Goal: Task Accomplishment & Management: Manage account settings

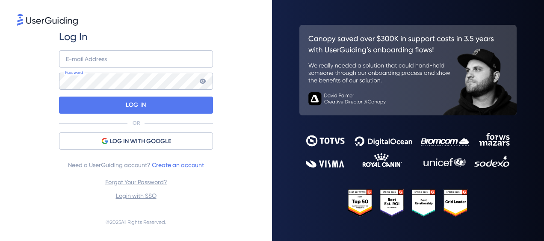
click at [249, 30] on div "Log In E-mail Address Password LOG IN OR LOG IN WITH GOOGLE Need a UserGuiding …" at bounding box center [136, 115] width 238 height 176
click at [162, 64] on input "email" at bounding box center [136, 58] width 154 height 17
paste input "[EMAIL_ADDRESS][DOMAIN_NAME]"
type input "[EMAIL_ADDRESS][DOMAIN_NAME]"
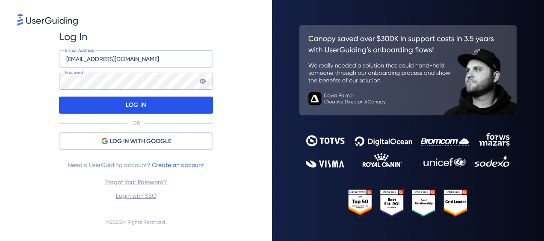
click at [147, 101] on div "LOG IN" at bounding box center [136, 105] width 154 height 17
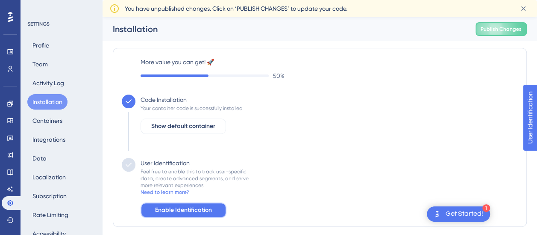
click at [209, 208] on span "Enable Identification" at bounding box center [183, 210] width 57 height 10
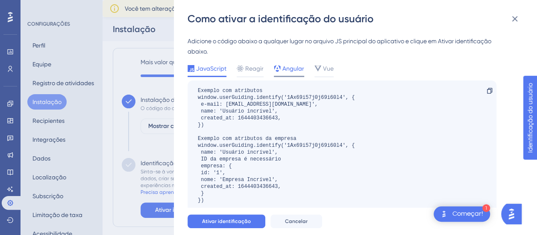
click at [290, 71] on span "Angular" at bounding box center [293, 68] width 22 height 10
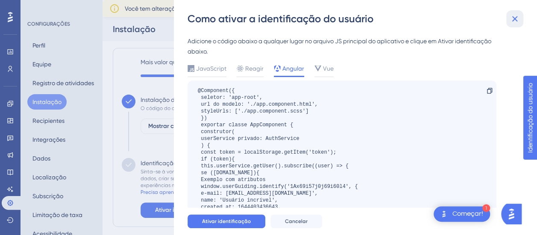
click at [515, 20] on icon at bounding box center [515, 19] width 10 height 10
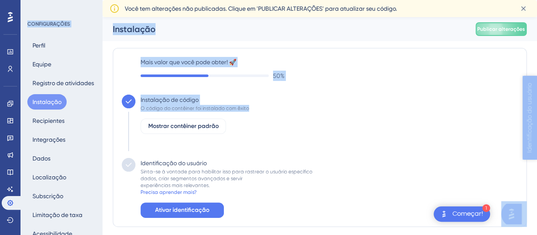
drag, startPoint x: 1045, startPoint y: 273, endPoint x: 567, endPoint y: 159, distance: 492.0
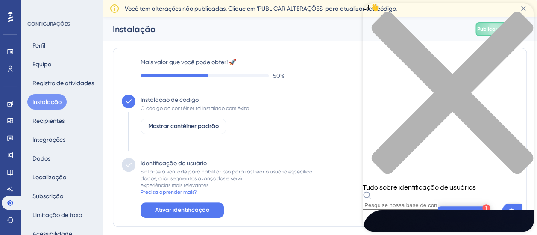
click at [520, 13] on div "fechar centro de recursos" at bounding box center [448, 98] width 171 height 172
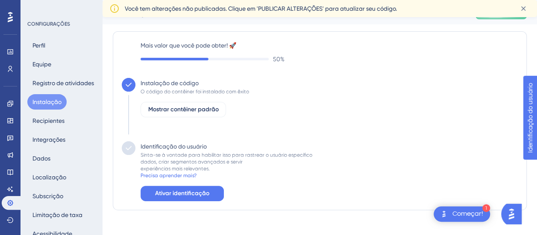
scroll to position [26, 0]
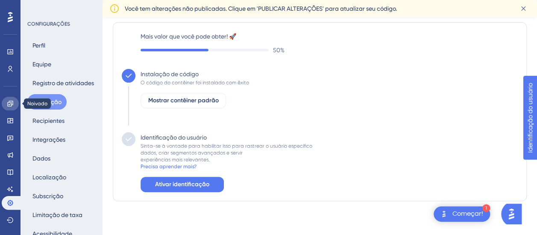
click at [11, 104] on icon at bounding box center [10, 103] width 6 height 6
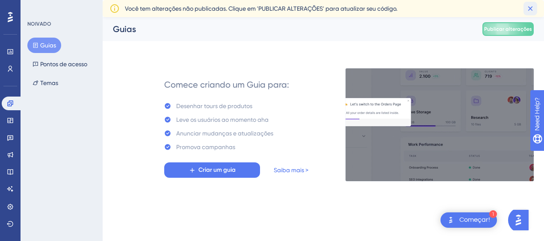
click at [531, 9] on icon at bounding box center [530, 8] width 5 height 5
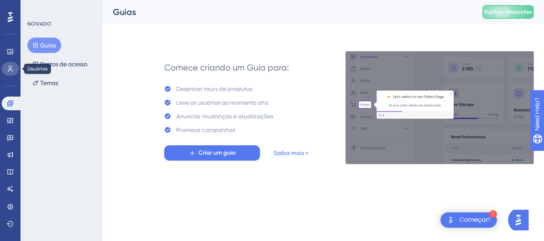
click at [8, 65] on icon at bounding box center [10, 68] width 7 height 7
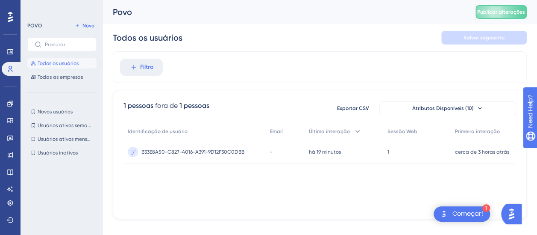
click at [435, 8] on div "Povo" at bounding box center [283, 12] width 341 height 12
click at [124, 67] on button "Filtro" at bounding box center [141, 67] width 43 height 17
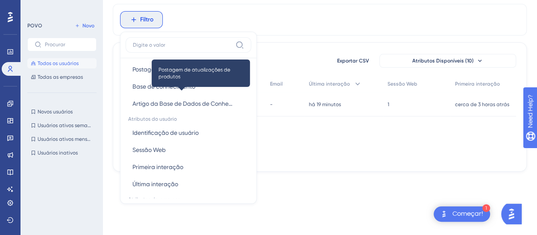
scroll to position [342, 0]
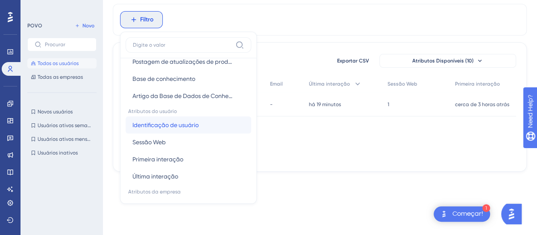
click at [196, 120] on span "Identificação de usuário" at bounding box center [165, 125] width 66 height 10
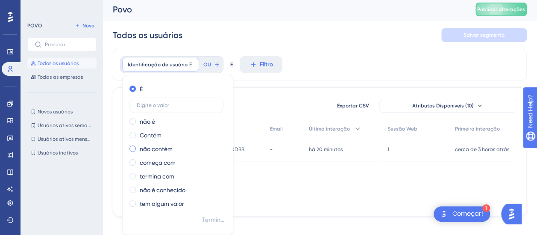
scroll to position [0, 0]
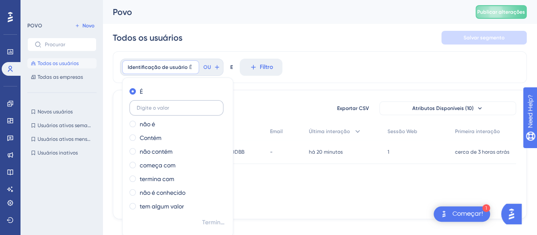
click at [162, 114] on label at bounding box center [176, 107] width 94 height 15
click at [162, 111] on input "text" at bounding box center [176, 108] width 79 height 6
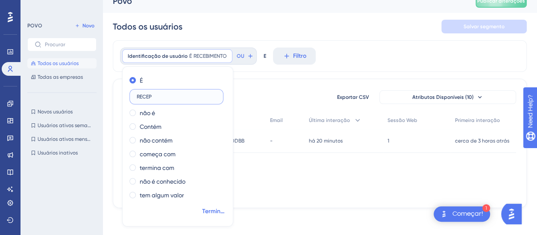
type input "RECEP"
click at [220, 212] on span "Terminado" at bounding box center [214, 211] width 24 height 10
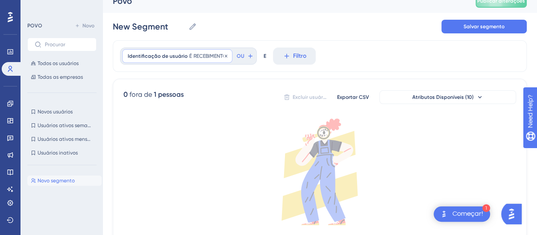
click at [215, 54] on span "RECEBIMENTO" at bounding box center [210, 56] width 33 height 7
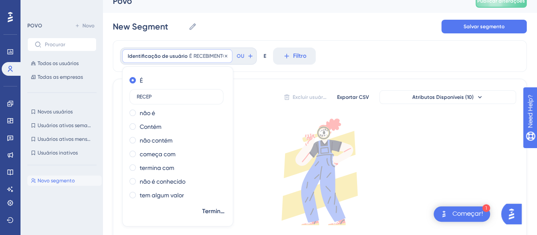
scroll to position [14, 0]
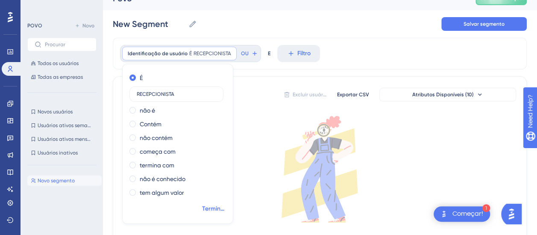
type input "RECEPCIONISTA"
click at [216, 212] on span "Terminado" at bounding box center [214, 208] width 24 height 10
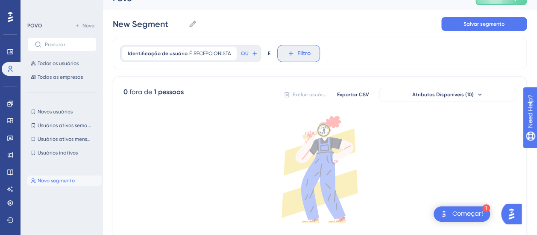
click at [290, 53] on icon at bounding box center [291, 54] width 8 height 8
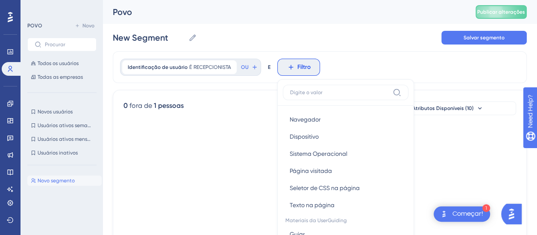
scroll to position [0, 0]
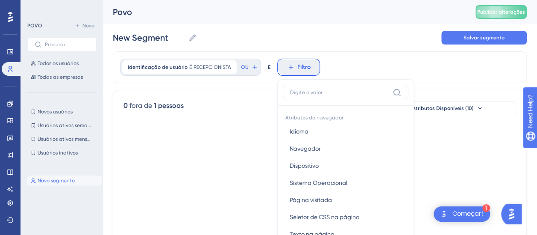
click at [247, 162] on icon at bounding box center [319, 182] width 393 height 106
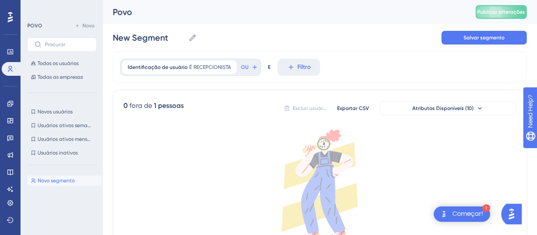
click at [64, 179] on span "Novo segmento" at bounding box center [56, 180] width 37 height 7
click at [221, 69] on span "RECEPCIONISTA" at bounding box center [213, 67] width 38 height 7
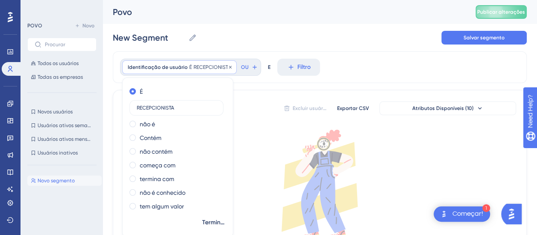
scroll to position [14, 0]
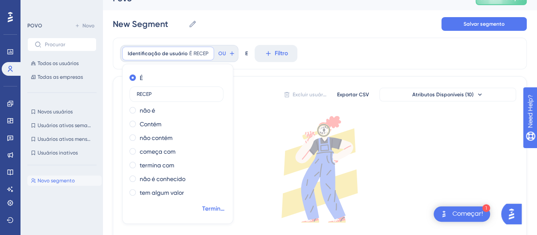
type input "RECEP"
click at [214, 208] on span "Terminado" at bounding box center [214, 208] width 24 height 10
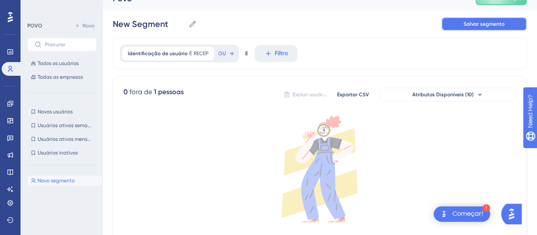
click at [503, 25] on span "Salvar segmento" at bounding box center [484, 24] width 41 height 7
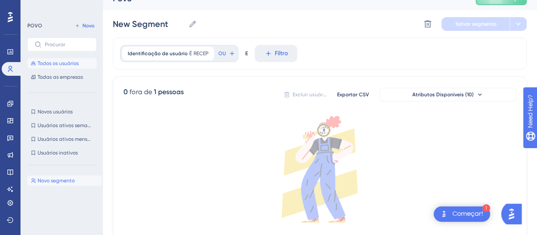
click at [64, 62] on span "Todos os usuários" at bounding box center [58, 63] width 41 height 7
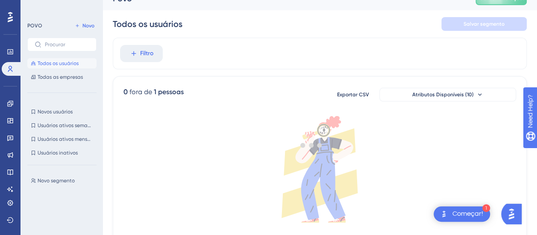
scroll to position [11, 0]
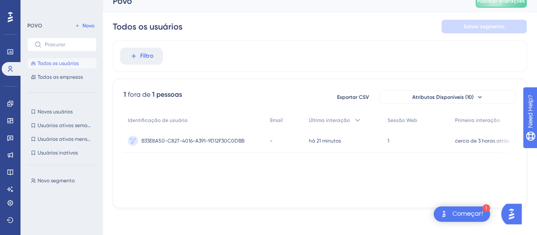
click at [480, 212] on div "Começar!" at bounding box center [468, 213] width 31 height 9
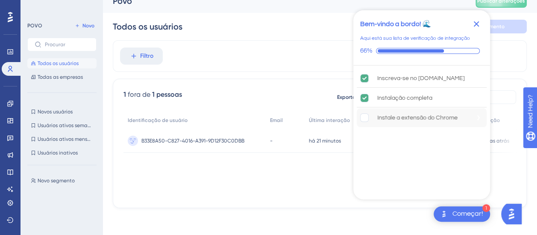
click at [405, 112] on div "Instale a extensão do Chrome" at bounding box center [417, 117] width 80 height 10
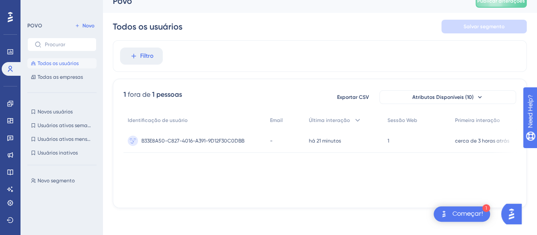
click at [515, 58] on div "Filtro" at bounding box center [320, 56] width 414 height 32
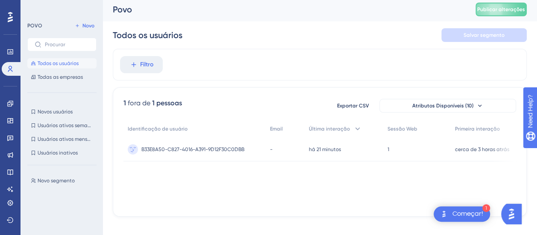
scroll to position [0, 0]
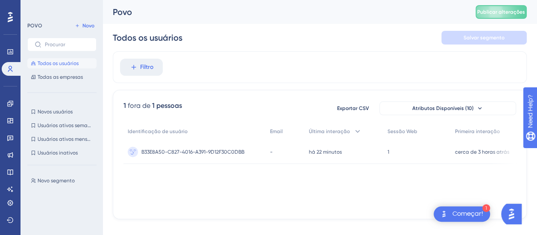
click at [461, 214] on div "Começar!" at bounding box center [468, 213] width 31 height 9
click at [517, 210] on img "Abra o AI Assistant Launcher" at bounding box center [511, 213] width 15 height 15
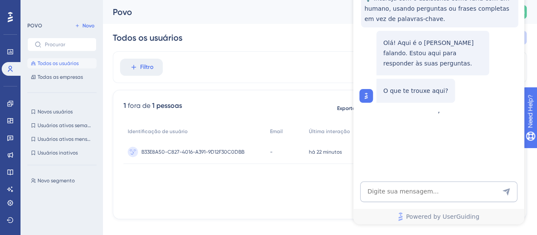
click at [303, 195] on div "Identificação de usuário Email Última interação Sessão Web Primeira interação B…" at bounding box center [319, 165] width 393 height 85
click at [277, 50] on div "Todos os usuários Salvar segmento" at bounding box center [320, 37] width 414 height 27
click at [212, 43] on div "Todos os usuários Salvar segmento" at bounding box center [320, 37] width 414 height 27
click at [212, 44] on div "Todos os usuários Salvar segmento" at bounding box center [320, 37] width 414 height 27
click at [84, 24] on span "Novo" at bounding box center [88, 25] width 12 height 7
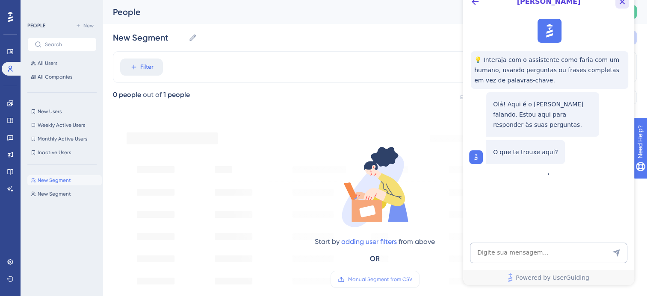
click at [543, 3] on icon "Close Button" at bounding box center [622, 2] width 10 height 10
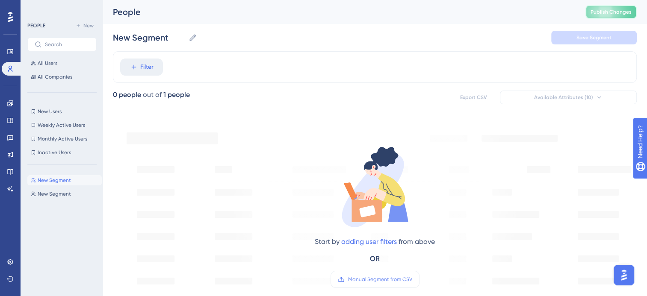
click at [543, 11] on span "Publish Changes" at bounding box center [610, 12] width 41 height 7
click at [58, 195] on span "New Segment" at bounding box center [54, 194] width 33 height 7
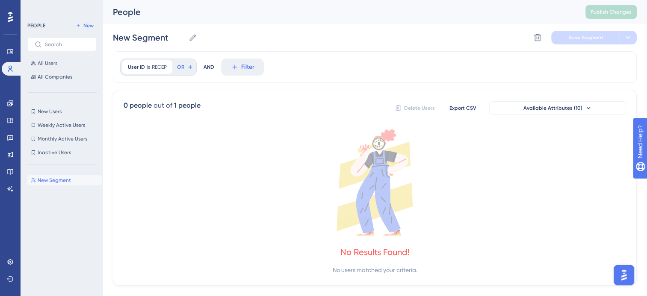
click at [48, 179] on span "New Segment" at bounding box center [54, 180] width 33 height 7
click at [193, 39] on icon at bounding box center [192, 37] width 9 height 9
click at [185, 39] on input "New Segment" at bounding box center [149, 38] width 72 height 12
drag, startPoint x: 180, startPoint y: 39, endPoint x: 110, endPoint y: 43, distance: 70.2
click at [110, 43] on div "Performance Users Engagement Widgets Feedback Product Updates Knowledge Base AI…" at bounding box center [375, 150] width 544 height 300
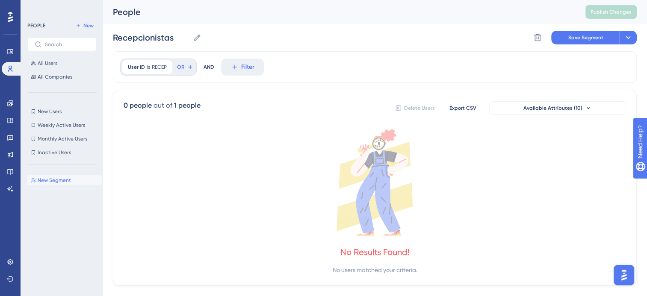
type input "Recepcionistas"
click at [248, 44] on div "Recepcionistas Recepcionistas Delete Segment Save Segment Actions" at bounding box center [374, 37] width 523 height 27
click at [543, 36] on span "Save Segment" at bounding box center [585, 37] width 35 height 7
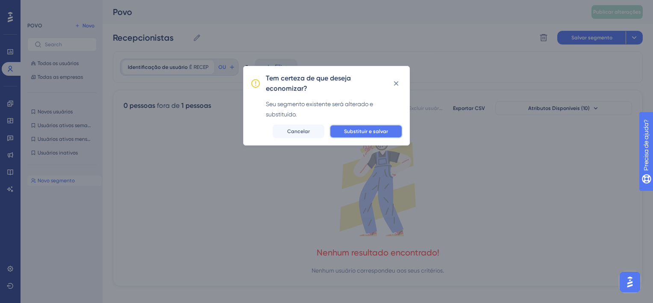
click at [395, 131] on button "Substituir e salvar" at bounding box center [365, 131] width 73 height 14
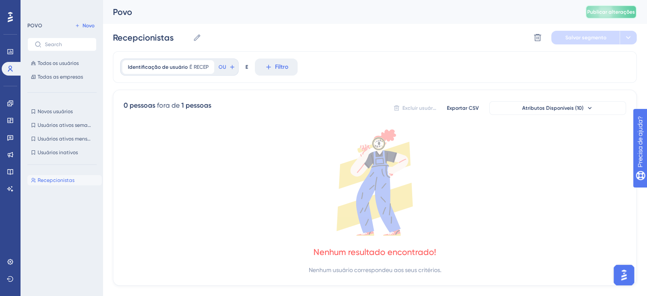
click at [543, 18] on button "Publicar alterações" at bounding box center [610, 12] width 51 height 14
click at [12, 139] on icon at bounding box center [10, 137] width 7 height 7
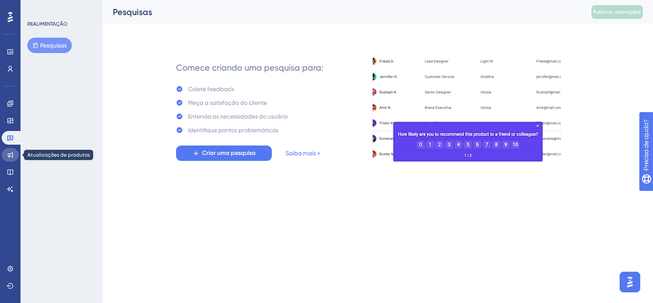
click at [14, 154] on link at bounding box center [10, 155] width 17 height 14
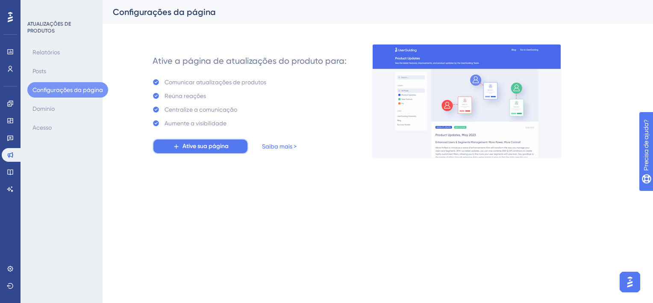
click at [223, 145] on span "Ative sua página" at bounding box center [205, 146] width 46 height 10
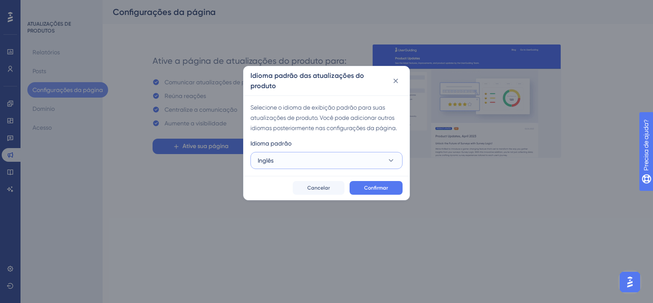
click at [319, 160] on button "Inglês" at bounding box center [326, 160] width 152 height 17
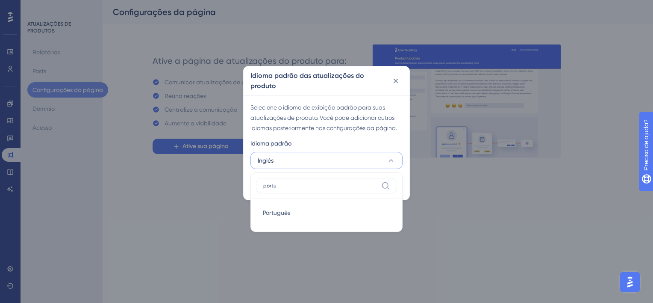
type input "portu"
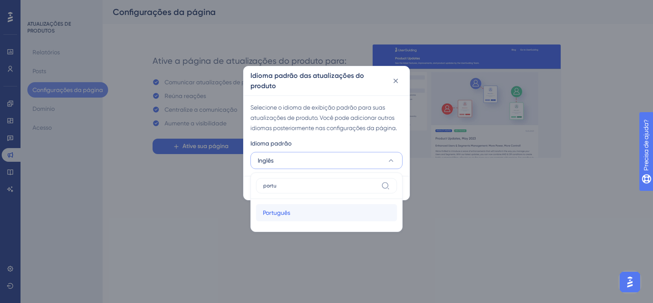
click at [293, 214] on div "Português Português" at bounding box center [326, 212] width 127 height 17
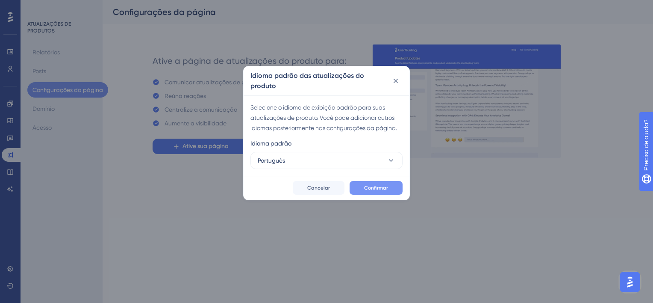
click at [370, 185] on span "Confirmar" at bounding box center [376, 187] width 24 height 7
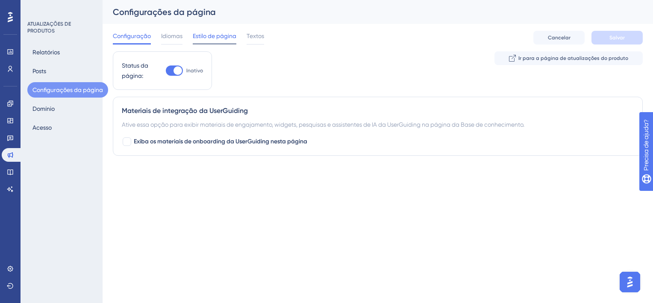
click at [217, 43] on div "Estilo de página" at bounding box center [215, 38] width 44 height 14
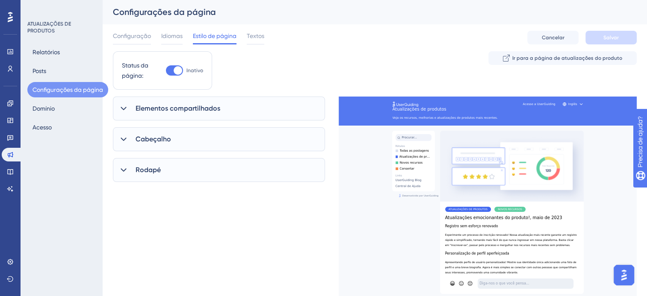
click at [118, 113] on div at bounding box center [123, 108] width 10 height 10
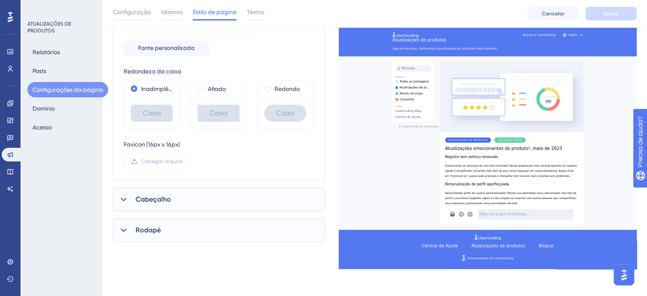
scroll to position [171, 0]
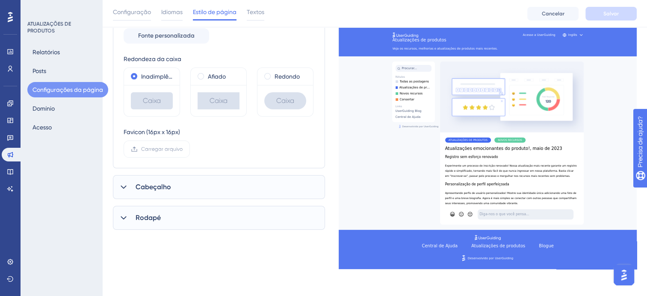
click at [142, 185] on span "Cabeçalho" at bounding box center [152, 187] width 35 height 10
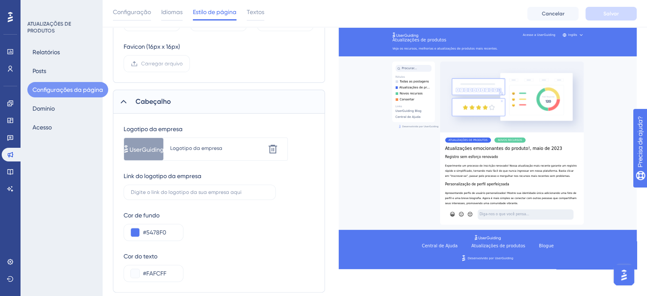
scroll to position [299, 0]
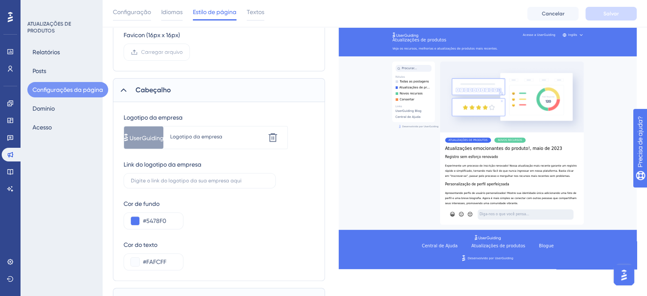
click at [131, 88] on div "Cabeçalho" at bounding box center [219, 90] width 212 height 24
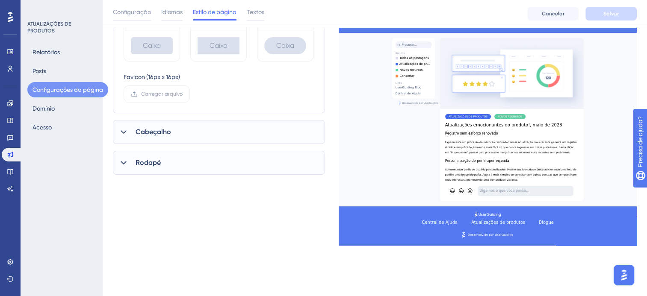
scroll to position [226, 0]
click at [145, 164] on span "Rodapé" at bounding box center [147, 163] width 25 height 10
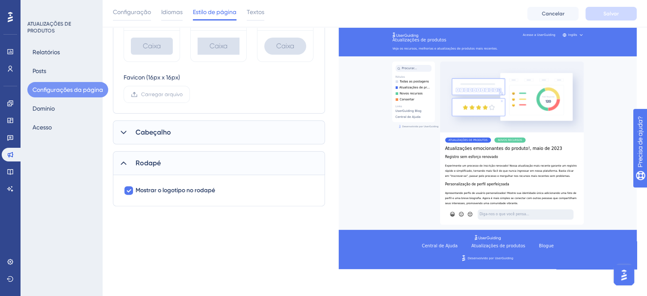
click at [145, 164] on span "Rodapé" at bounding box center [147, 163] width 25 height 10
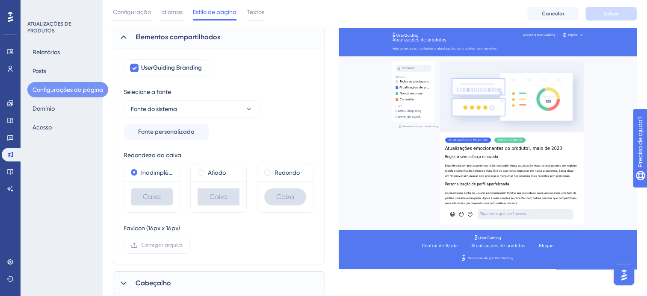
scroll to position [12, 0]
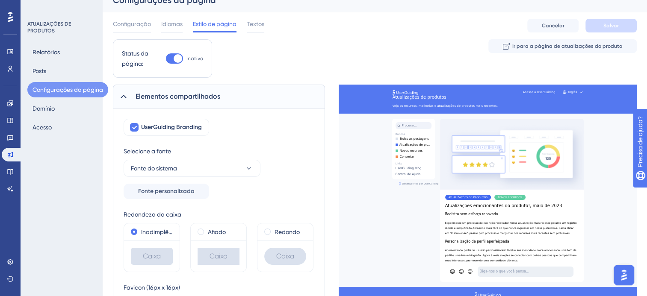
click at [150, 90] on div "Elementos compartilhados" at bounding box center [219, 97] width 212 height 24
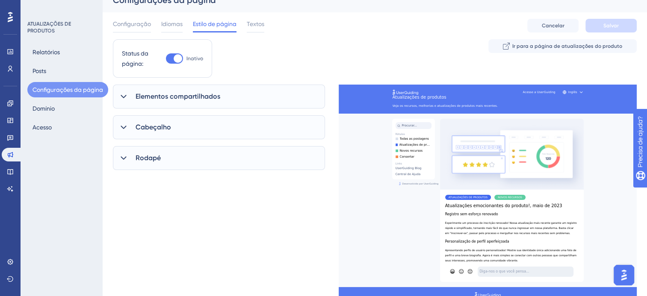
scroll to position [0, 0]
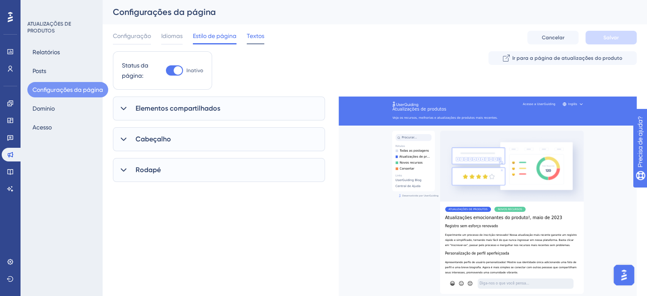
click at [251, 33] on span "Textos" at bounding box center [256, 36] width 18 height 10
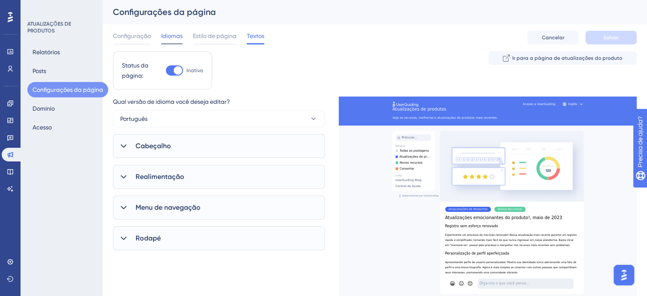
click at [168, 32] on span "Idiomas" at bounding box center [171, 36] width 21 height 10
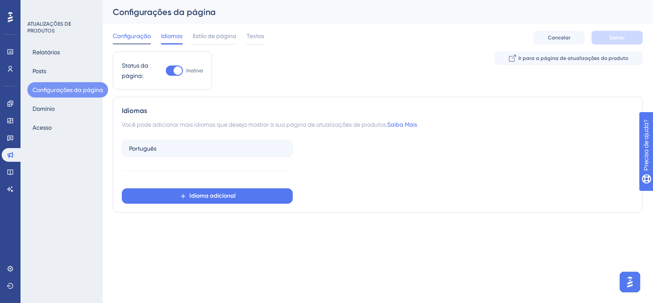
click at [134, 36] on span "Configuração" at bounding box center [132, 36] width 38 height 10
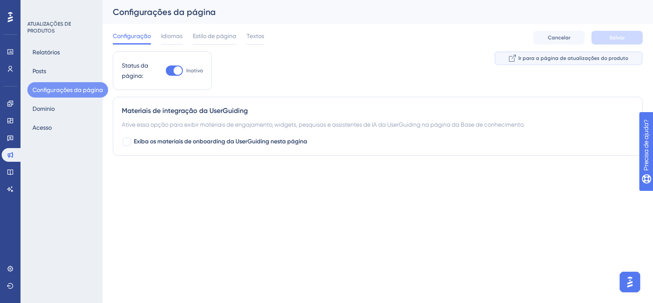
click at [543, 61] on span "Ir para a página de atualizações do produto" at bounding box center [573, 58] width 110 height 7
click at [32, 69] on button "Posts" at bounding box center [39, 70] width 24 height 15
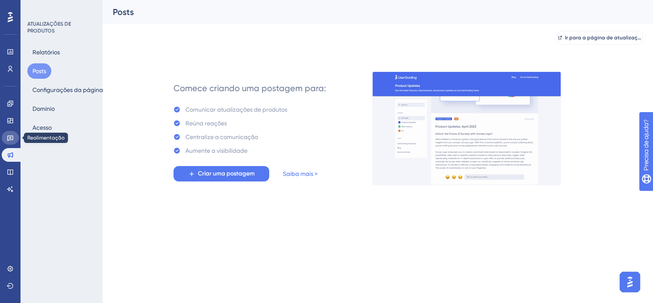
click at [3, 141] on link at bounding box center [10, 138] width 17 height 14
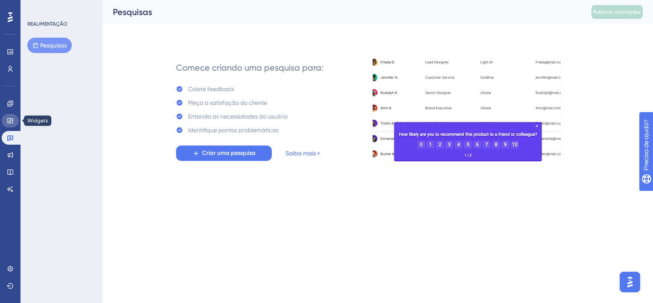
click at [10, 118] on icon at bounding box center [10, 120] width 6 height 5
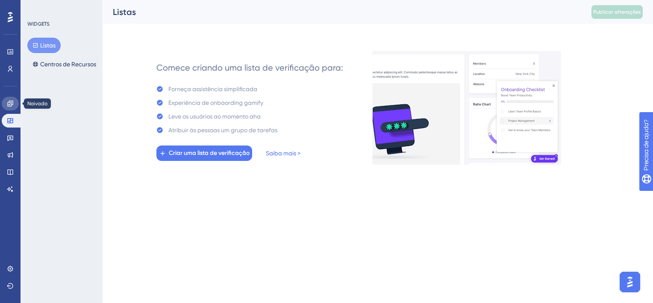
click at [11, 103] on icon at bounding box center [10, 103] width 6 height 6
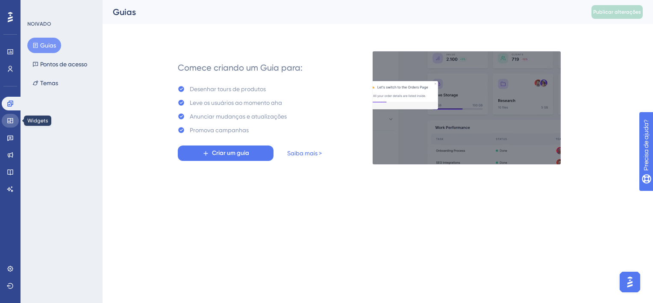
click at [10, 118] on icon at bounding box center [10, 120] width 7 height 7
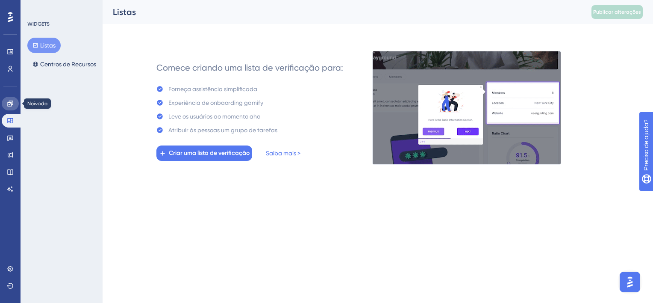
click at [15, 101] on link at bounding box center [10, 104] width 17 height 14
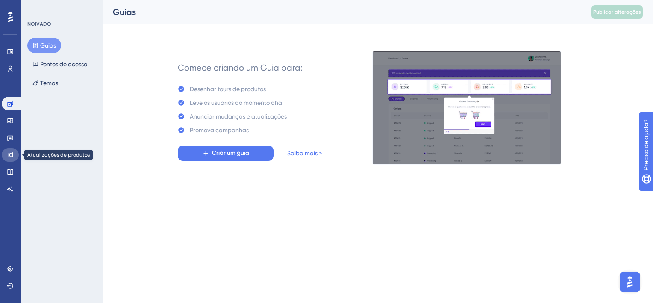
click at [13, 150] on link at bounding box center [10, 155] width 17 height 14
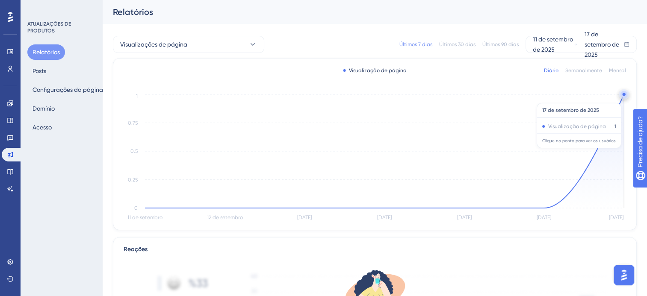
click at [543, 96] on circle at bounding box center [623, 96] width 0 height 0
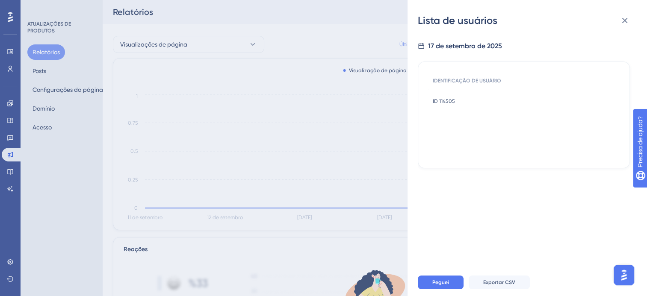
click at [445, 104] on span "ID 114505" at bounding box center [443, 101] width 22 height 7
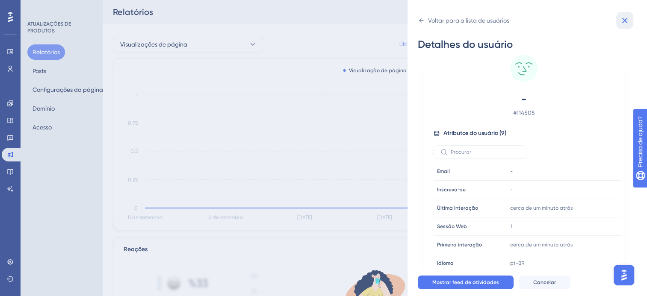
click at [543, 23] on button at bounding box center [624, 20] width 17 height 17
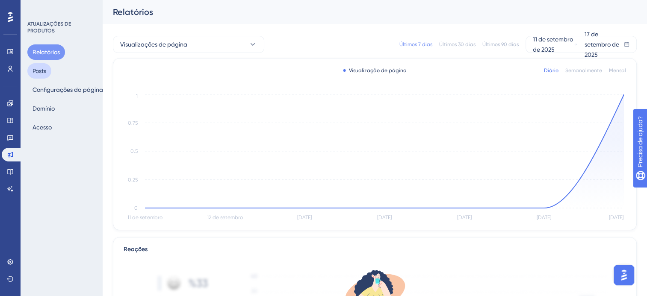
click at [41, 69] on button "Posts" at bounding box center [39, 70] width 24 height 15
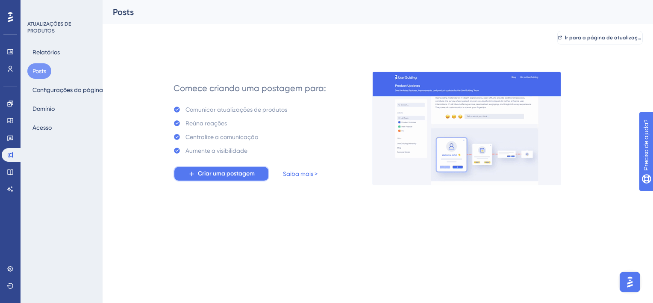
click at [244, 175] on span "Criar uma postagem" at bounding box center [226, 173] width 57 height 10
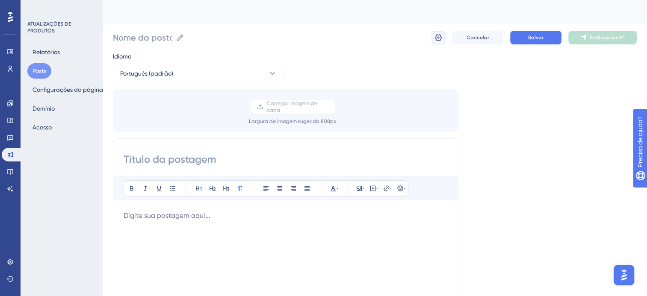
click at [439, 38] on icon at bounding box center [438, 37] width 9 height 9
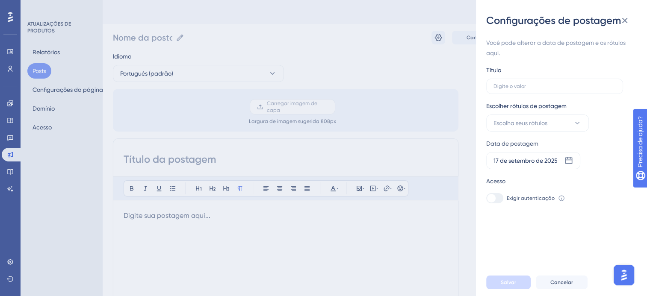
click at [499, 200] on div at bounding box center [494, 198] width 17 height 10
click at [495, 198] on div at bounding box center [494, 198] width 17 height 10
click at [489, 198] on div at bounding box center [491, 198] width 9 height 9
click at [539, 121] on span "Escolha seus rótulos" at bounding box center [520, 123] width 54 height 10
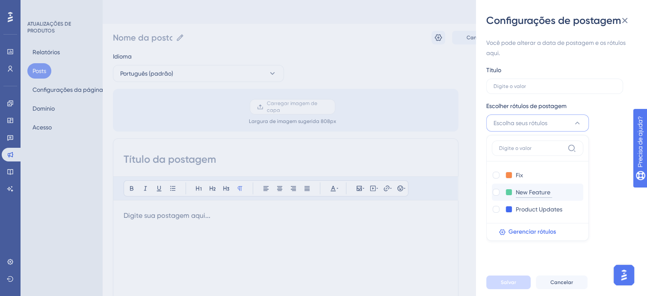
click at [525, 192] on input "New Feature" at bounding box center [533, 192] width 36 height 11
click at [493, 194] on div at bounding box center [495, 192] width 7 height 7
checkbox input "true"
click at [523, 92] on label at bounding box center [554, 86] width 137 height 15
click at [523, 89] on input "text" at bounding box center [554, 86] width 122 height 6
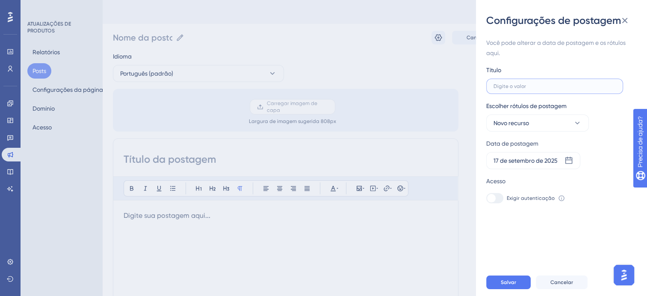
type input "T"
type input "TE"
type input "TES"
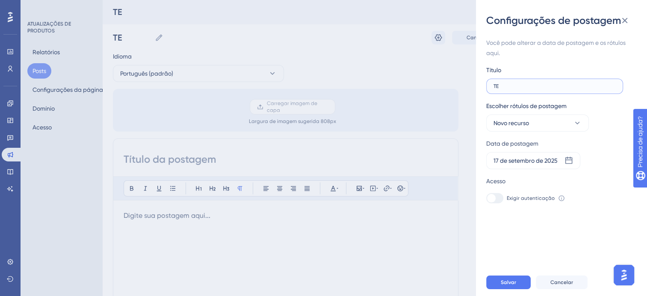
type input "TES"
type input "TEST"
type input "TESTE"
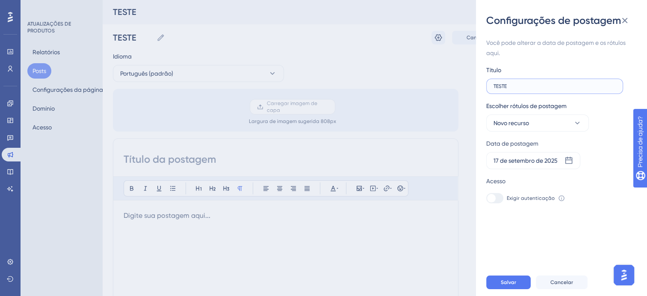
type input "TESTES"
click at [497, 201] on div at bounding box center [494, 198] width 17 height 10
click at [499, 182] on div "Acesso" at bounding box center [495, 181] width 19 height 10
click at [543, 198] on icon at bounding box center [561, 198] width 7 height 7
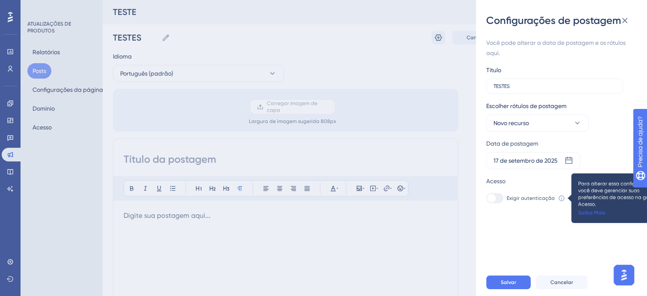
click at [543, 212] on link "Saiba Mais" at bounding box center [591, 212] width 27 height 7
click at [432, 103] on div "Configurações de postagem Você pode alterar a data de postagem e os rótulos aqu…" at bounding box center [323, 148] width 647 height 296
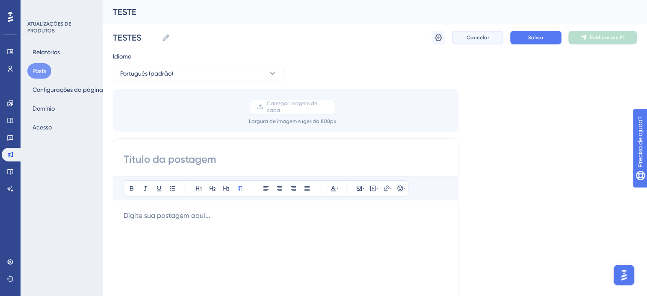
click at [498, 36] on button "Cancelar" at bounding box center [477, 38] width 51 height 14
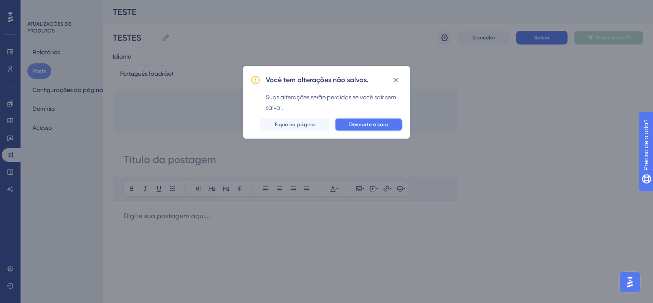
click at [344, 126] on button "Descarte e saia" at bounding box center [369, 125] width 68 height 14
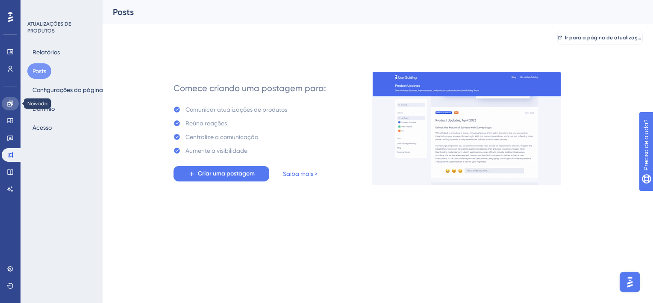
click at [9, 101] on icon at bounding box center [10, 103] width 6 height 6
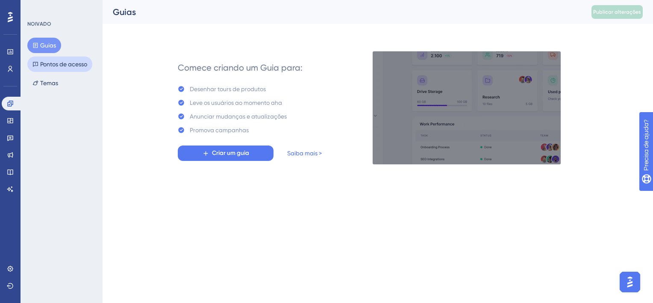
click at [50, 69] on font "Pontos de acesso" at bounding box center [63, 64] width 47 height 10
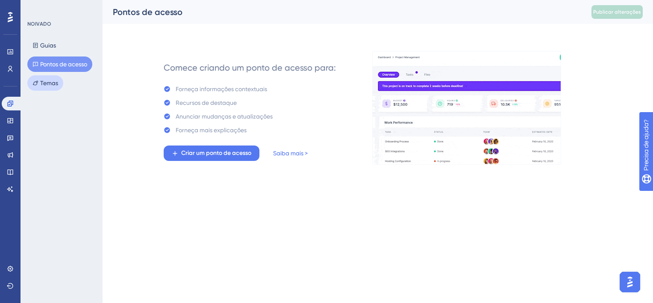
click at [53, 88] on button "Temas" at bounding box center [45, 82] width 36 height 15
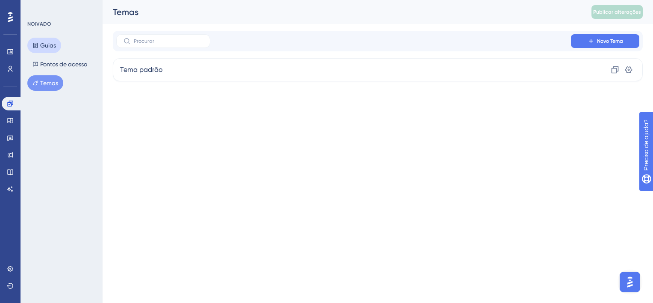
click at [53, 51] on button "Guias" at bounding box center [44, 45] width 34 height 15
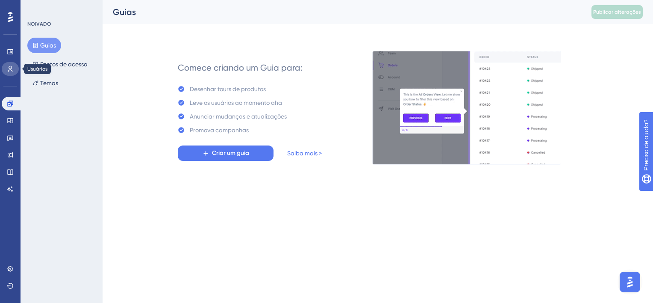
click at [5, 72] on link at bounding box center [10, 69] width 17 height 14
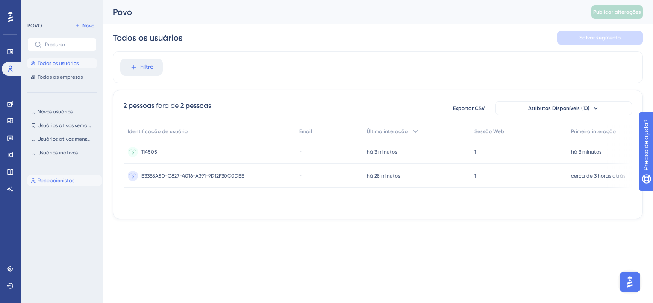
click at [58, 182] on span "Recepcionistas" at bounding box center [56, 180] width 37 height 7
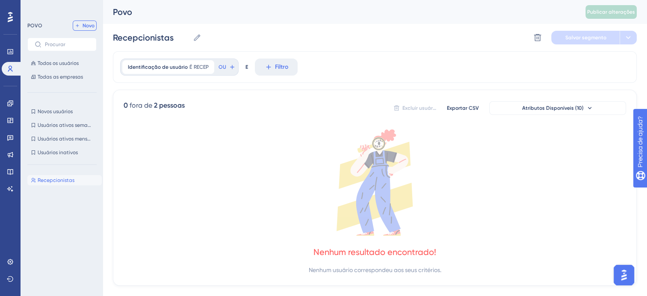
click at [82, 26] on span "Novo" at bounding box center [88, 25] width 12 height 7
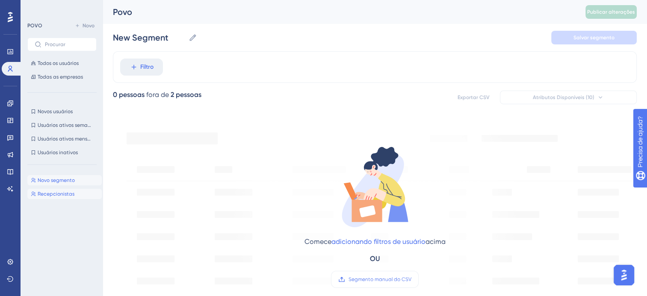
click at [66, 193] on span "Recepcionistas" at bounding box center [56, 194] width 37 height 7
type input "Recepcionistas"
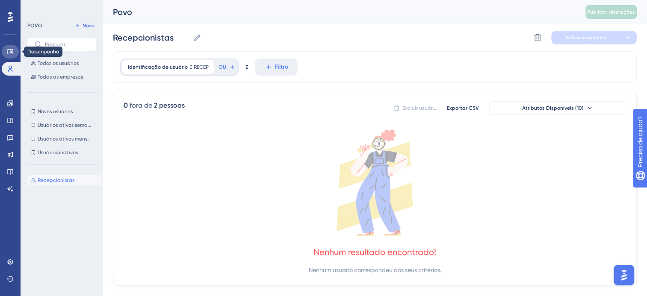
click at [10, 51] on icon at bounding box center [10, 51] width 7 height 7
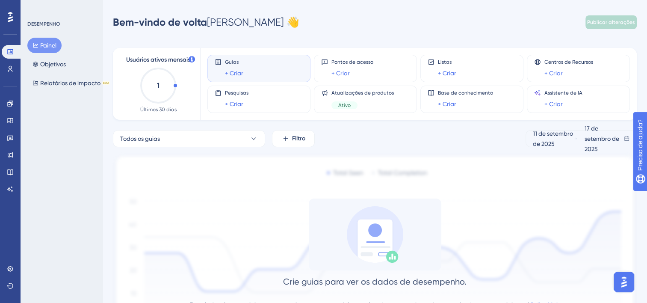
scroll to position [43, 0]
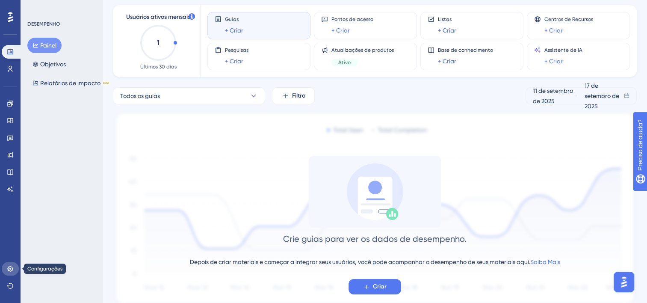
click at [12, 241] on icon at bounding box center [10, 268] width 7 height 7
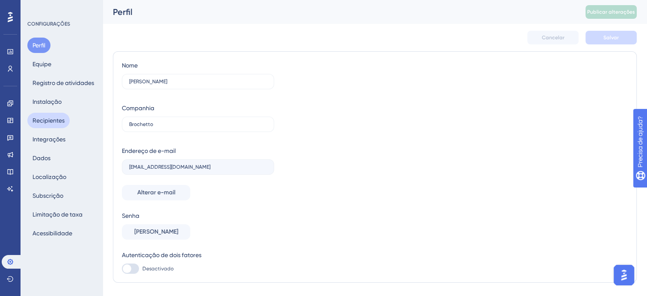
click at [51, 123] on button "Recipientes" at bounding box center [48, 120] width 42 height 15
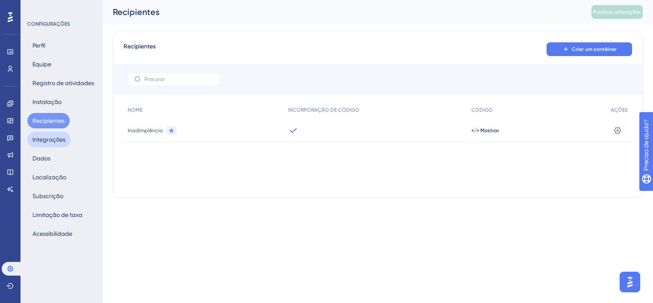
click at [50, 142] on button "Integrações" at bounding box center [48, 139] width 43 height 15
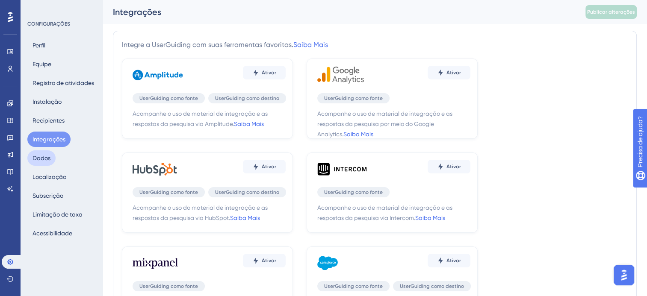
click at [47, 158] on button "Dados" at bounding box center [41, 157] width 28 height 15
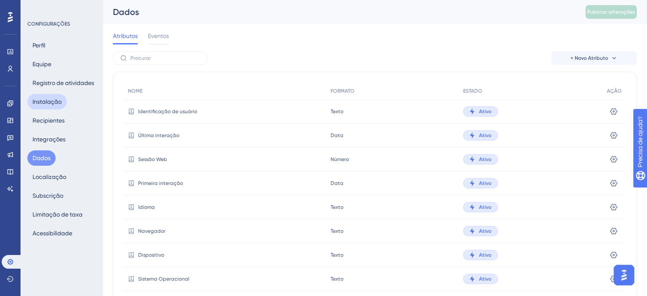
click at [47, 101] on button "Instalação" at bounding box center [46, 101] width 39 height 15
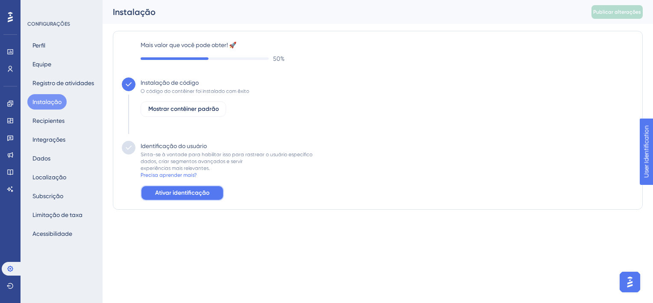
click at [164, 194] on span "Ativar identificação" at bounding box center [182, 193] width 54 height 10
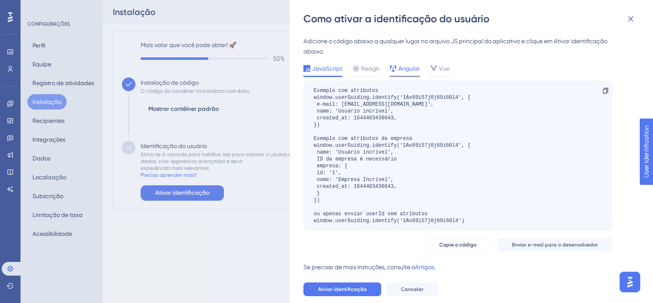
click at [411, 71] on span "Angular" at bounding box center [409, 68] width 22 height 10
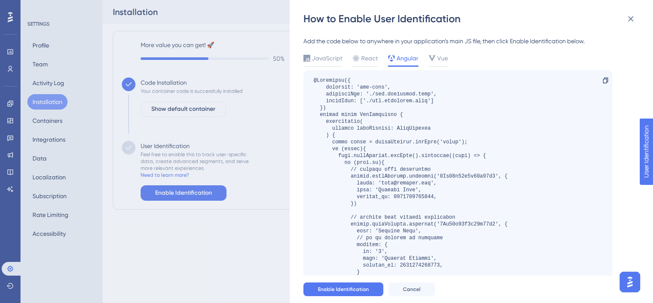
click at [7, 71] on div "How to Enable User Identification Add the code below to anywhere in your applic…" at bounding box center [326, 151] width 653 height 303
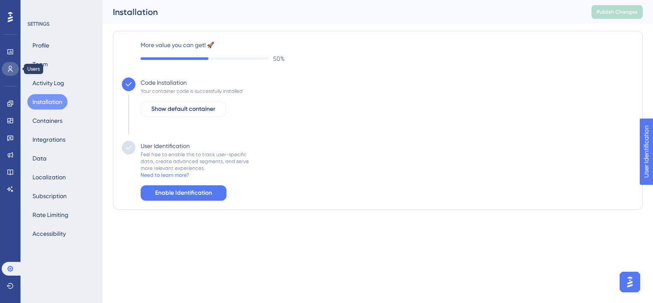
click at [7, 71] on icon at bounding box center [10, 68] width 7 height 7
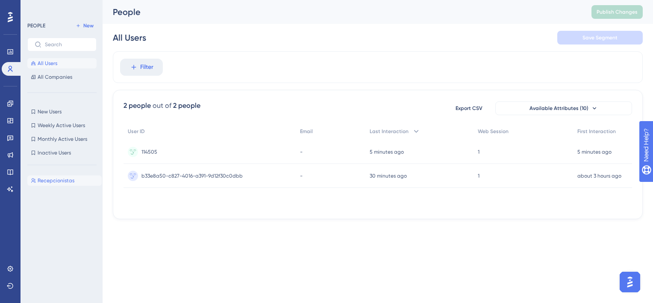
click at [41, 183] on span "Recepcionistas" at bounding box center [56, 180] width 37 height 7
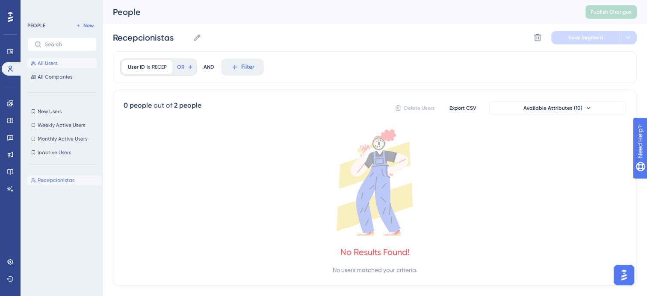
click at [46, 64] on span "All Users" at bounding box center [48, 63] width 20 height 7
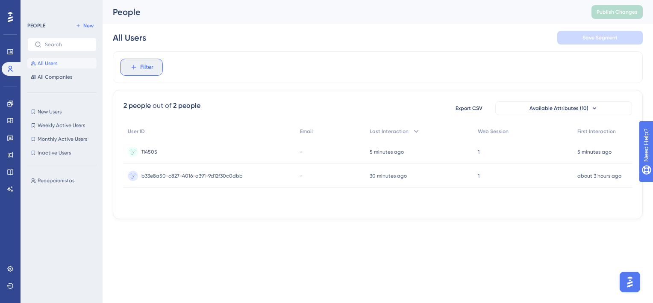
click at [147, 68] on span "Filter" at bounding box center [146, 67] width 13 height 10
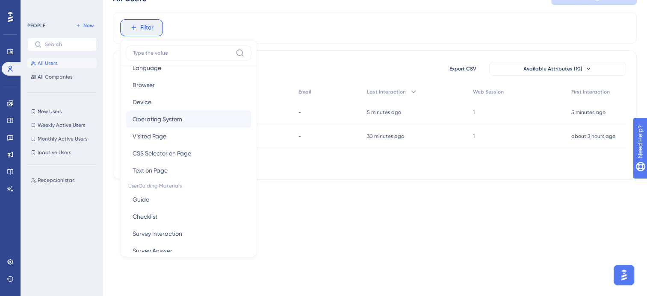
scroll to position [43, 0]
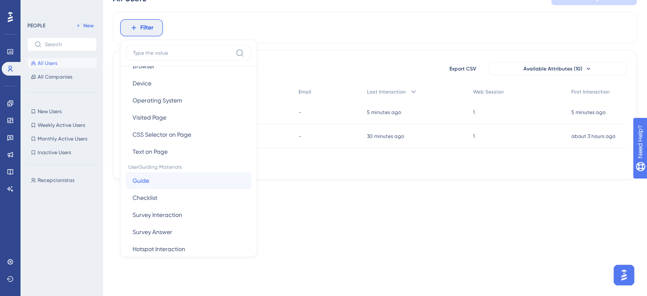
click at [162, 178] on button "Guide Guide" at bounding box center [189, 180] width 126 height 17
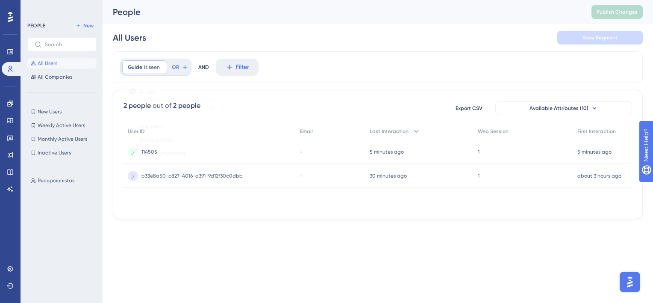
click at [188, 102] on button "Choose a guide" at bounding box center [176, 108] width 94 height 17
click at [191, 106] on button "Choose a guide" at bounding box center [176, 108] width 94 height 17
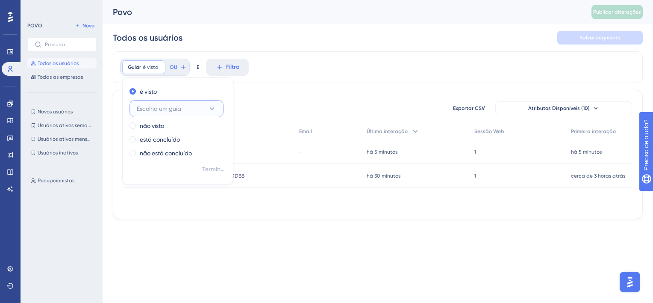
click at [217, 100] on button "Escolha um guia" at bounding box center [176, 108] width 94 height 17
click at [209, 113] on button "Escolha um guia" at bounding box center [176, 108] width 94 height 17
click at [156, 140] on label "está concluído" at bounding box center [160, 139] width 40 height 10
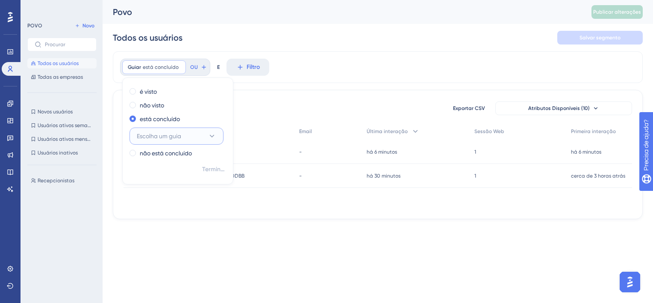
click at [156, 132] on span "Escolha um guia" at bounding box center [159, 136] width 44 height 10
click at [153, 110] on div "é visto não visto está concluído [PERSON_NAME] um guia não está concluído" at bounding box center [178, 123] width 110 height 77
click at [153, 106] on label "não visto" at bounding box center [152, 105] width 24 height 10
click at [153, 92] on label "é visto" at bounding box center [148, 91] width 17 height 10
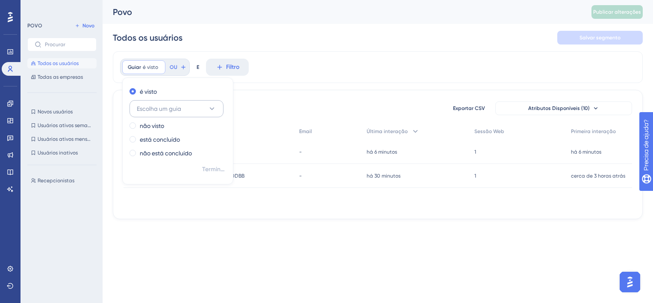
click at [159, 106] on span "Escolha um guia" at bounding box center [159, 108] width 44 height 10
type input "r"
click at [289, 67] on div "[PERSON_NAME] é visto Retirar é visto Escolha um guia Nenhum resultado encontra…" at bounding box center [378, 67] width 530 height 32
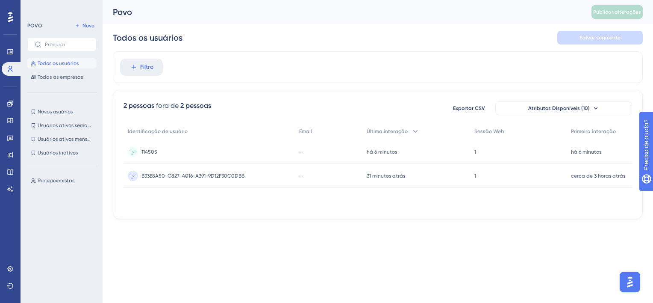
click at [287, 151] on div "114505 114505" at bounding box center [208, 152] width 171 height 24
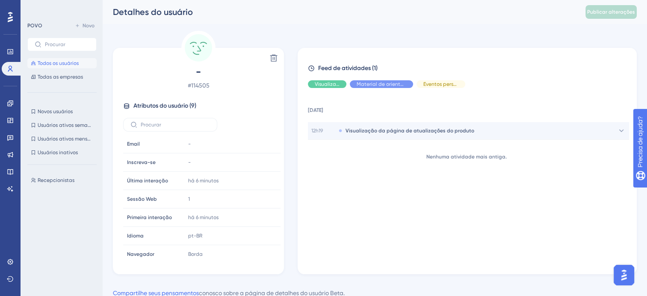
click at [362, 135] on div "12h19 Visualização da página de atualizações do produto" at bounding box center [468, 130] width 321 height 17
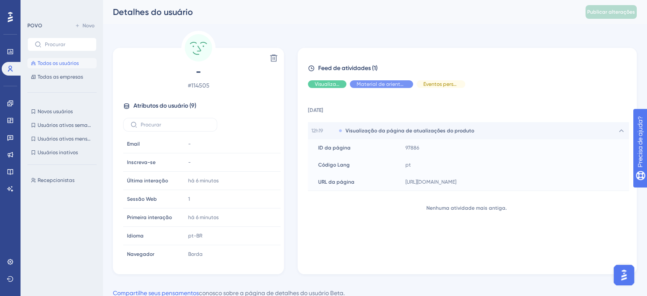
click at [362, 135] on div "12h19 Visualização da página de atualizações do produto" at bounding box center [468, 130] width 321 height 17
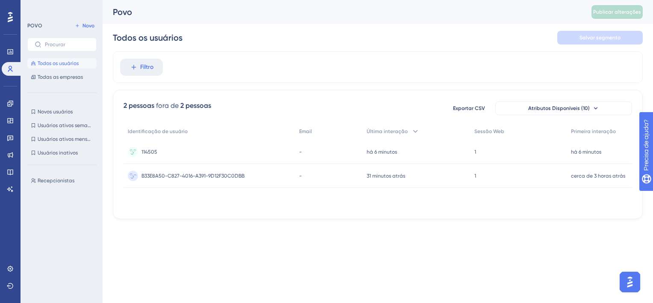
click at [195, 173] on span "B33E8A50-C827-4016-A391-9D12F30C0DBB" at bounding box center [192, 175] width 103 height 7
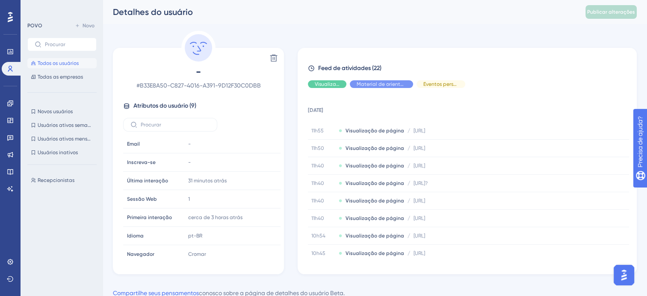
click at [62, 62] on span "Todos os usuários" at bounding box center [58, 63] width 41 height 7
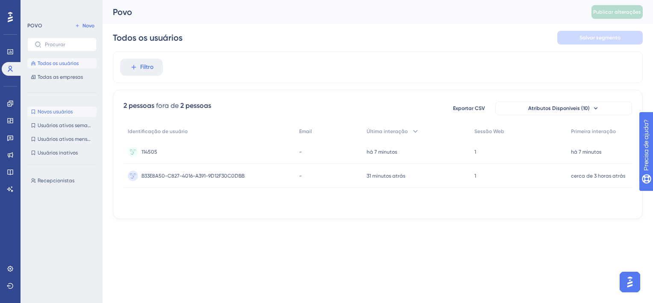
click at [79, 116] on button "Novos usuários Novos usuários" at bounding box center [61, 111] width 69 height 10
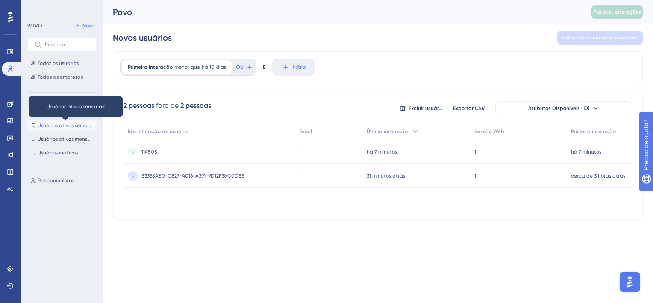
click at [74, 126] on span "Usuários ativos semanais" at bounding box center [66, 125] width 56 height 7
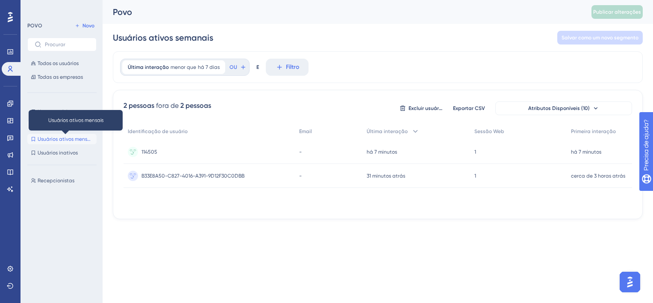
click at [74, 142] on span "Usuários ativos mensais" at bounding box center [66, 138] width 56 height 7
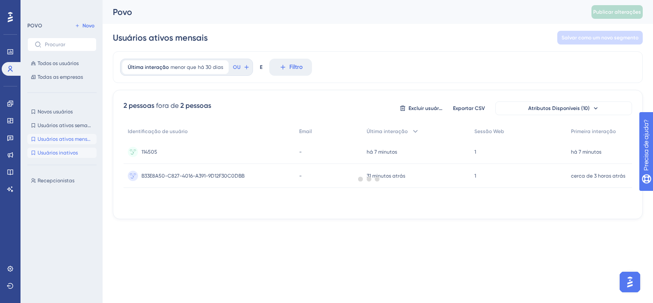
click at [65, 150] on span "Usuários inativos" at bounding box center [58, 152] width 40 height 7
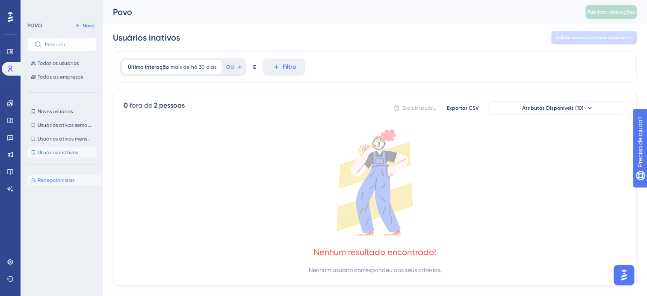
click at [73, 183] on span "Recepcionistas" at bounding box center [56, 180] width 37 height 7
click at [543, 112] on button "Atributos Disponíveis (10)" at bounding box center [557, 108] width 137 height 14
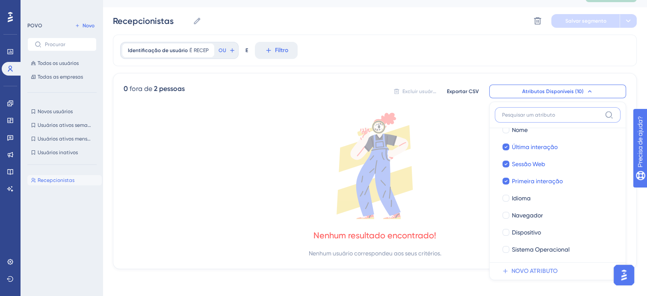
scroll to position [47, 0]
click at [523, 241] on span "NOVO ATRIBUTO" at bounding box center [534, 271] width 46 height 10
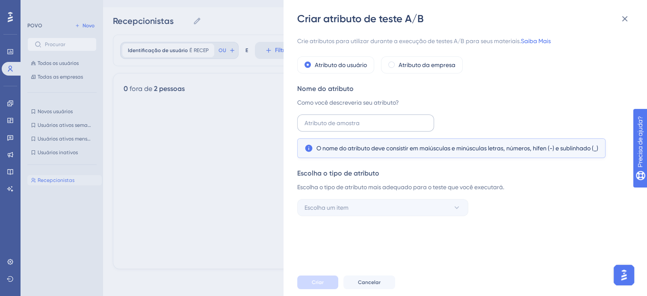
click at [333, 129] on label at bounding box center [365, 123] width 137 height 17
click at [333, 128] on input "text" at bounding box center [365, 122] width 122 height 9
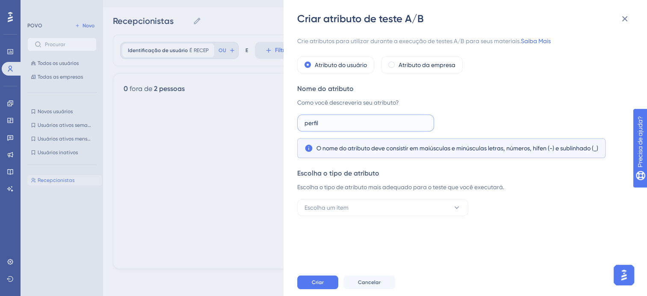
click at [308, 121] on input "perfil" at bounding box center [365, 122] width 122 height 9
click at [331, 122] on input "Perfil" at bounding box center [365, 122] width 122 height 9
type input "Perfil_Usuario"
click at [364, 197] on div "Escolha o tipo de atributo Escolha o tipo de atributo mais adequado para o test…" at bounding box center [462, 192] width 331 height 48
click at [373, 215] on button "Escolha um item" at bounding box center [382, 207] width 171 height 17
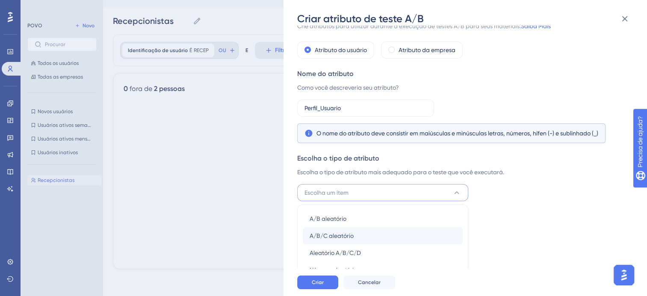
scroll to position [24, 0]
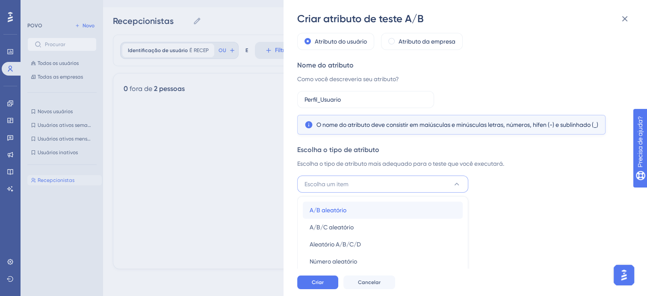
click at [385, 215] on div "A/B aleatório A/B aleatório" at bounding box center [382, 210] width 146 height 17
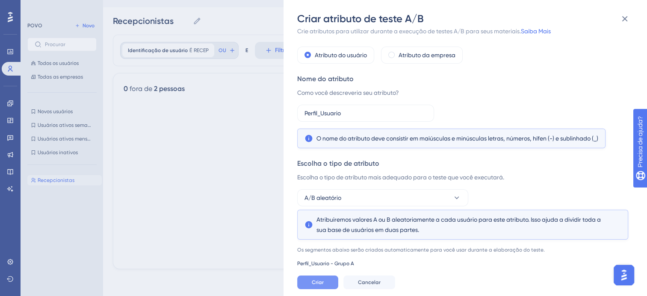
click at [321, 241] on span "Criar" at bounding box center [318, 282] width 12 height 7
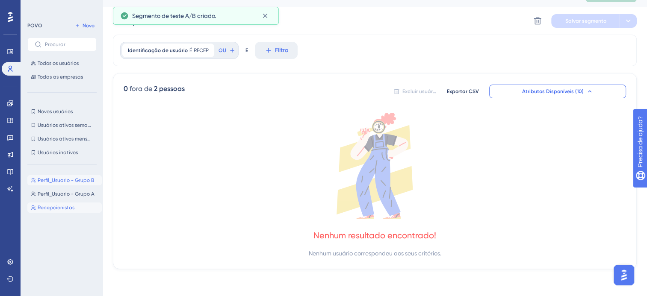
click at [78, 185] on button "Perfil_Usuario - Grupo B Perfil_Usuario - Grupo B" at bounding box center [64, 180] width 74 height 10
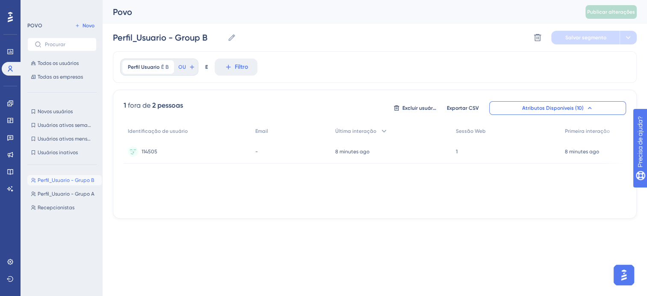
scroll to position [0, 0]
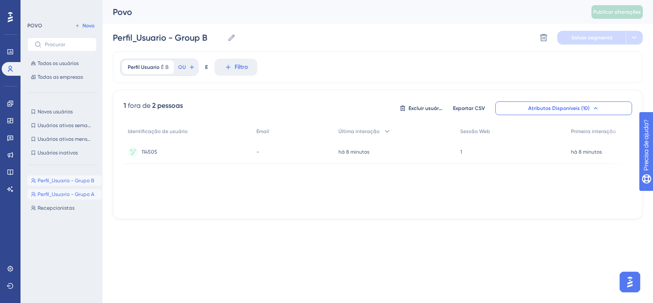
click at [75, 194] on span "Perfil_Usuario - Grupo A" at bounding box center [66, 194] width 57 height 7
type input "Perfil_Usuario - Group A"
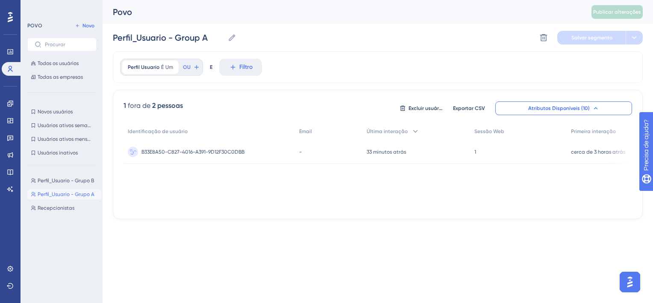
click at [242, 153] on span "B33E8A50-C827-4016-A391-9D12F30C0DBB" at bounding box center [192, 151] width 103 height 7
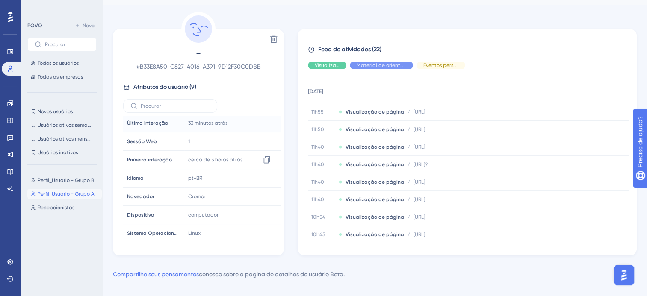
scroll to position [29, 0]
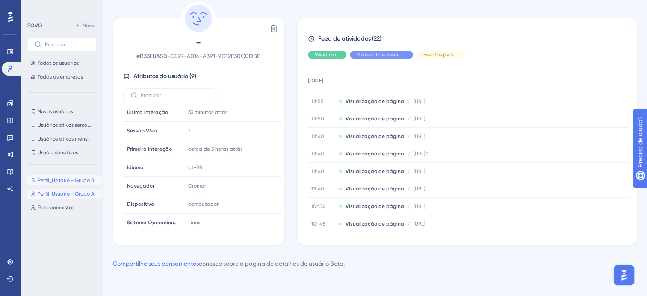
click at [44, 181] on span "Perfil_Usuario - Grupo B" at bounding box center [66, 180] width 56 height 7
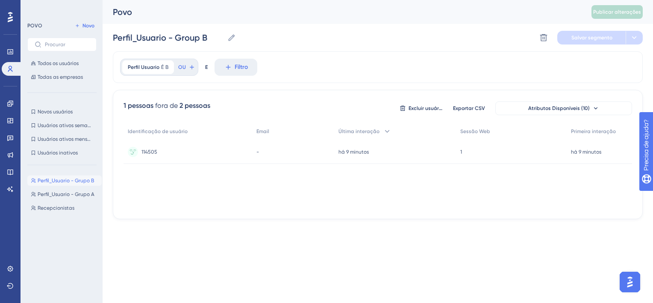
click at [169, 152] on div "114505 114505" at bounding box center [187, 152] width 129 height 24
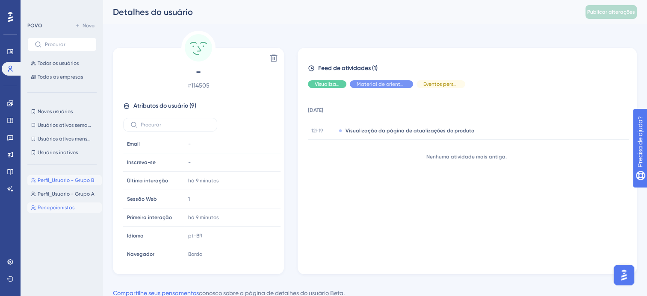
drag, startPoint x: 69, startPoint y: 181, endPoint x: 70, endPoint y: 207, distance: 25.7
click at [70, 207] on span "Recepcionistas" at bounding box center [56, 207] width 37 height 7
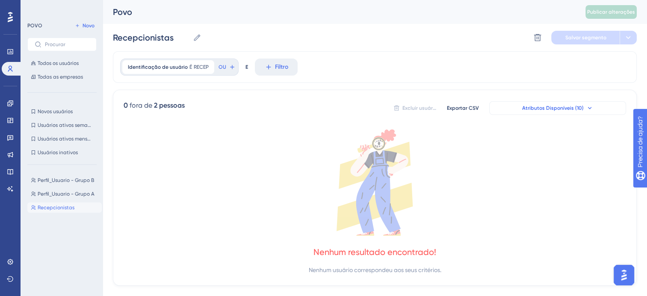
click at [543, 102] on button "Atributos Disponíveis (10)" at bounding box center [557, 108] width 137 height 14
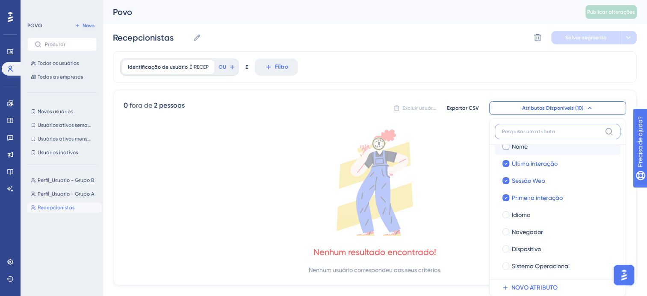
scroll to position [47, 0]
click at [241, 187] on icon at bounding box center [374, 182] width 502 height 106
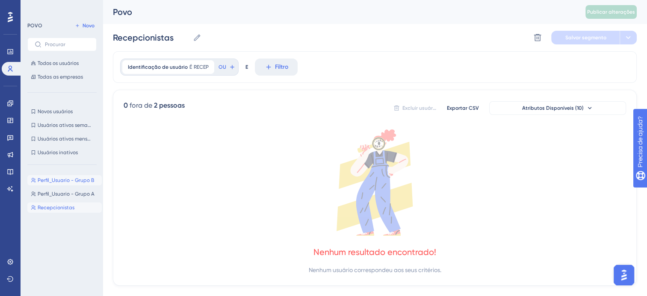
click at [53, 179] on span "Perfil_Usuario - Grupo B" at bounding box center [66, 180] width 56 height 7
type input "Perfil_Usuario - Group B"
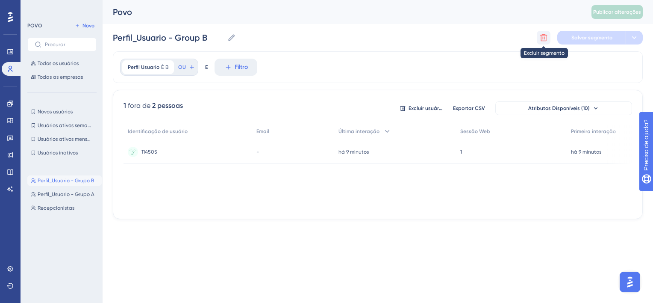
click at [539, 39] on icon at bounding box center [543, 37] width 9 height 9
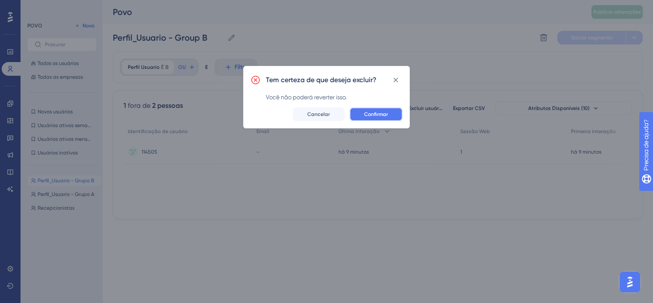
click at [382, 114] on span "Confirmar" at bounding box center [376, 114] width 24 height 7
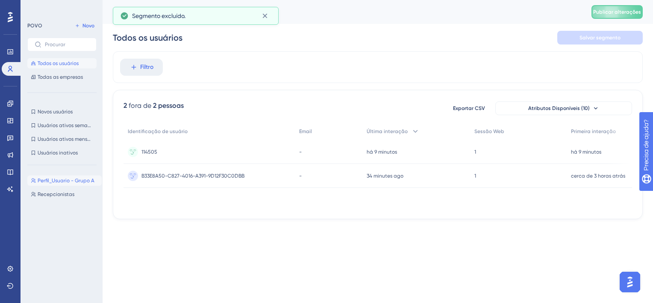
click at [41, 181] on span "Perfil_Usuario - Grupo A" at bounding box center [66, 180] width 57 height 7
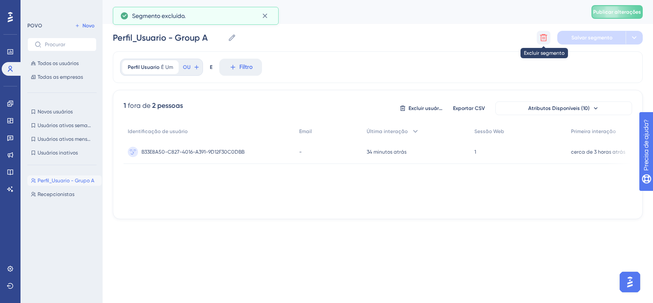
click at [541, 41] on icon at bounding box center [543, 37] width 9 height 9
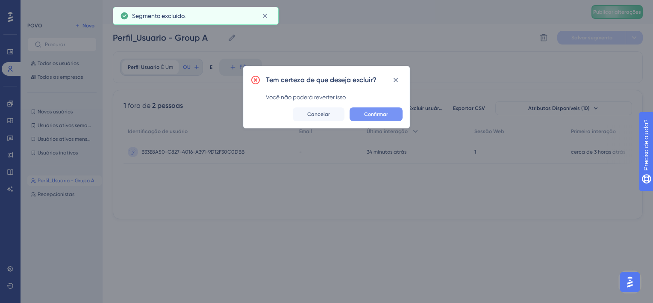
click at [387, 115] on span "Confirmar" at bounding box center [376, 114] width 24 height 7
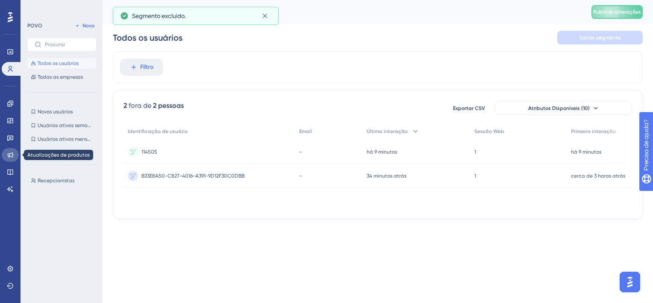
click at [10, 153] on icon at bounding box center [11, 155] width 6 height 6
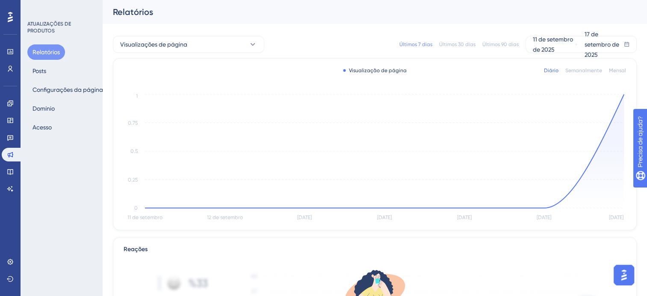
click at [79, 77] on div "Relatórios Posts Configurações da página [PERSON_NAME]" at bounding box center [61, 89] width 69 height 91
click at [52, 72] on div "Relatórios Posts Configurações da página [PERSON_NAME]" at bounding box center [61, 89] width 69 height 91
click at [48, 71] on button "Posts" at bounding box center [39, 70] width 24 height 15
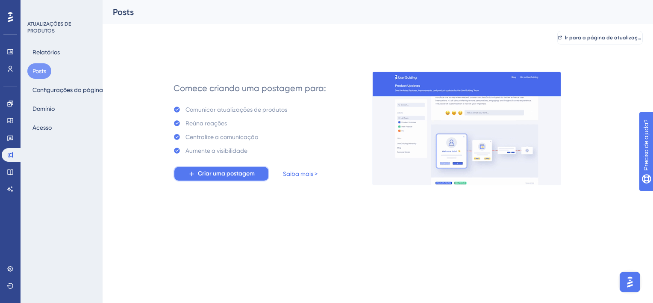
click at [245, 175] on span "Criar uma postagem" at bounding box center [226, 173] width 57 height 10
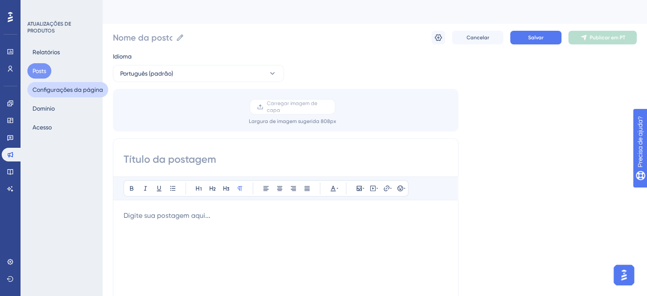
click at [84, 92] on button "Configurações da página" at bounding box center [67, 89] width 81 height 15
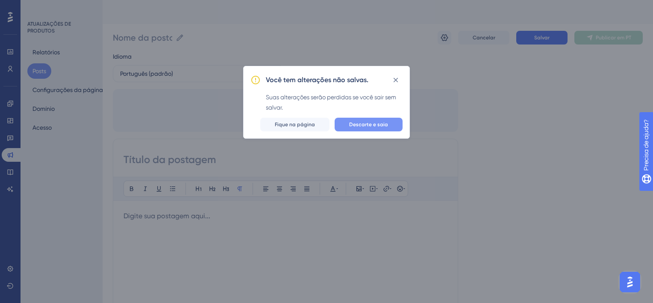
click at [385, 125] on span "Descarte e saia" at bounding box center [368, 124] width 39 height 7
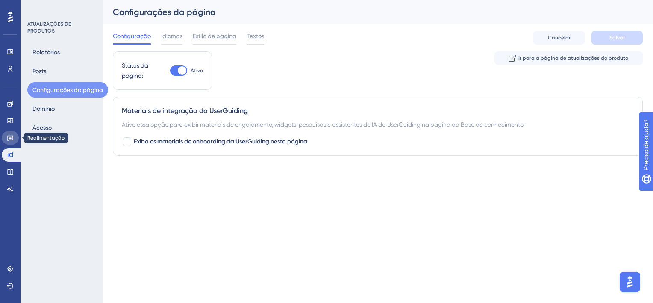
click at [9, 138] on icon at bounding box center [10, 137] width 7 height 7
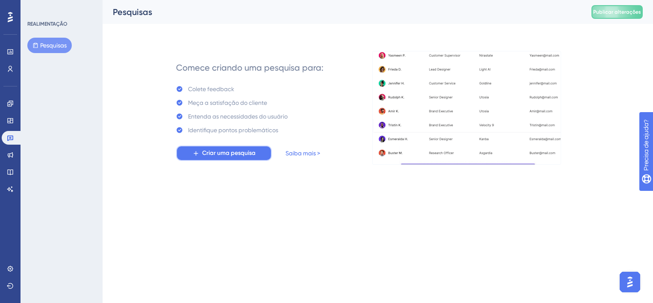
click at [204, 156] on span "Criar uma pesquisa" at bounding box center [228, 153] width 53 height 10
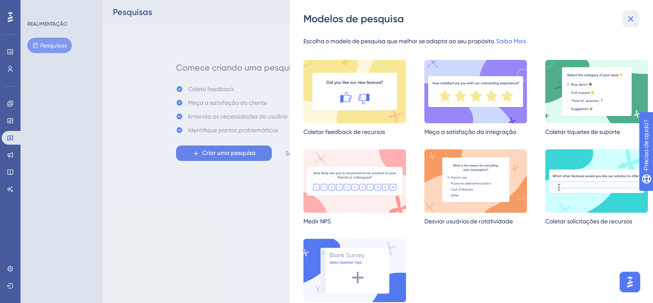
click at [543, 19] on icon at bounding box center [631, 19] width 10 height 10
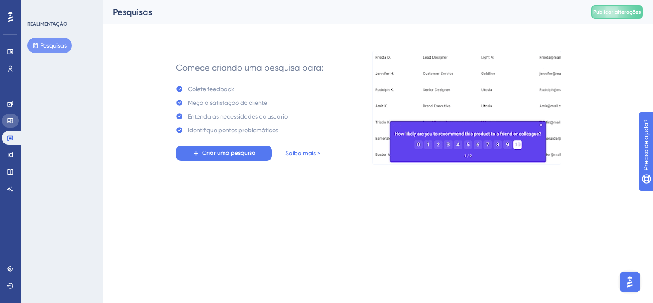
click at [12, 120] on icon at bounding box center [10, 120] width 6 height 5
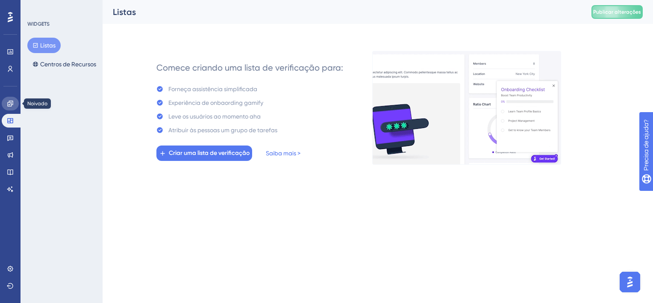
click at [10, 108] on link at bounding box center [10, 104] width 17 height 14
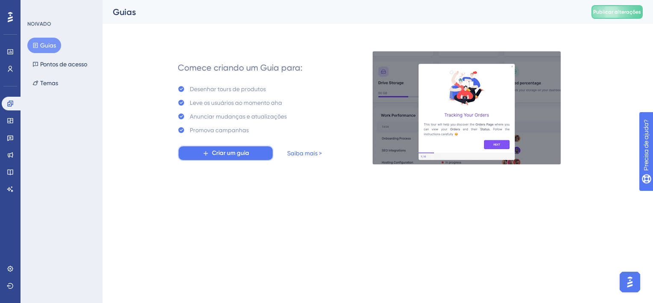
click at [205, 153] on icon at bounding box center [205, 153] width 4 height 4
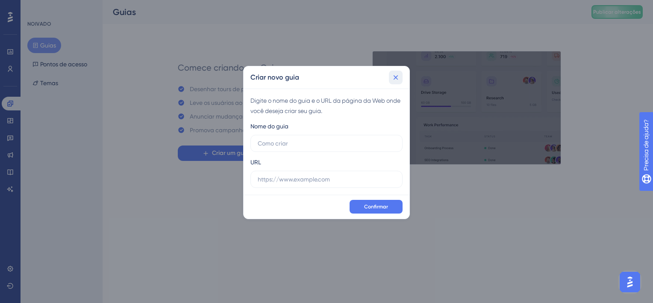
click at [397, 79] on icon at bounding box center [395, 77] width 9 height 9
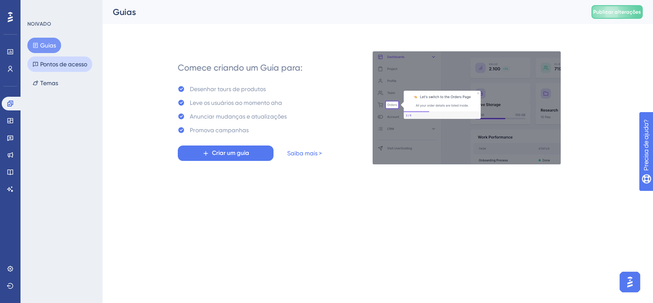
click at [82, 69] on font "Pontos de acesso" at bounding box center [63, 64] width 47 height 10
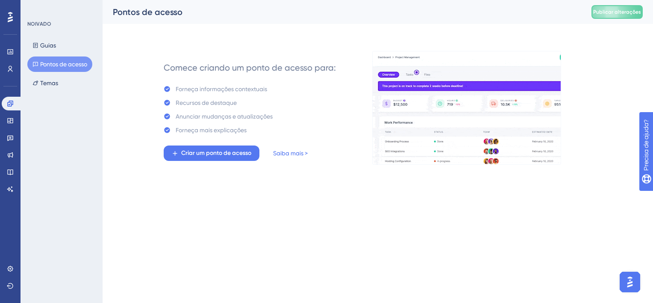
click at [67, 91] on div "NOIVADO Guias Pontos de acesso Temas" at bounding box center [62, 151] width 82 height 303
click at [56, 86] on font "Temas" at bounding box center [49, 83] width 18 height 10
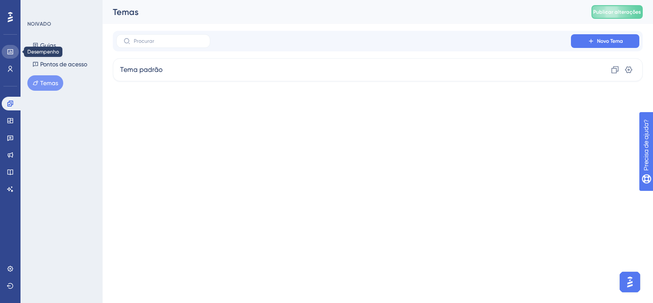
click at [9, 48] on icon at bounding box center [10, 51] width 7 height 7
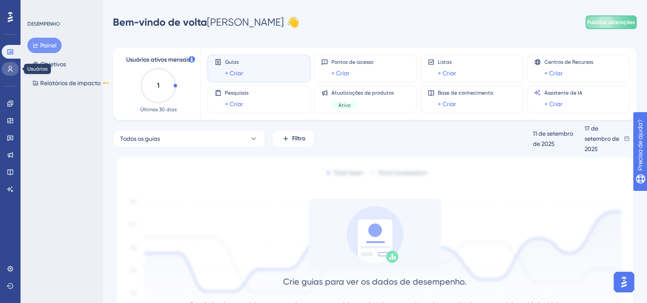
click at [12, 71] on icon at bounding box center [10, 69] width 5 height 6
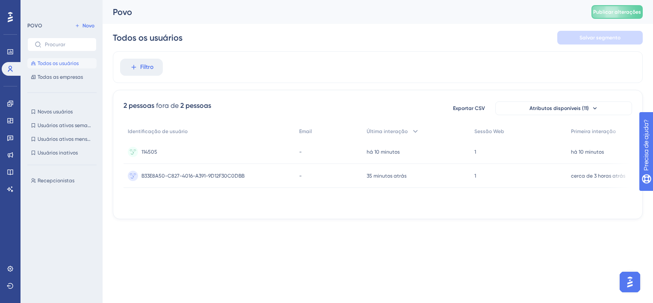
click at [543, 241] on img "Open AI Assistant Launcher" at bounding box center [629, 281] width 15 height 15
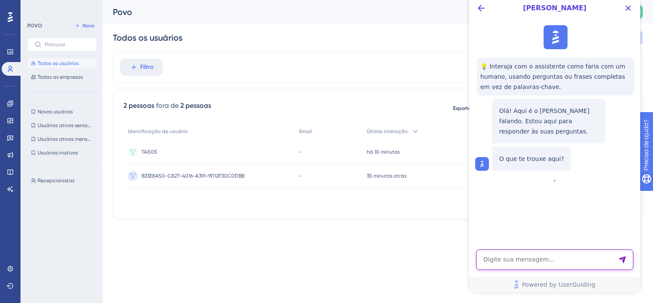
click at [543, 241] on textarea "AI Assistant Text Input" at bounding box center [554, 259] width 157 height 21
click at [535, 241] on textarea "como c" at bounding box center [554, 259] width 157 height 21
type textarea "como criar uma publicação para um usuário especifico?"
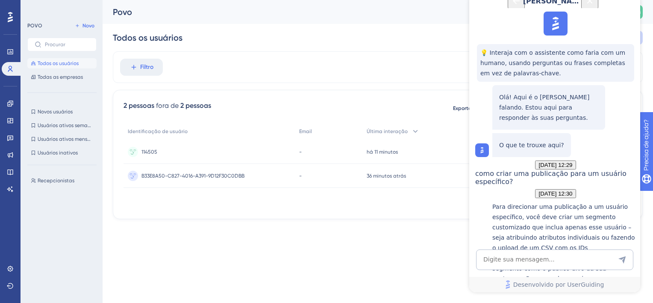
scroll to position [194, 0]
drag, startPoint x: 11, startPoint y: 64, endPoint x: 155, endPoint y: 70, distance: 143.7
click at [11, 64] on link at bounding box center [12, 69] width 21 height 14
click at [156, 68] on button "Filtro" at bounding box center [141, 67] width 43 height 17
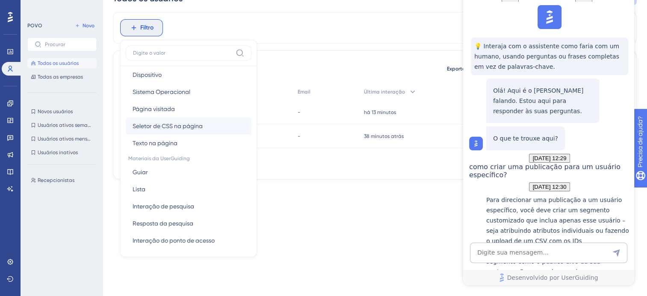
scroll to position [85, 0]
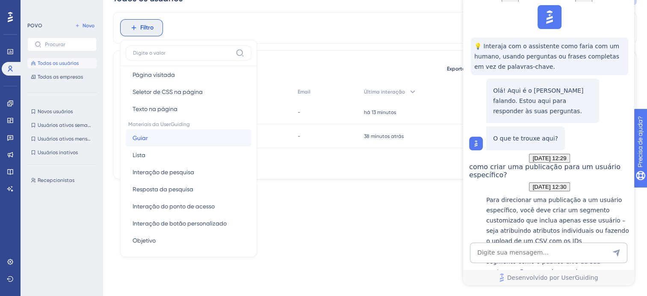
click at [144, 139] on span "Guiar" at bounding box center [139, 138] width 15 height 10
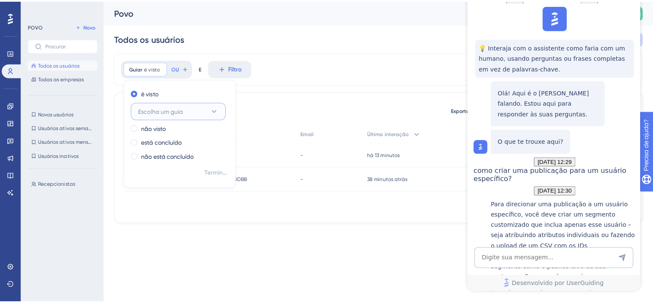
scroll to position [0, 0]
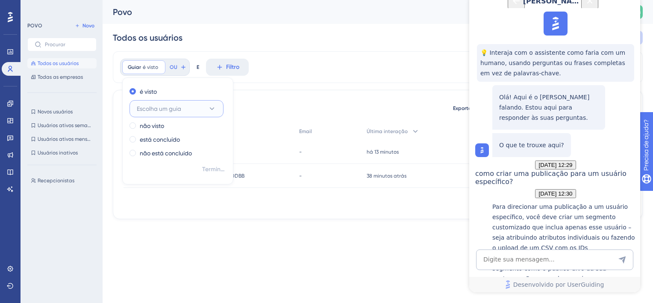
click at [191, 109] on button "Escolha um guia" at bounding box center [176, 108] width 94 height 17
click at [191, 110] on button "Escolha um guia" at bounding box center [176, 108] width 94 height 17
click at [543, 6] on icon "Botão Fechar" at bounding box center [590, 1] width 10 height 10
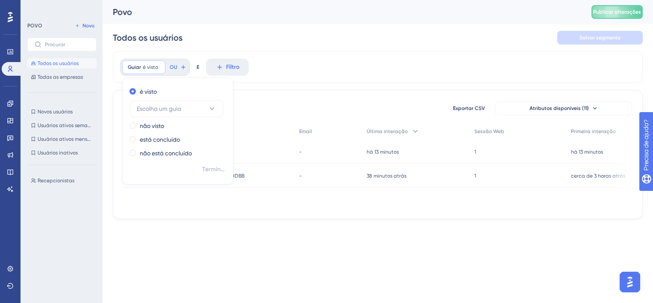
click at [44, 188] on div "Recepcionistas Recepcionistas" at bounding box center [64, 229] width 74 height 115
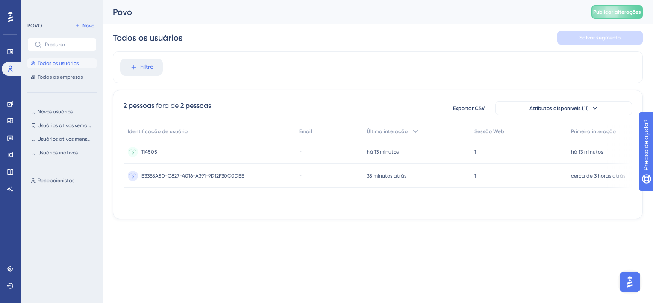
click at [48, 173] on div "Recepcionistas Recepcionistas" at bounding box center [64, 229] width 74 height 115
click at [51, 175] on button "Recepcionistas Recepcionistas" at bounding box center [64, 180] width 74 height 10
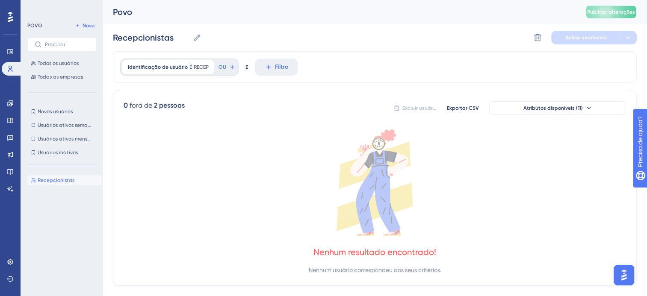
click at [543, 13] on span "Publicar alterações" at bounding box center [611, 12] width 48 height 7
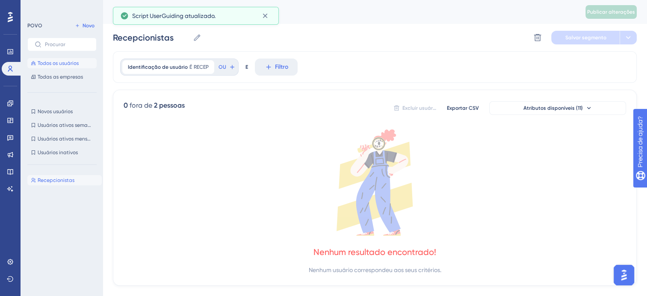
click at [54, 60] on span "Todos os usuários" at bounding box center [58, 63] width 41 height 7
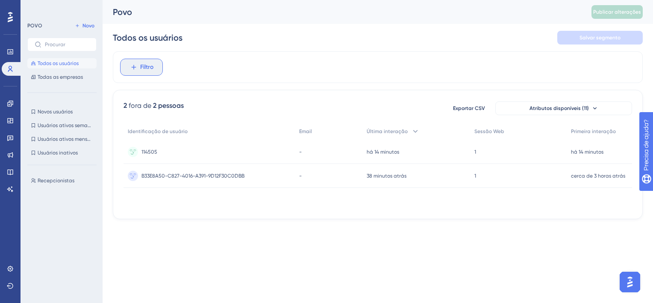
click at [142, 72] on button "Filtro" at bounding box center [141, 67] width 43 height 17
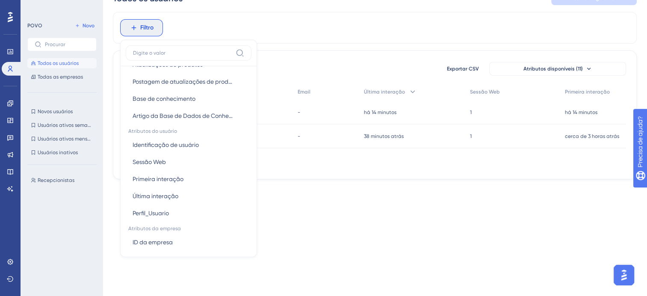
scroll to position [385, 0]
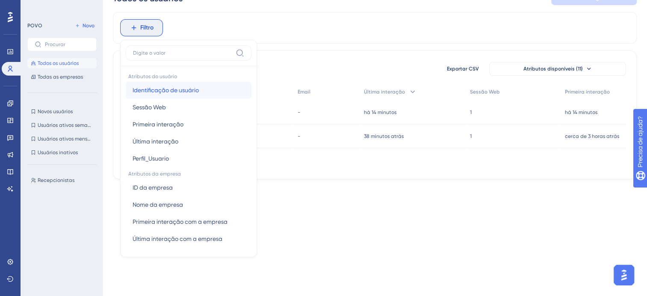
click at [165, 94] on span "Identificação de usuário" at bounding box center [165, 90] width 66 height 10
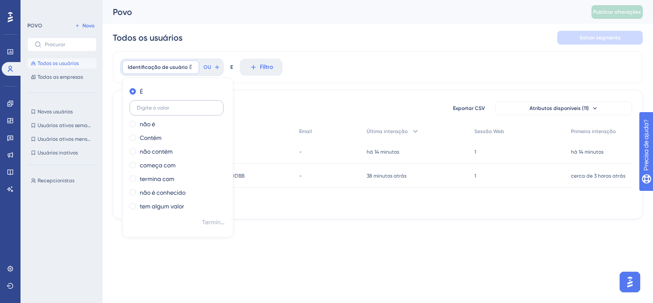
click at [170, 107] on input "text" at bounding box center [176, 108] width 79 height 6
type input "RECEP"
click at [209, 221] on span "Terminado" at bounding box center [214, 222] width 24 height 10
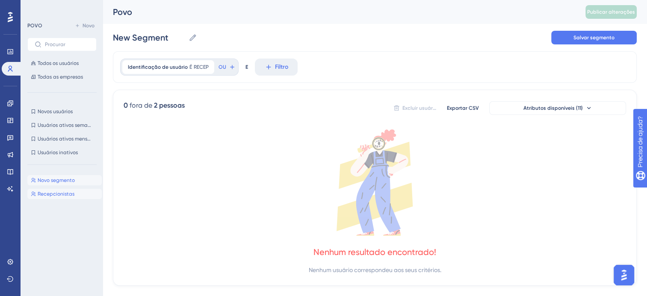
click at [72, 191] on span "Recepcionistas" at bounding box center [56, 194] width 37 height 7
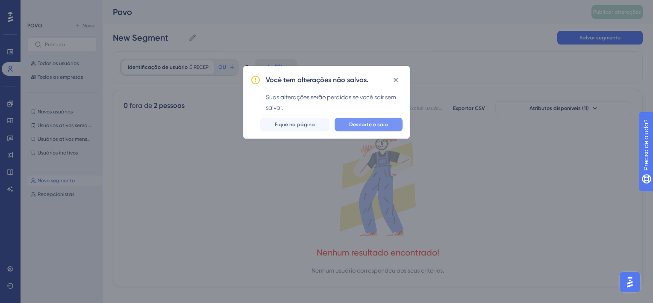
click at [365, 126] on span "Descarte e saia" at bounding box center [368, 124] width 39 height 7
type input "Recepcionistas"
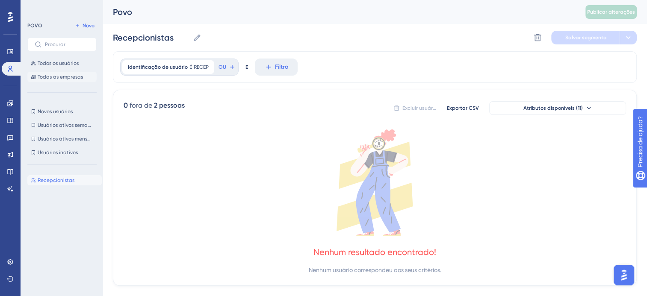
click at [67, 79] on span "Todas as empresas" at bounding box center [60, 77] width 45 height 7
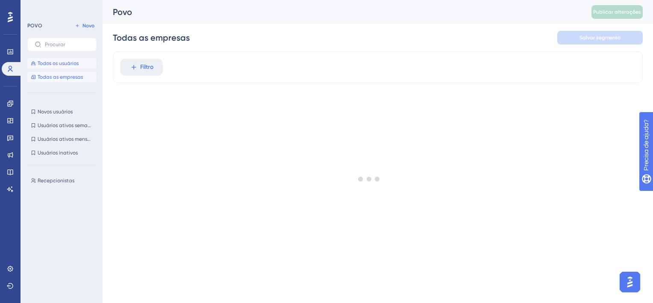
click at [65, 67] on button "Todos os usuários" at bounding box center [61, 63] width 69 height 10
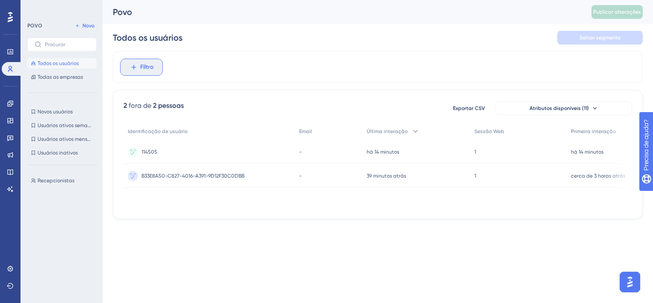
click at [141, 71] on span "Filtro" at bounding box center [146, 67] width 13 height 10
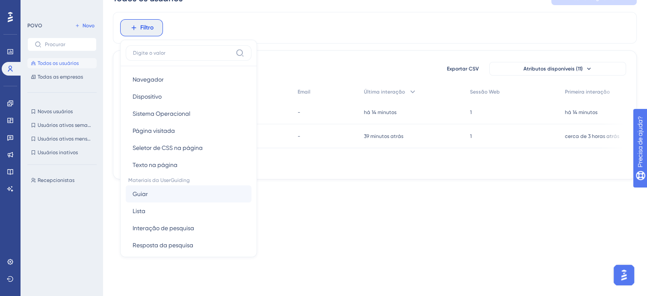
scroll to position [43, 0]
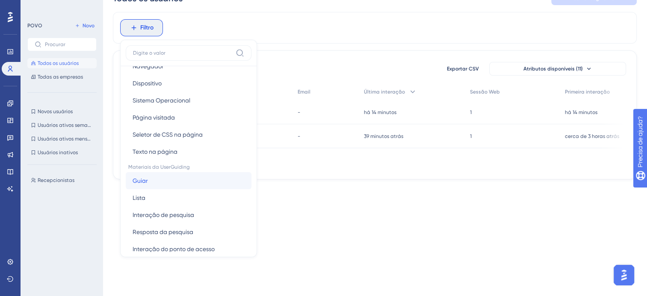
click at [162, 183] on button "[PERSON_NAME]" at bounding box center [189, 180] width 126 height 17
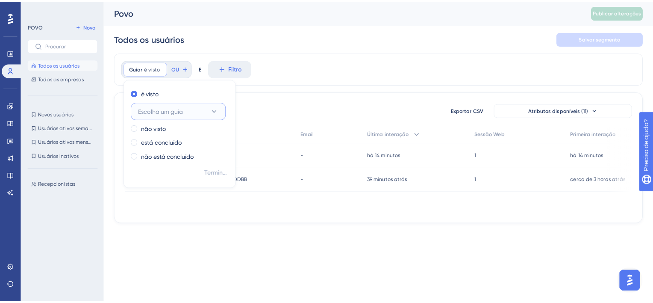
scroll to position [0, 0]
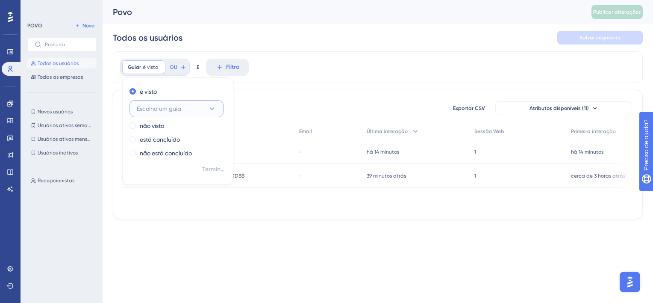
click at [159, 108] on span "Escolha um guia" at bounding box center [159, 108] width 44 height 10
click at [161, 129] on label "não visto" at bounding box center [152, 126] width 24 height 10
click at [164, 119] on span "Escolha um guia" at bounding box center [159, 122] width 44 height 10
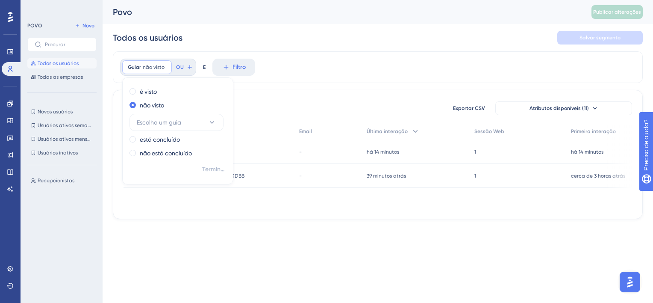
click at [301, 92] on div "2 fora de 2 pessoas Exportar CSV Atributos disponíveis (11) Identificação de us…" at bounding box center [378, 154] width 530 height 129
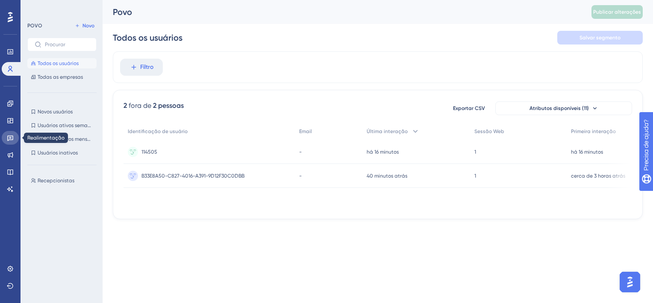
click at [8, 138] on icon at bounding box center [10, 137] width 7 height 7
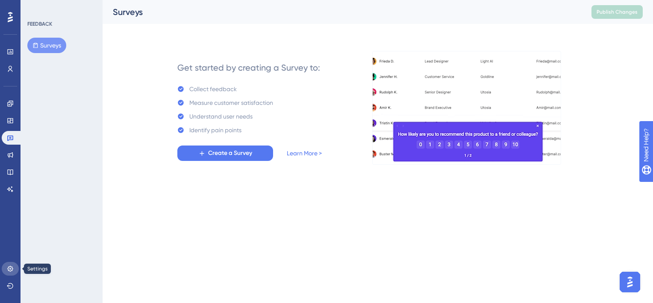
click at [3, 241] on link at bounding box center [10, 269] width 17 height 14
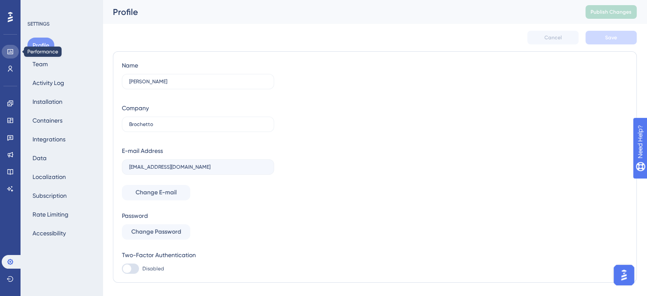
click at [9, 54] on icon at bounding box center [10, 51] width 6 height 5
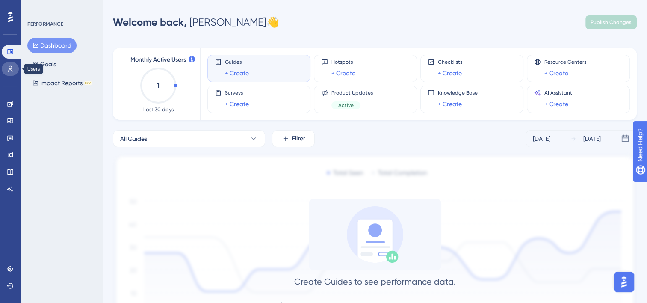
click at [9, 68] on icon at bounding box center [10, 69] width 5 height 6
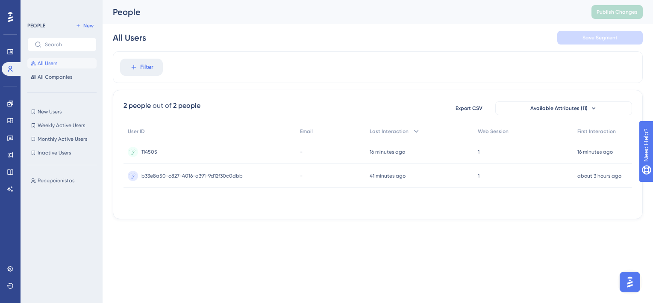
drag, startPoint x: 2, startPoint y: 26, endPoint x: 12, endPoint y: 17, distance: 13.3
click at [2, 26] on div "Performance Users" at bounding box center [10, 50] width 17 height 52
click at [15, 12] on div at bounding box center [10, 17] width 14 height 14
click at [14, 14] on div at bounding box center [10, 17] width 14 height 14
click at [12, 14] on icon at bounding box center [10, 17] width 5 height 10
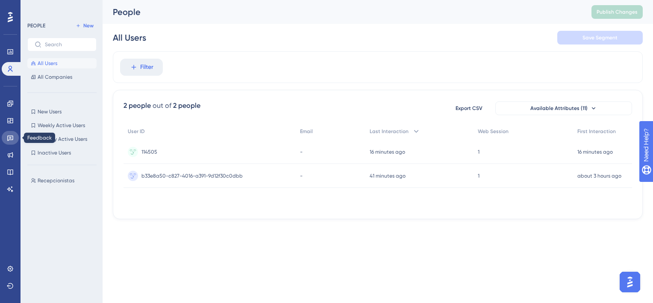
click at [10, 135] on icon at bounding box center [10, 137] width 7 height 7
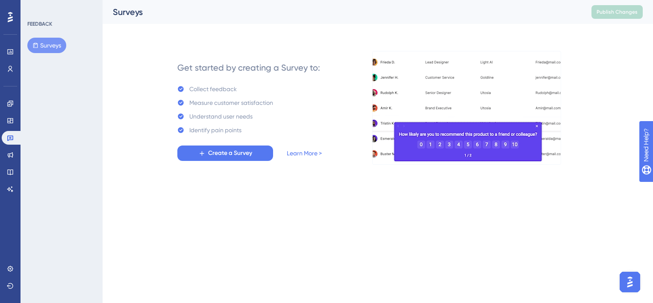
click at [59, 46] on button "Surveys" at bounding box center [46, 45] width 39 height 15
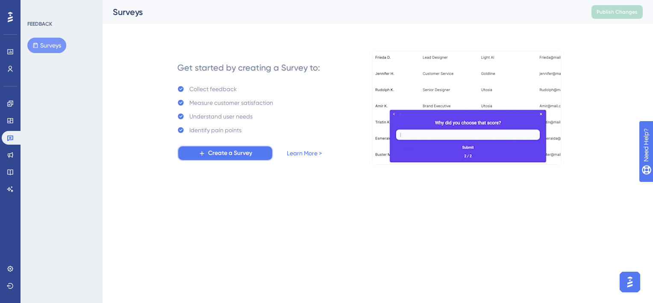
click at [209, 150] on span "Create a Survey" at bounding box center [230, 153] width 44 height 10
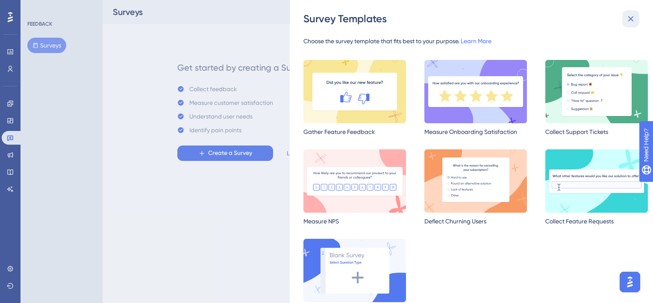
click at [543, 15] on button at bounding box center [630, 18] width 17 height 17
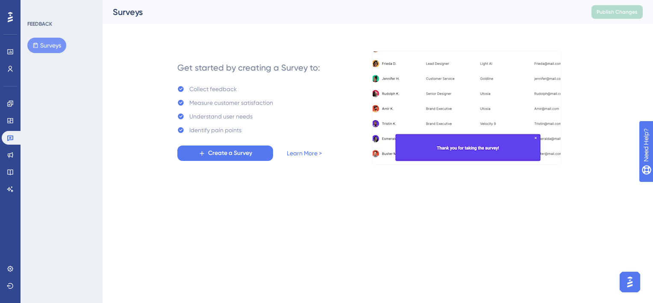
click at [0, 241] on div "Performance Users Engagement Widgets Feedback Product Updates Knowledge Base AI…" at bounding box center [10, 151] width 21 height 303
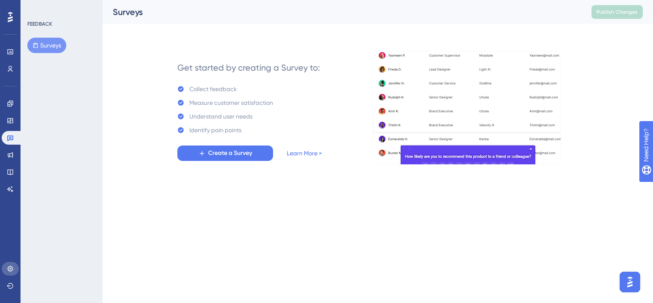
click at [5, 241] on link at bounding box center [10, 269] width 17 height 14
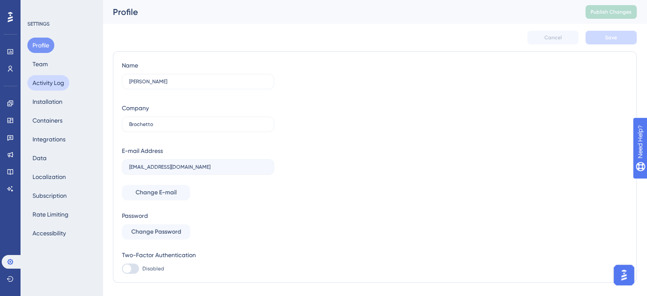
click at [44, 77] on button "Activity Log" at bounding box center [48, 82] width 42 height 15
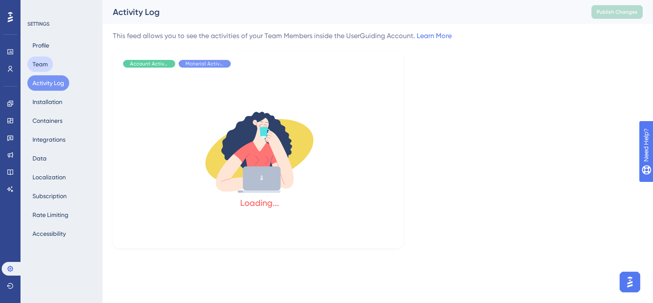
click at [44, 67] on button "Team" at bounding box center [40, 63] width 26 height 15
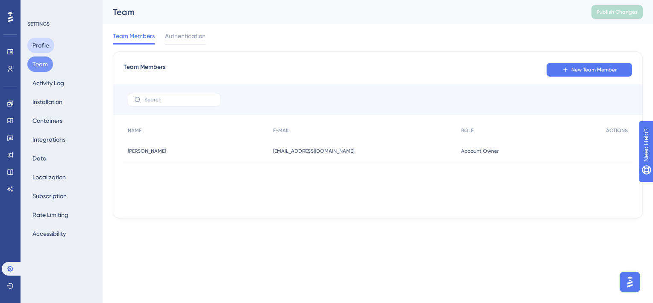
click at [39, 39] on button "Profile" at bounding box center [40, 45] width 27 height 15
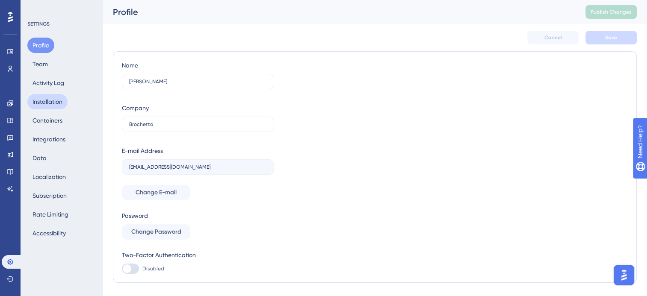
click at [43, 99] on button "Installation" at bounding box center [47, 101] width 40 height 15
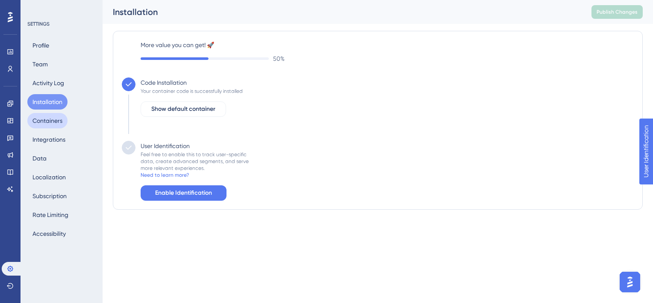
click at [50, 119] on button "Containers" at bounding box center [47, 120] width 40 height 15
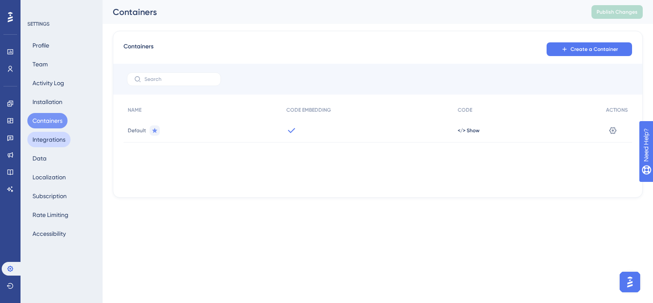
click at [54, 141] on button "Integrations" at bounding box center [48, 139] width 43 height 15
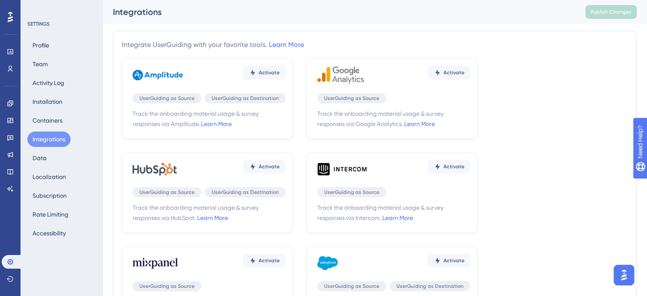
click at [54, 152] on div "Profile Team Activity Log Installation Containers Integrations Data Localizatio…" at bounding box center [61, 139] width 69 height 203
click at [54, 155] on div "Profile Team Activity Log Installation Containers Integrations Data Localizatio…" at bounding box center [61, 139] width 69 height 203
click at [41, 159] on button "Data" at bounding box center [39, 157] width 24 height 15
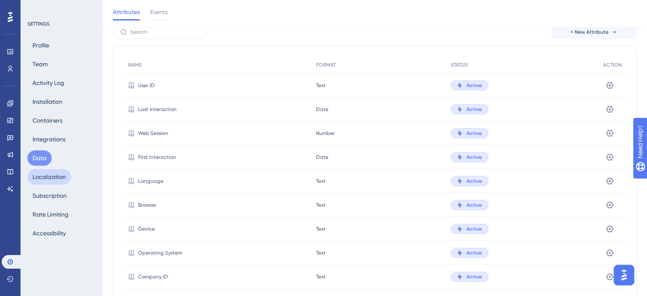
scroll to position [43, 0]
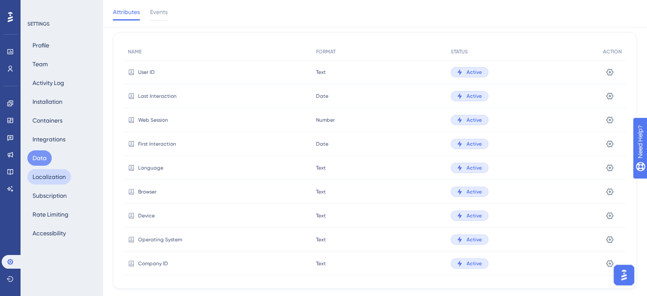
click at [46, 183] on button "Localization" at bounding box center [49, 176] width 44 height 15
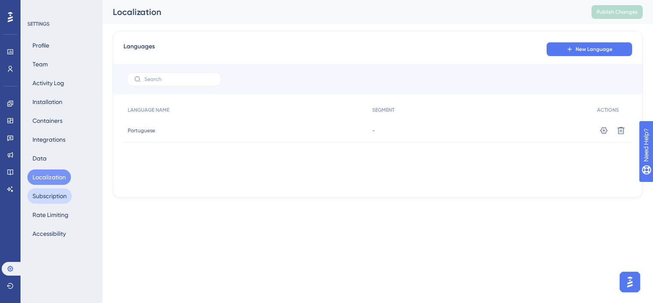
click at [50, 194] on button "Subscription" at bounding box center [49, 195] width 44 height 15
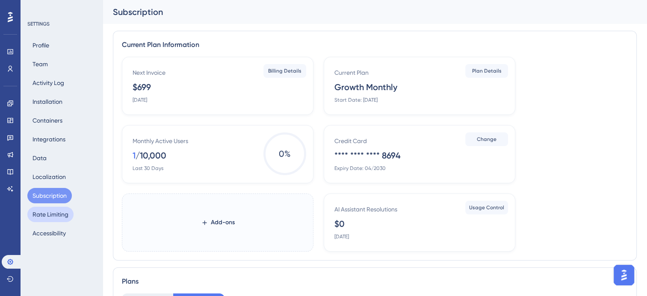
click at [50, 210] on button "Rate Limiting" at bounding box center [50, 214] width 46 height 15
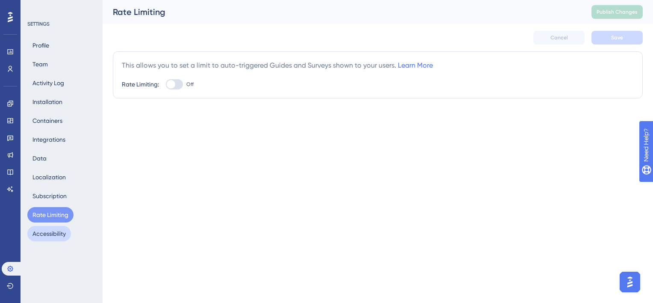
click at [48, 230] on button "Accessibility" at bounding box center [49, 233] width 44 height 15
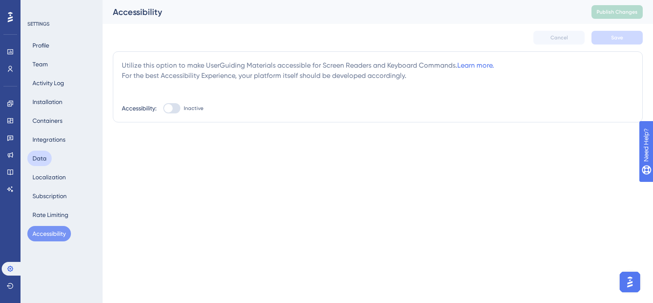
click at [48, 156] on button "Data" at bounding box center [39, 157] width 24 height 15
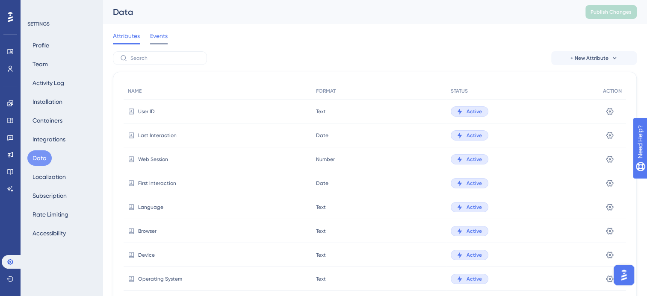
click at [162, 35] on span "Events" at bounding box center [159, 36] width 18 height 10
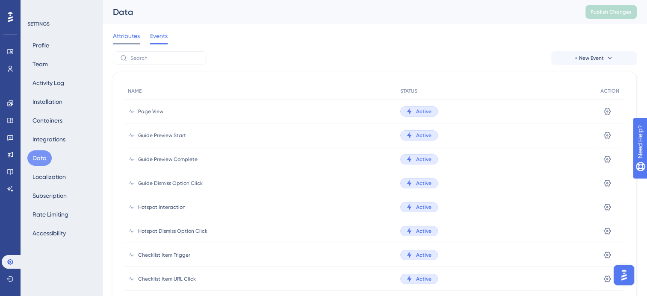
click at [137, 38] on span "Attributes" at bounding box center [126, 36] width 27 height 10
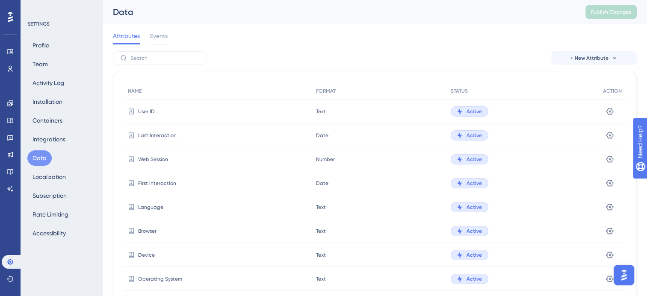
click at [53, 65] on div "Profile Team Activity Log Installation Containers Integrations Data Localizatio…" at bounding box center [61, 139] width 69 height 203
click at [41, 62] on button "Team" at bounding box center [40, 63] width 26 height 15
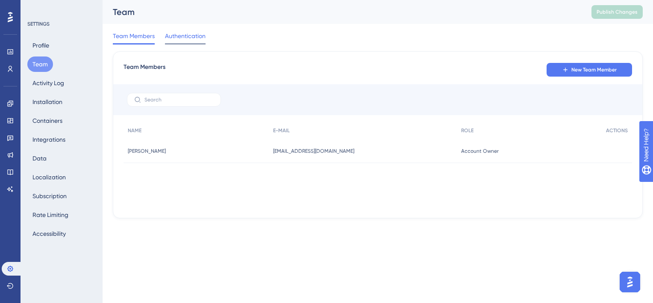
click at [183, 41] on span "Authentication" at bounding box center [185, 36] width 41 height 10
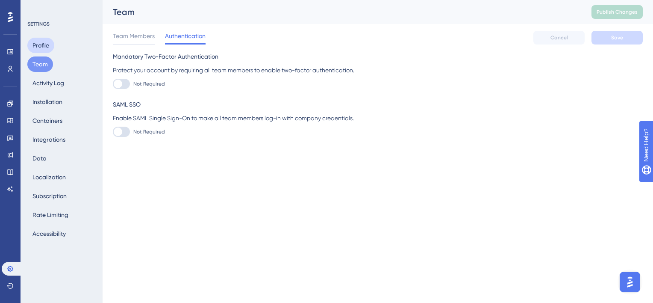
click at [46, 46] on button "Profile" at bounding box center [40, 45] width 27 height 15
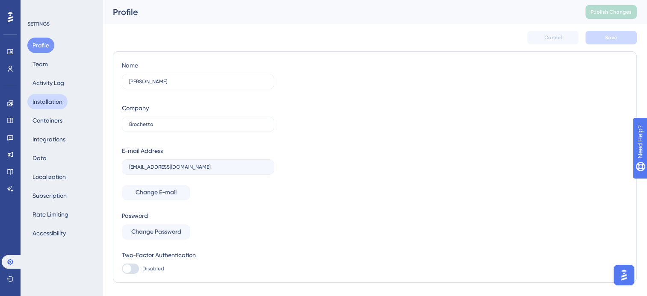
click at [34, 102] on button "Installation" at bounding box center [47, 101] width 40 height 15
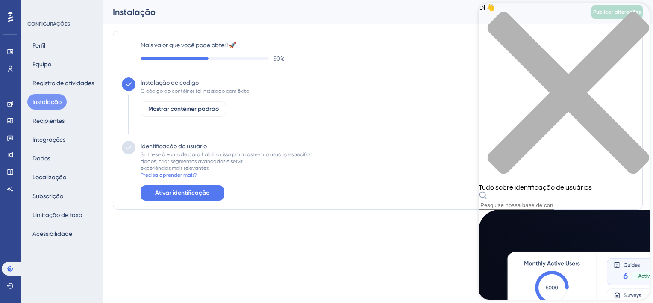
scroll to position [153, 0]
click at [352, 0] on html "Desempenho Usuários Noivado Widgets Realimentação Atualizações de produtos Base…" at bounding box center [326, 0] width 653 height 0
drag, startPoint x: 15, startPoint y: 68, endPoint x: 20, endPoint y: 78, distance: 11.1
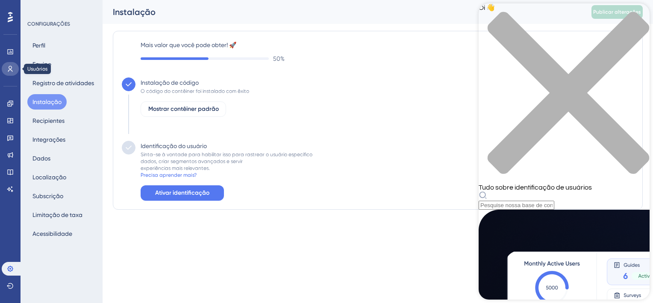
click at [15, 68] on link at bounding box center [10, 69] width 17 height 14
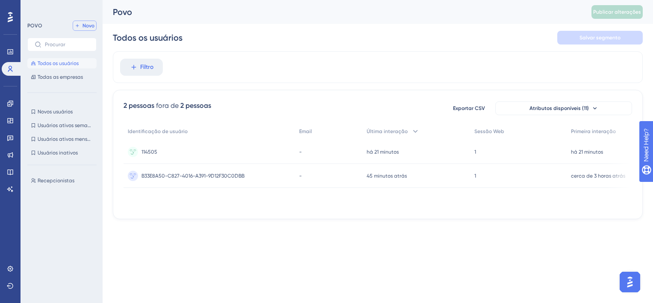
click at [85, 30] on button "Novo" at bounding box center [85, 26] width 24 height 10
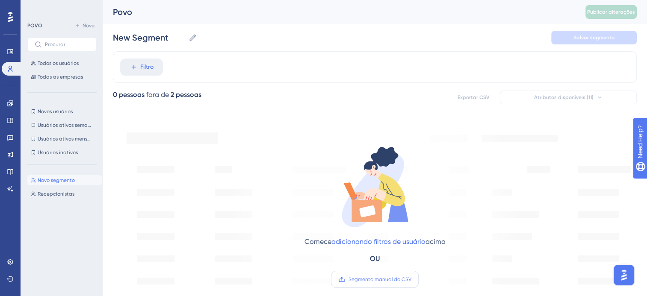
click at [389, 241] on span "Segmento manual do CSV" at bounding box center [379, 279] width 63 height 7
click at [411, 241] on input "Segmento manual do CSV" at bounding box center [411, 279] width 0 height 0
click at [375, 241] on link "adicionando filtros de usuário" at bounding box center [378, 242] width 94 height 8
click at [120, 59] on button "Filtro" at bounding box center [141, 67] width 43 height 17
click at [365, 241] on link "adicionando filtros de usuário" at bounding box center [378, 242] width 94 height 8
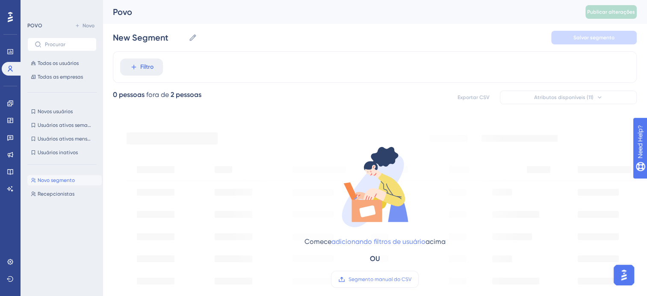
click at [120, 59] on button "Filtro" at bounding box center [141, 67] width 43 height 17
click at [132, 73] on button "Filtro" at bounding box center [141, 67] width 43 height 17
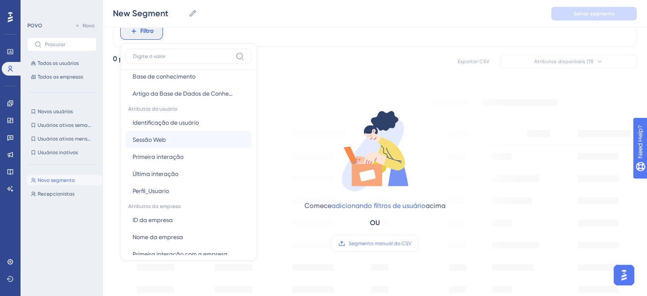
scroll to position [342, 0]
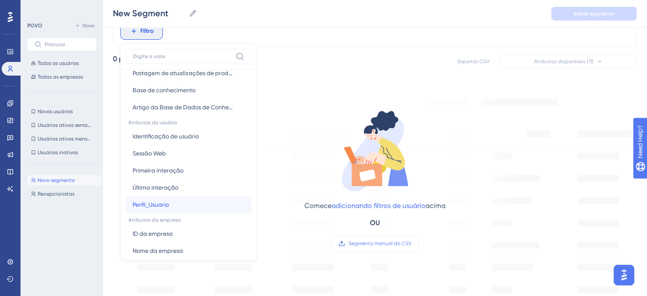
click at [191, 203] on button "Perfil_Usuario Perfil_Usuario" at bounding box center [189, 204] width 126 height 17
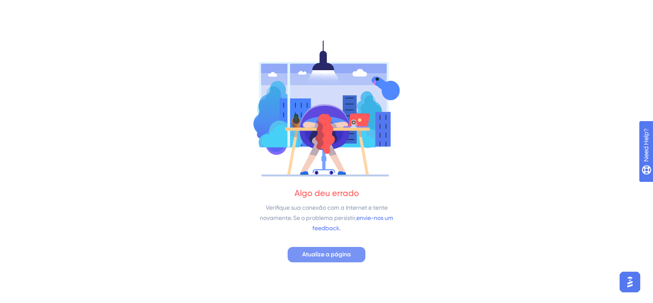
click at [326, 241] on span "Atualize a página" at bounding box center [326, 254] width 49 height 10
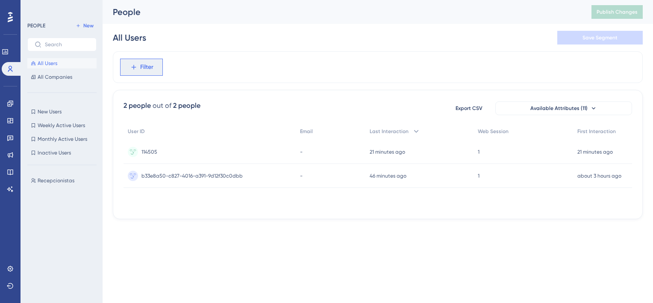
click at [133, 75] on button "Filter" at bounding box center [141, 67] width 43 height 17
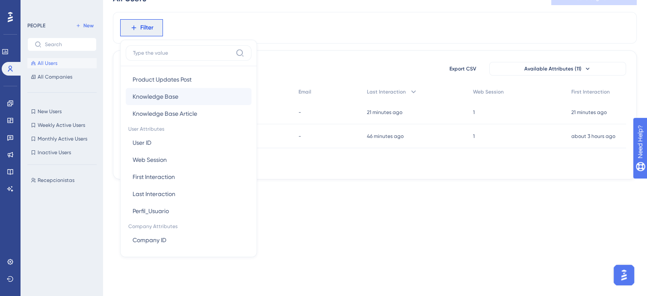
scroll to position [342, 0]
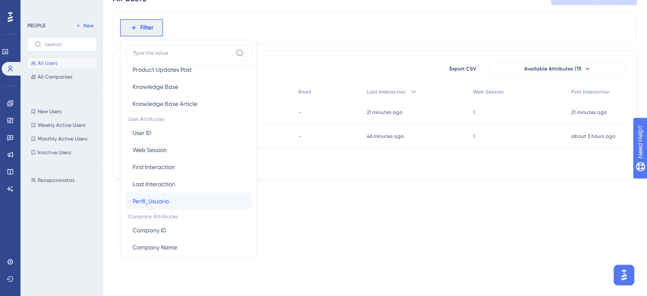
click at [153, 201] on span "Perfil_Usuario" at bounding box center [150, 201] width 36 height 10
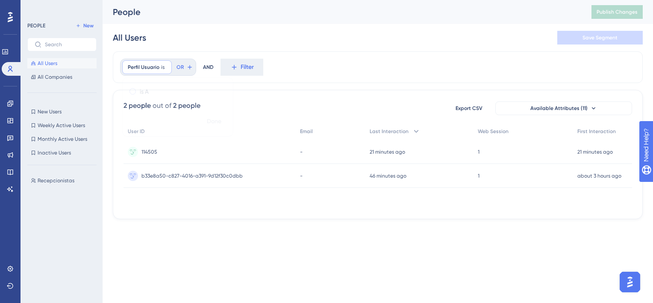
click at [146, 94] on label "is A" at bounding box center [144, 91] width 9 height 10
click at [220, 127] on button "Done" at bounding box center [214, 121] width 24 height 15
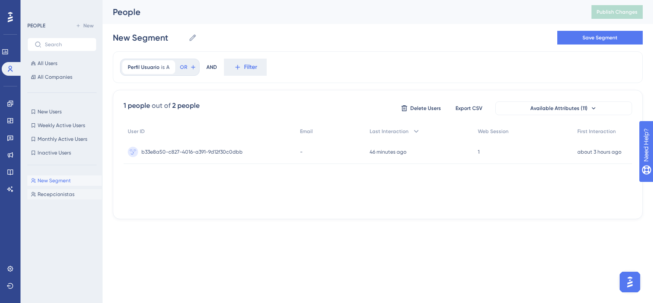
click at [58, 189] on button "Recepcionistas Recepcionistas" at bounding box center [64, 194] width 74 height 10
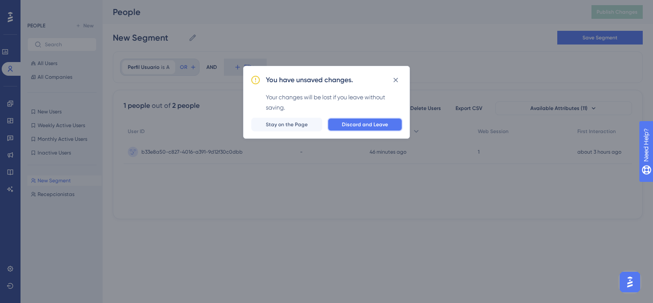
click at [352, 131] on button "Discard and Leave" at bounding box center [364, 125] width 75 height 14
type input "Recepcionistas"
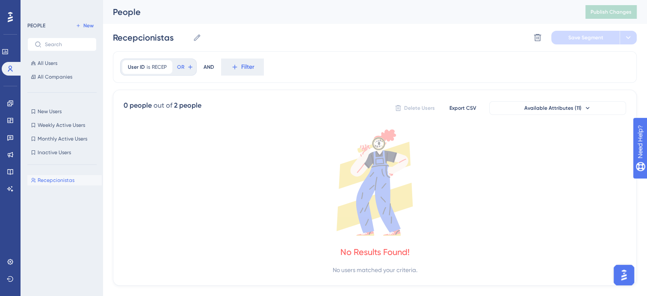
click at [62, 180] on span "Recepcionistas" at bounding box center [56, 180] width 37 height 7
click at [541, 112] on button "Available Attributes (11)" at bounding box center [557, 108] width 137 height 14
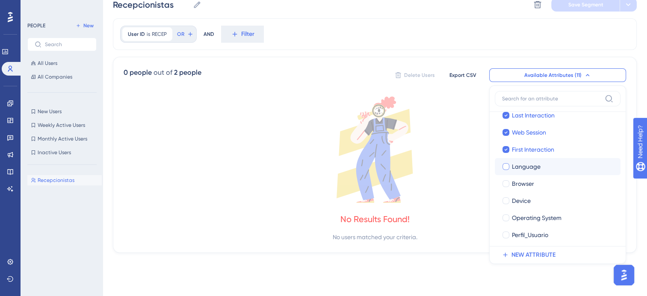
scroll to position [64, 0]
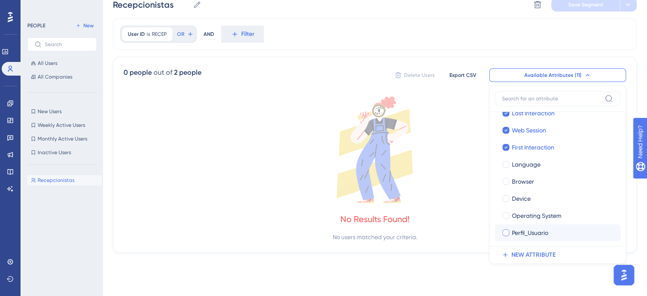
click at [506, 232] on div at bounding box center [505, 232] width 7 height 7
checkbox input "true"
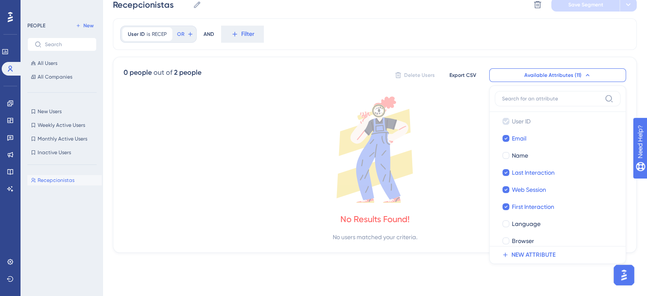
scroll to position [0, 0]
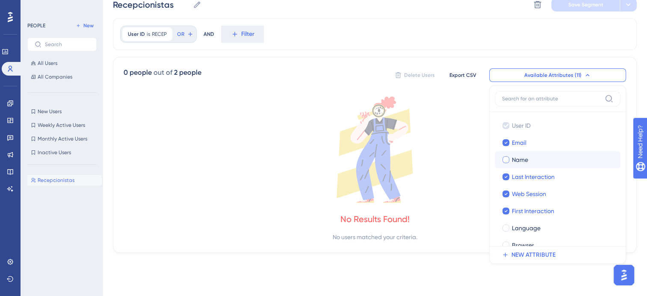
click at [506, 157] on div at bounding box center [505, 159] width 7 height 7
checkbox input "true"
click at [448, 211] on div "No Results Found! No users matched your criteria." at bounding box center [374, 170] width 502 height 146
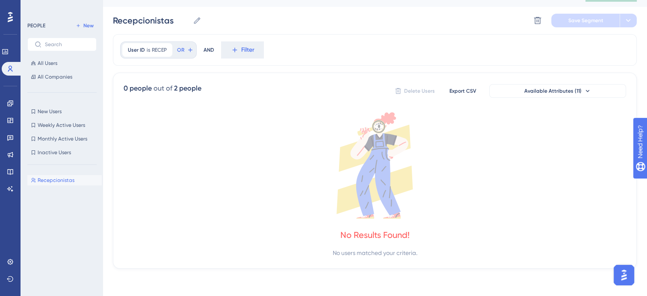
scroll to position [17, 0]
click at [9, 156] on icon at bounding box center [11, 155] width 6 height 6
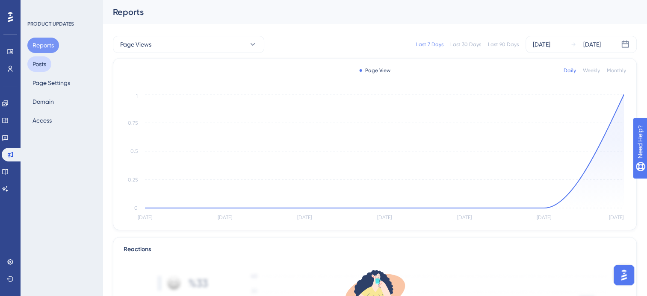
click at [49, 63] on button "Posts" at bounding box center [39, 63] width 24 height 15
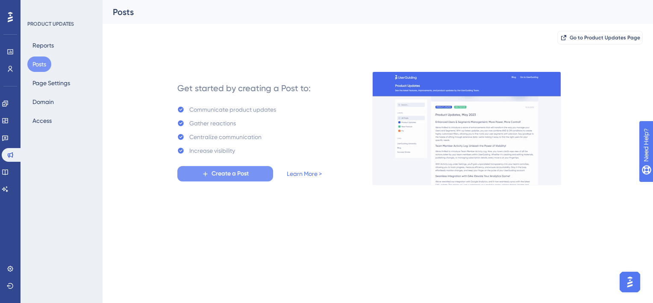
click at [244, 176] on span "Create a Post" at bounding box center [230, 173] width 37 height 10
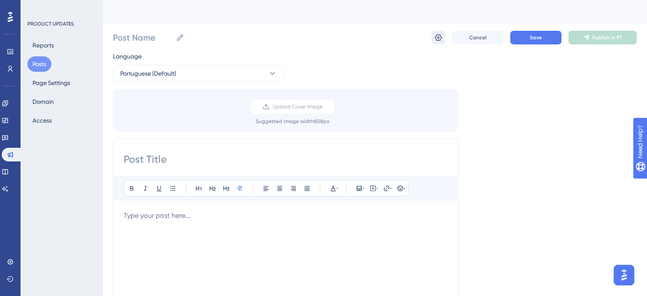
click at [439, 39] on icon at bounding box center [438, 37] width 9 height 9
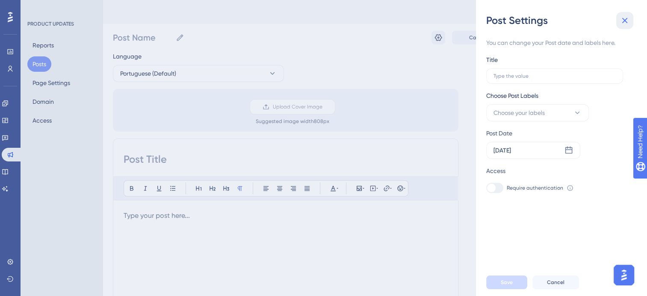
click at [621, 16] on icon at bounding box center [624, 20] width 10 height 10
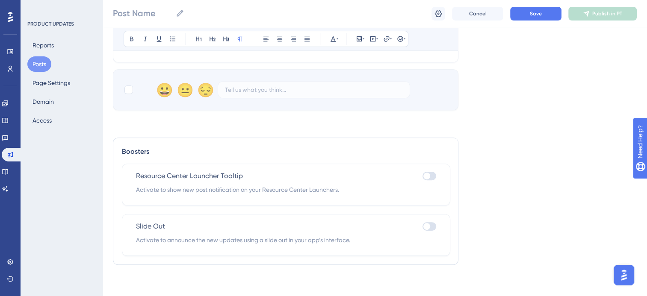
scroll to position [352, 0]
click at [429, 173] on div at bounding box center [426, 174] width 7 height 7
click at [422, 174] on input "checkbox" at bounding box center [422, 174] width 0 height 0
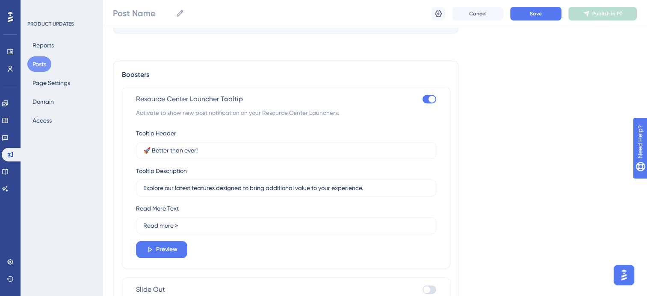
scroll to position [438, 0]
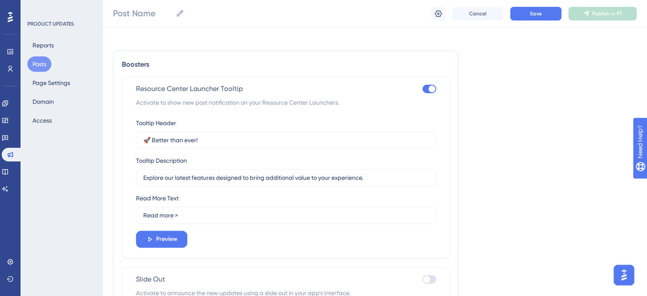
click at [429, 89] on div at bounding box center [431, 88] width 7 height 7
click at [422, 89] on input "checkbox" at bounding box center [422, 89] width 0 height 0
checkbox input "false"
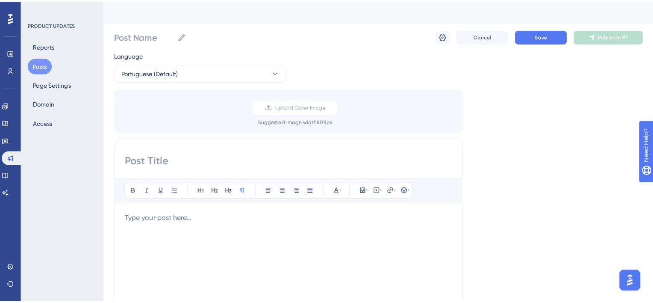
scroll to position [0, 0]
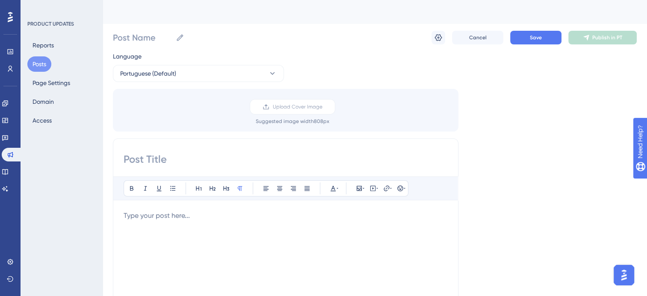
click at [64, 118] on div "Reports Posts Page Settings Domain Access" at bounding box center [61, 83] width 69 height 91
click at [46, 118] on button "Access" at bounding box center [41, 120] width 29 height 15
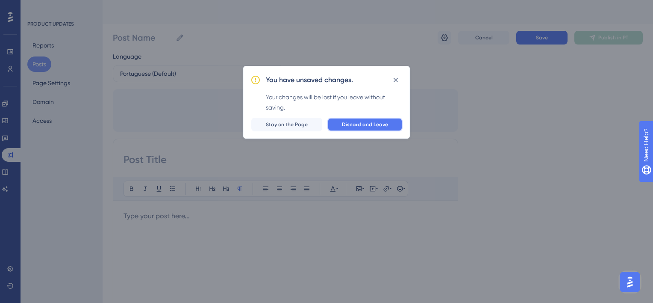
click at [379, 124] on span "Discard and Leave" at bounding box center [365, 124] width 46 height 7
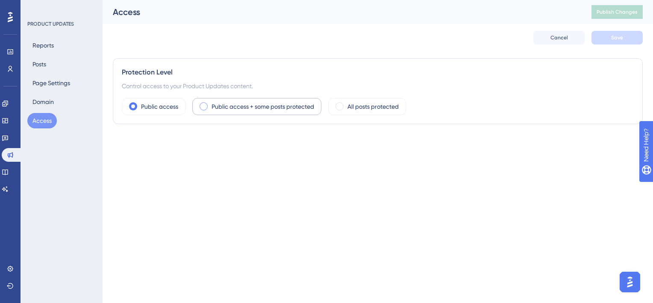
click at [219, 108] on label "Public access + some posts protected" at bounding box center [263, 106] width 103 height 10
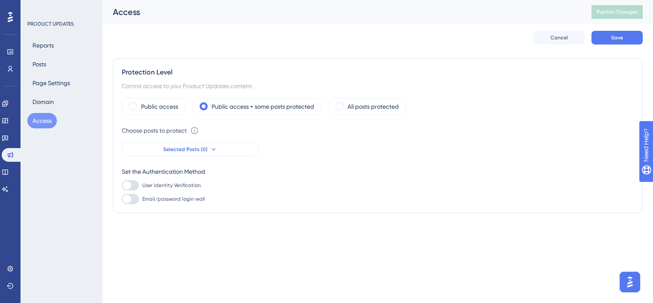
click at [210, 151] on icon at bounding box center [213, 149] width 7 height 7
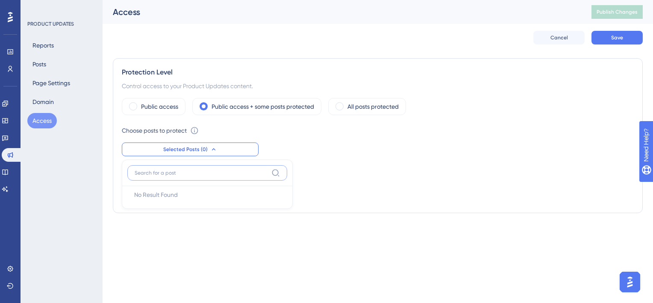
click at [215, 174] on input at bounding box center [201, 172] width 133 height 7
click at [218, 153] on button "Selected Posts (0)" at bounding box center [190, 149] width 137 height 14
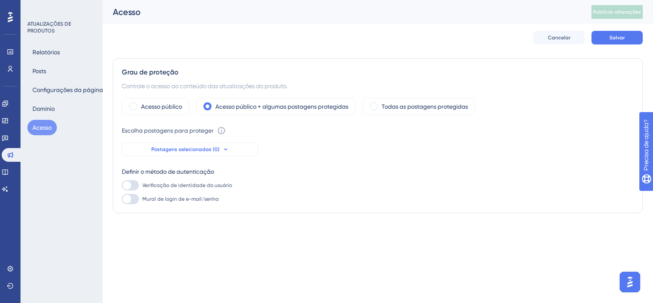
click at [241, 146] on button "Postagens selecionadas (0)" at bounding box center [190, 149] width 137 height 14
click at [132, 182] on div at bounding box center [130, 185] width 17 height 10
click at [122, 185] on input "Verificação de identidade do usuário" at bounding box center [121, 185] width 0 height 0
checkbox input "false"
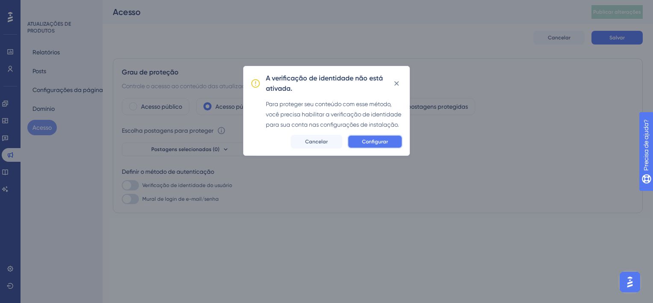
click at [368, 143] on span "Configurar" at bounding box center [375, 141] width 26 height 7
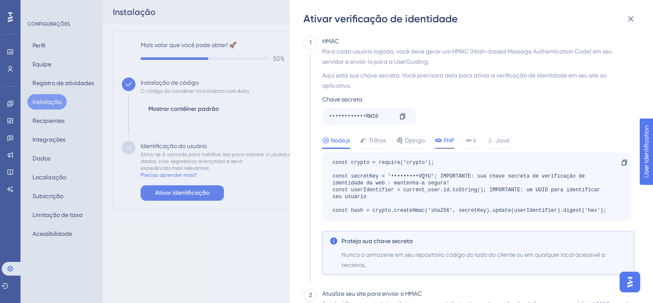
click at [449, 140] on span "PHP" at bounding box center [449, 140] width 11 height 10
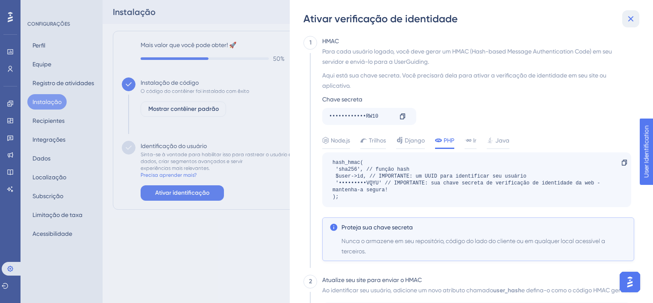
click at [636, 20] on button at bounding box center [630, 18] width 17 height 17
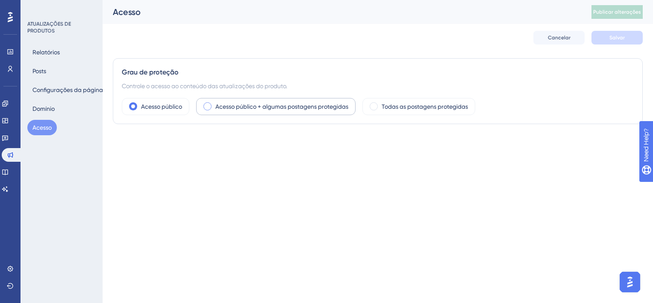
click at [236, 102] on label "Acesso público + algumas postagens protegidas" at bounding box center [281, 106] width 133 height 10
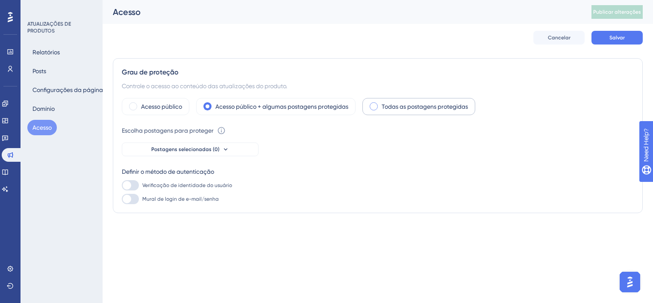
click at [427, 103] on label "Todas as postagens protegidas" at bounding box center [425, 106] width 86 height 10
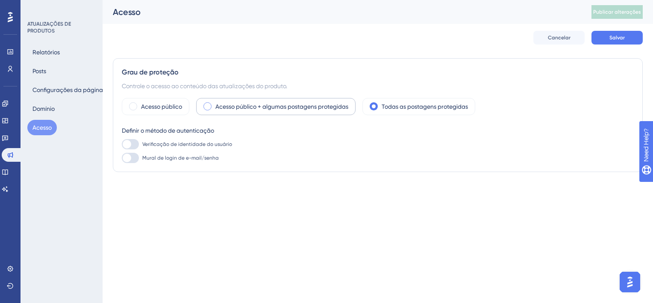
click at [307, 100] on div "Acesso público + algumas postagens protegidas" at bounding box center [275, 106] width 159 height 17
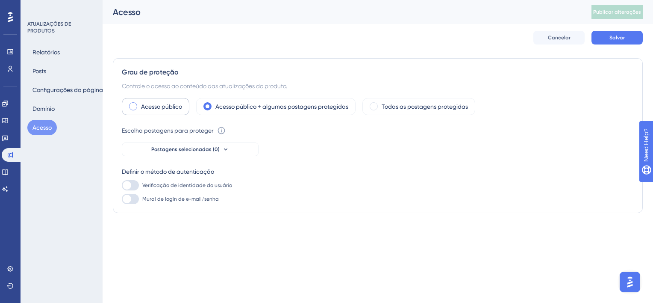
click at [181, 105] on label "Acesso público" at bounding box center [161, 106] width 41 height 10
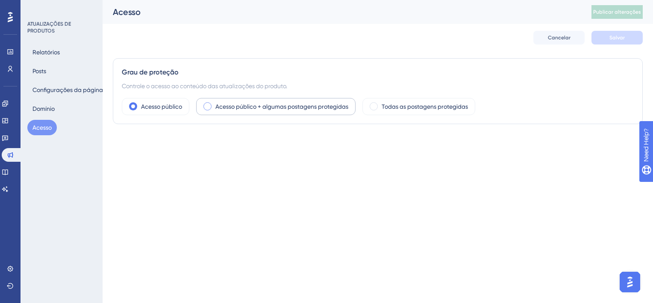
click at [209, 109] on span at bounding box center [207, 106] width 8 height 8
click at [214, 103] on input "radio" at bounding box center [214, 103] width 0 height 0
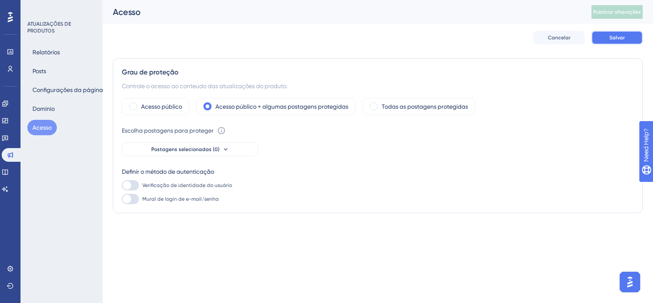
click at [635, 41] on button "Salvar" at bounding box center [616, 38] width 51 height 14
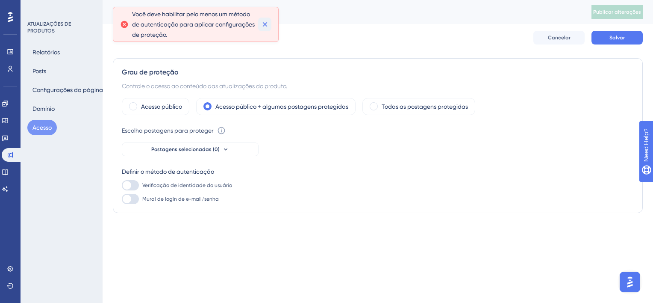
click at [267, 26] on icon at bounding box center [265, 24] width 9 height 9
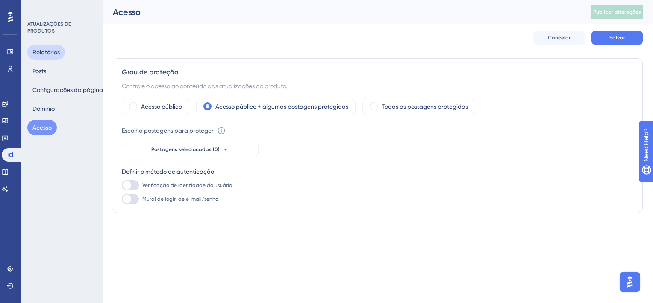
click at [45, 56] on button "Relatórios" at bounding box center [46, 51] width 38 height 15
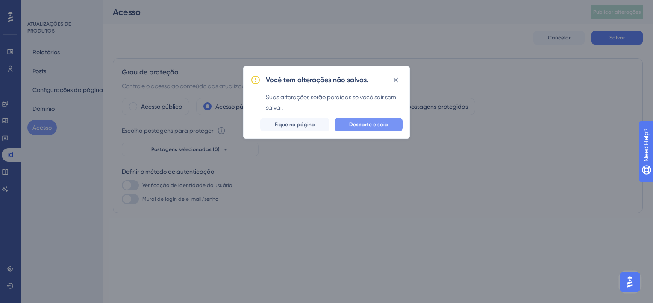
click at [364, 128] on button "Descarte e saia" at bounding box center [369, 125] width 68 height 14
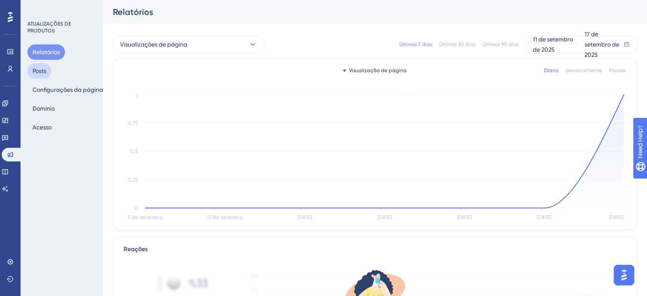
click at [36, 77] on button "Posts" at bounding box center [39, 70] width 24 height 15
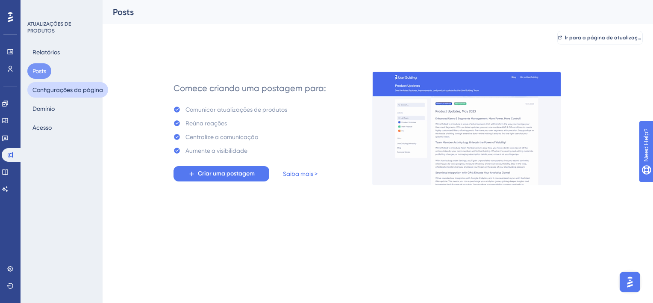
click at [53, 87] on button "Configurações da página" at bounding box center [67, 89] width 81 height 15
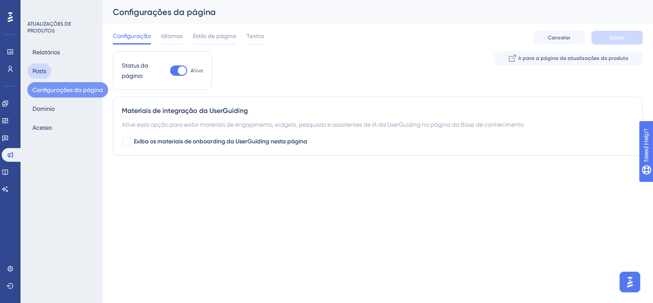
click at [49, 74] on button "Posts" at bounding box center [39, 70] width 24 height 15
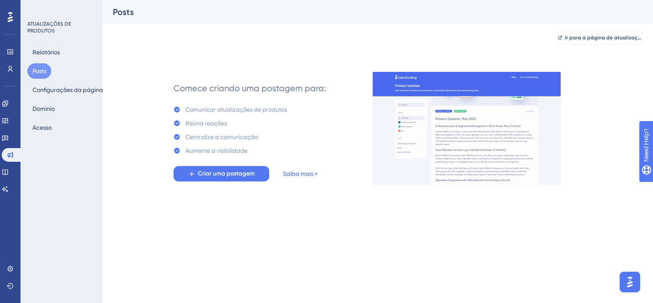
click at [315, 173] on link "Saiba mais >" at bounding box center [300, 173] width 35 height 10
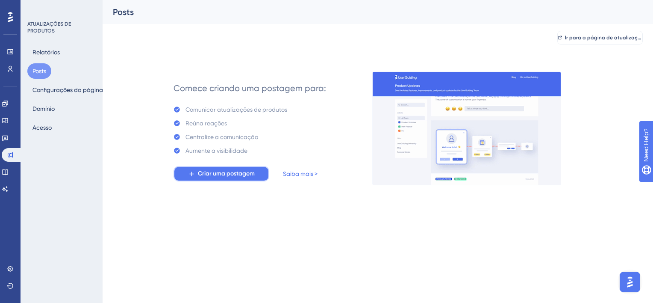
click at [180, 180] on button "Criar uma postagem" at bounding box center [221, 173] width 96 height 15
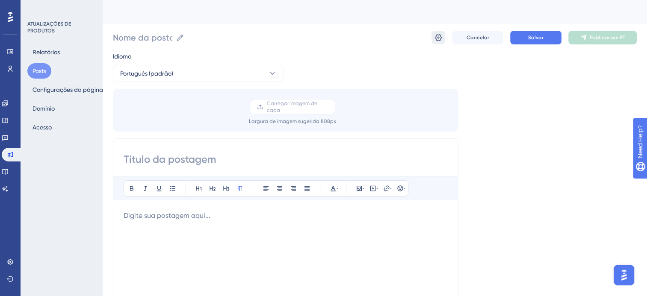
click at [443, 38] on button at bounding box center [438, 38] width 14 height 14
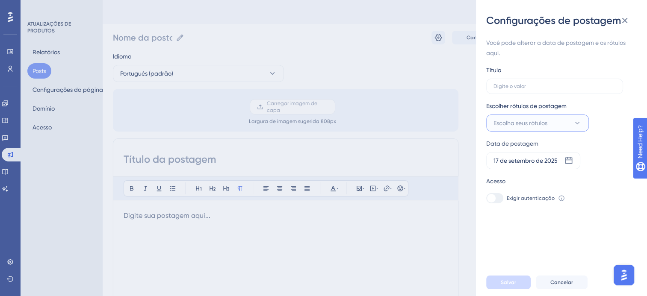
click at [531, 129] on button "Escolha seus rótulos" at bounding box center [537, 123] width 103 height 17
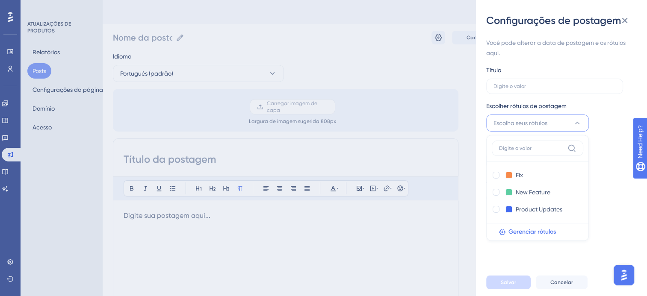
click at [531, 129] on button "Escolha seus rótulos" at bounding box center [537, 123] width 103 height 17
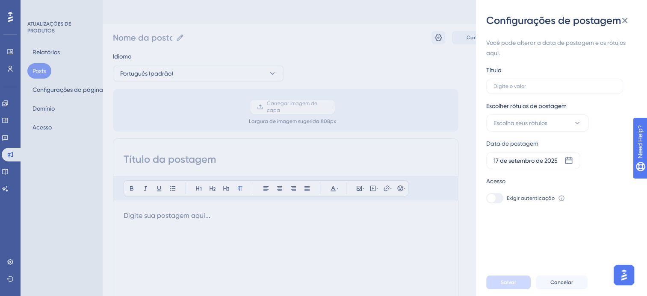
click at [558, 197] on icon at bounding box center [561, 198] width 7 height 7
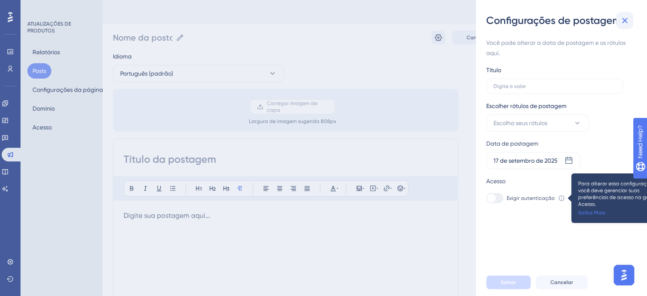
click at [626, 20] on icon at bounding box center [624, 20] width 10 height 10
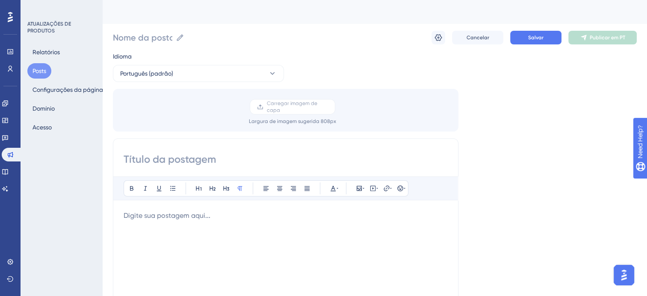
click at [447, 33] on div "Cancelar Salvar Publicar em PT" at bounding box center [533, 38] width 205 height 14
click at [444, 34] on button at bounding box center [438, 38] width 14 height 14
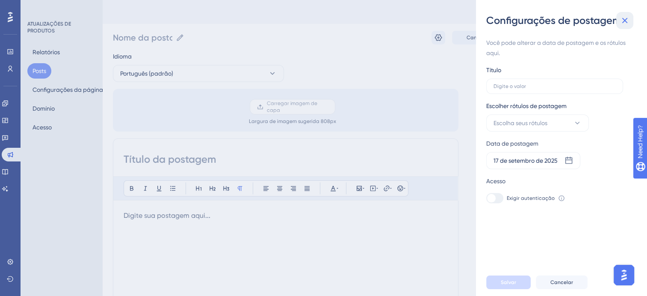
click at [621, 20] on icon at bounding box center [624, 20] width 10 height 10
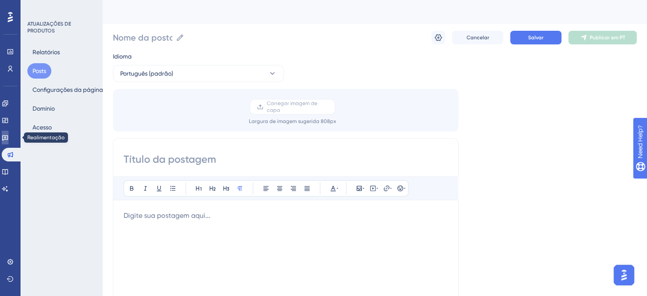
click at [9, 136] on icon at bounding box center [5, 137] width 7 height 7
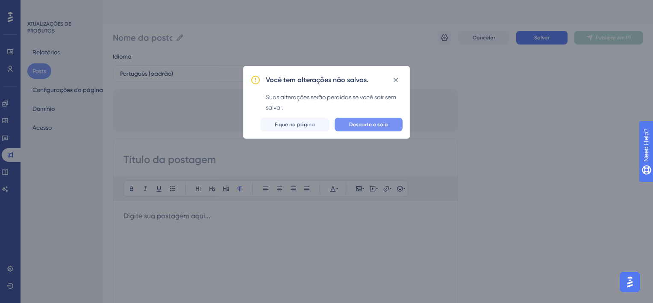
click at [368, 123] on span "Descarte e saia" at bounding box center [368, 124] width 39 height 7
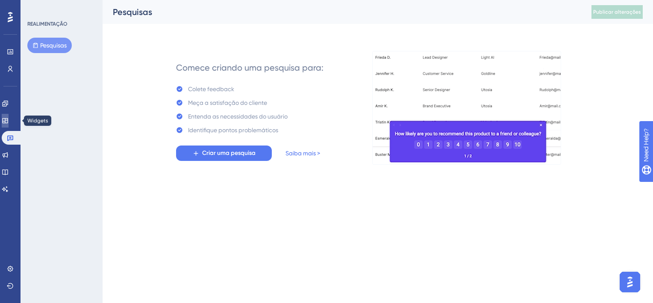
click at [8, 118] on icon at bounding box center [5, 120] width 6 height 5
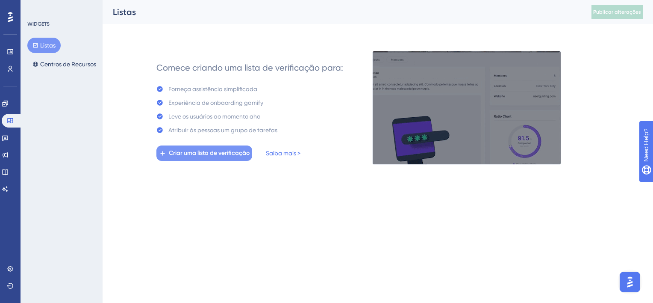
click at [226, 149] on span "Criar uma lista de verificação" at bounding box center [209, 153] width 81 height 10
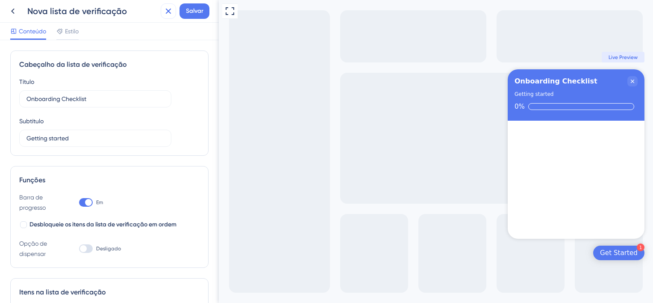
click at [168, 12] on icon at bounding box center [169, 12] width 6 height 6
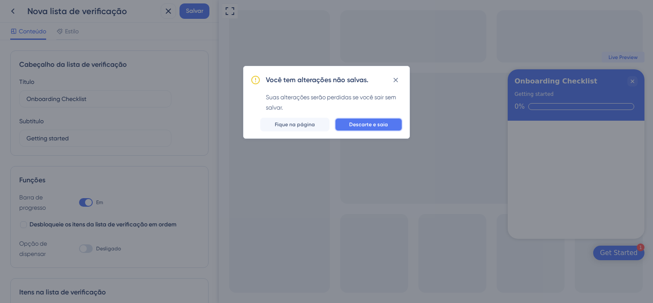
click at [353, 123] on span "Descarte e saia" at bounding box center [368, 124] width 39 height 7
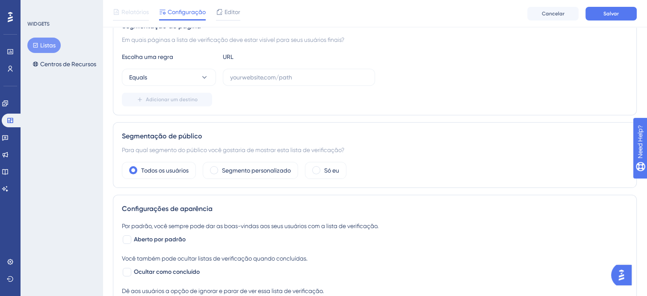
scroll to position [171, 0]
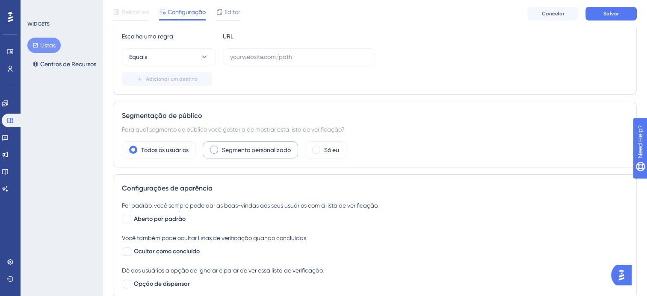
click at [254, 150] on label "Segmento personalizado" at bounding box center [256, 150] width 69 height 10
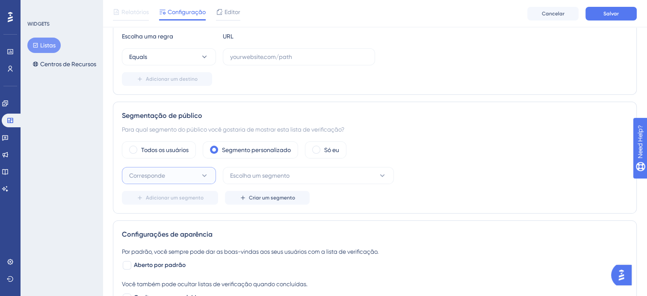
click at [190, 176] on button "Corresponde" at bounding box center [169, 175] width 94 height 17
click at [191, 195] on div "Corresponde Corresponde" at bounding box center [168, 201] width 69 height 17
click at [267, 178] on span "Escolha um segmento" at bounding box center [259, 176] width 59 height 10
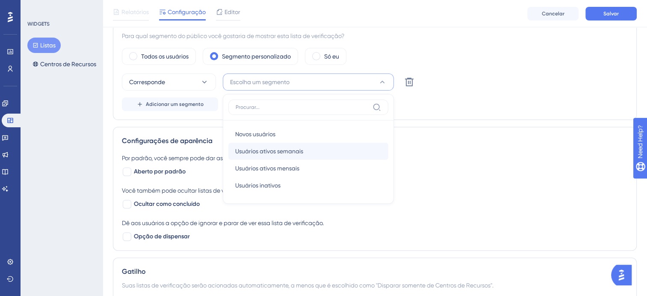
scroll to position [18, 0]
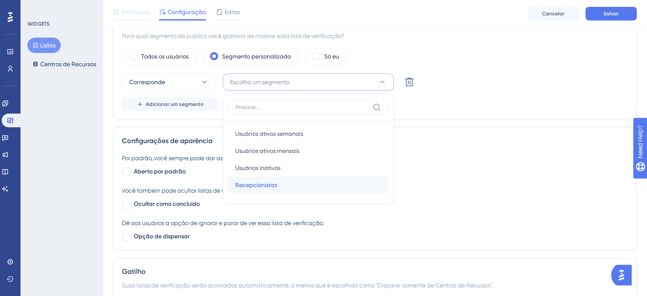
click at [306, 181] on div "Recepcionistas Recepcionistas" at bounding box center [308, 184] width 146 height 17
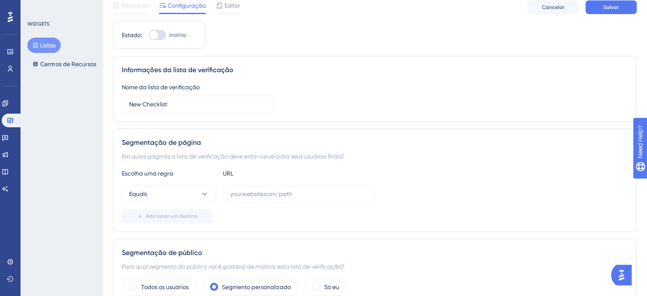
scroll to position [0, 0]
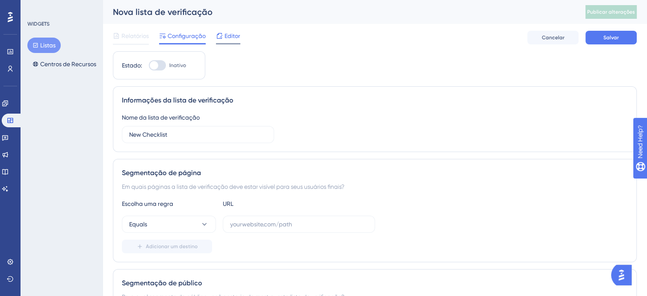
click at [219, 38] on icon at bounding box center [220, 36] width 6 height 6
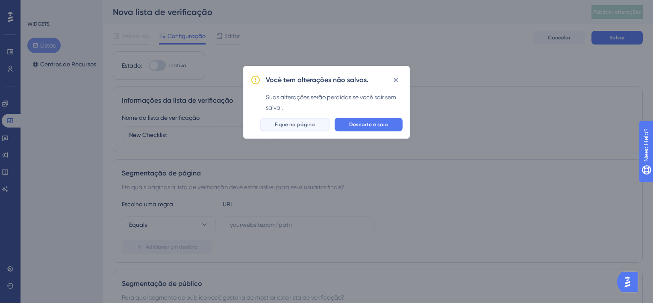
click at [323, 126] on button "Fique na página" at bounding box center [294, 125] width 69 height 14
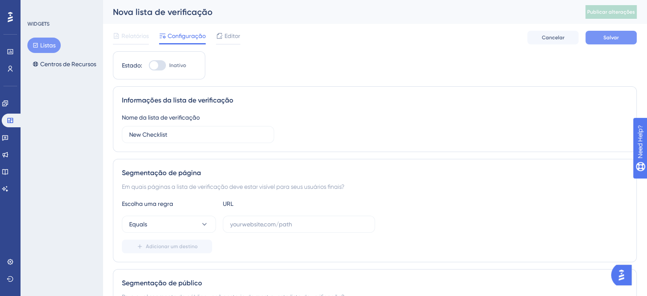
click at [590, 44] on button "Salvar" at bounding box center [610, 38] width 51 height 14
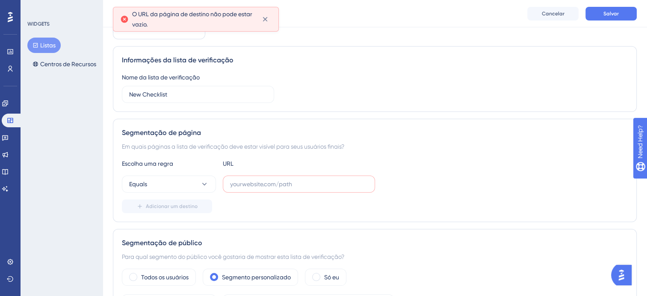
scroll to position [85, 0]
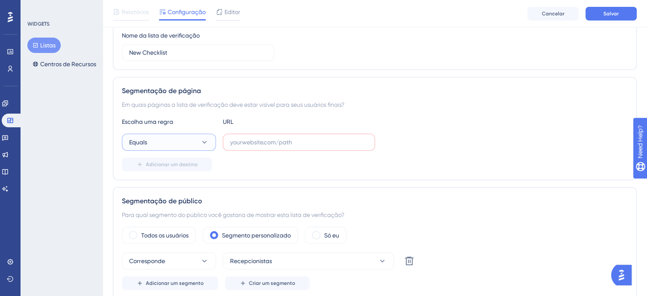
click at [198, 148] on button "Equals" at bounding box center [169, 142] width 94 height 17
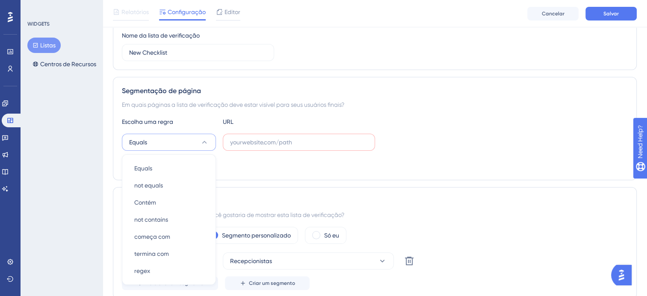
scroll to position [156, 0]
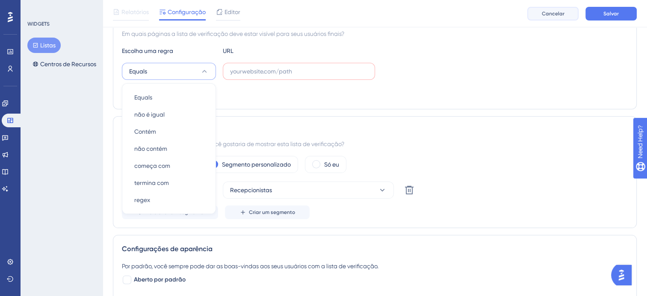
click at [547, 10] on span "Cancelar" at bounding box center [552, 13] width 23 height 7
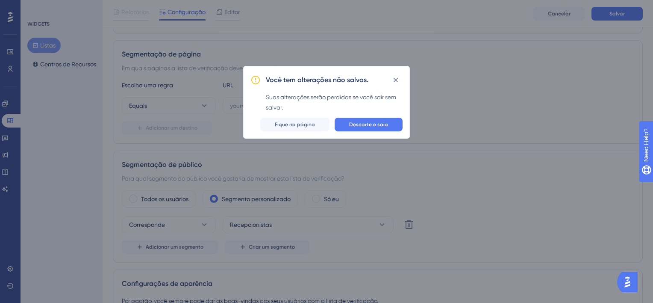
scroll to position [79, 0]
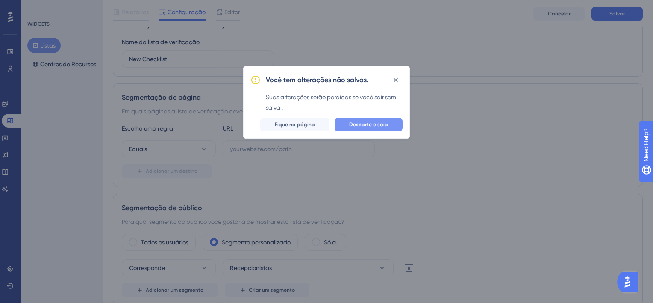
click at [384, 123] on span "Descarte e saia" at bounding box center [368, 124] width 39 height 7
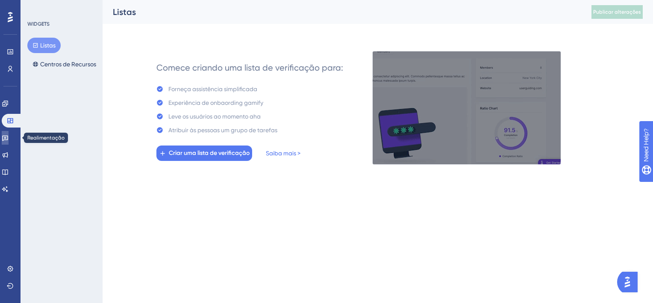
click at [7, 141] on link at bounding box center [5, 138] width 7 height 14
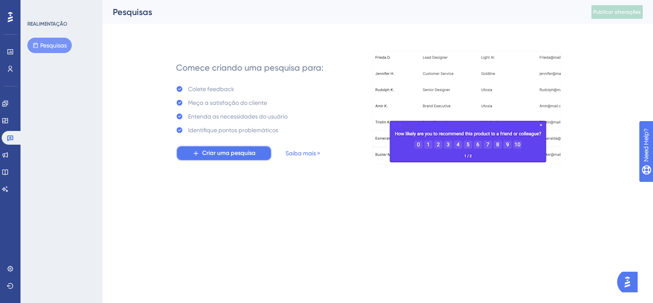
click at [241, 153] on span "Criar uma pesquisa" at bounding box center [228, 153] width 53 height 10
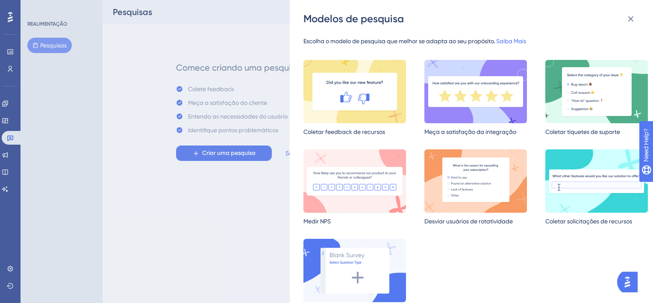
click at [374, 173] on img at bounding box center [354, 180] width 103 height 63
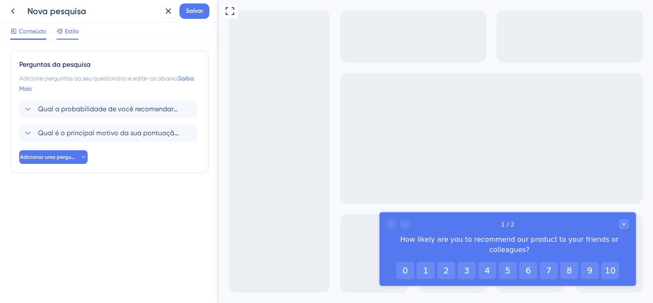
click at [68, 32] on span "Estilo" at bounding box center [72, 31] width 14 height 10
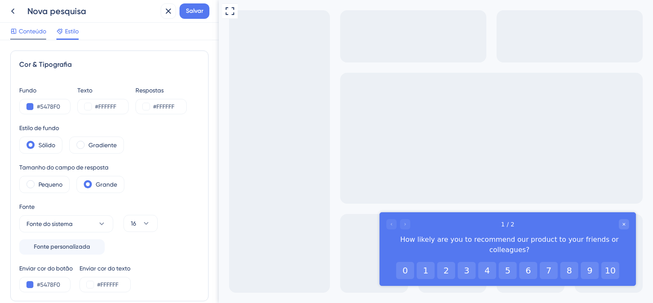
click at [40, 33] on span "Conteúdo" at bounding box center [32, 31] width 27 height 10
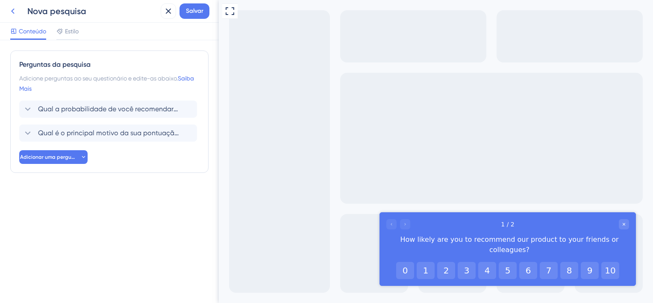
click at [12, 15] on icon at bounding box center [13, 11] width 10 height 10
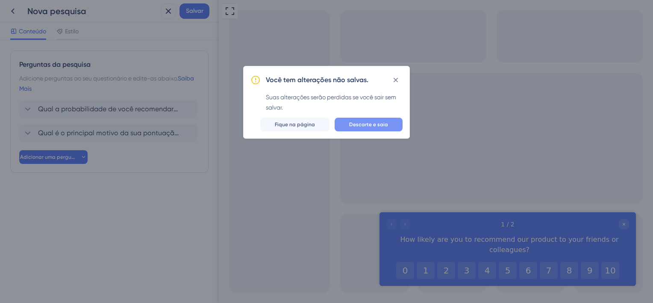
click at [357, 130] on button "Descarte e saia" at bounding box center [369, 125] width 68 height 14
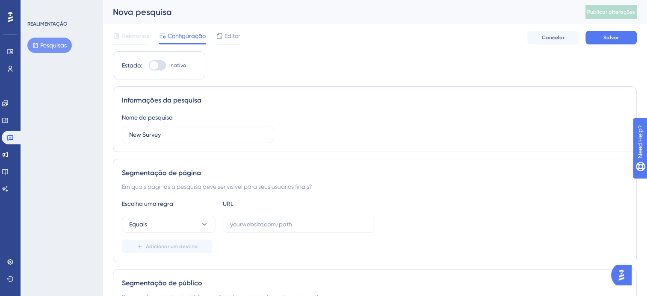
click at [8, 162] on div "Noivado Widgets Realimentação Atualizações de produtos Base de conhecimento Ass…" at bounding box center [10, 146] width 17 height 99
click at [8, 160] on link at bounding box center [5, 155] width 7 height 14
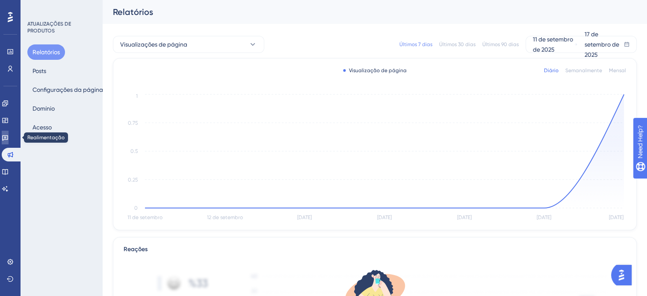
click at [9, 134] on link at bounding box center [5, 138] width 7 height 14
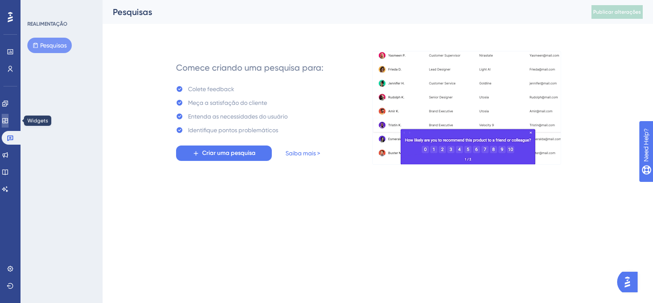
click at [5, 123] on link at bounding box center [5, 121] width 7 height 14
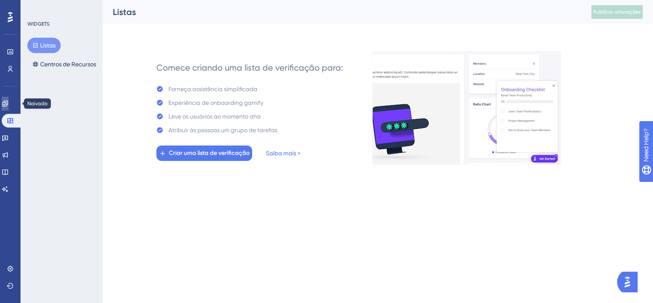
click at [8, 103] on icon at bounding box center [5, 103] width 6 height 6
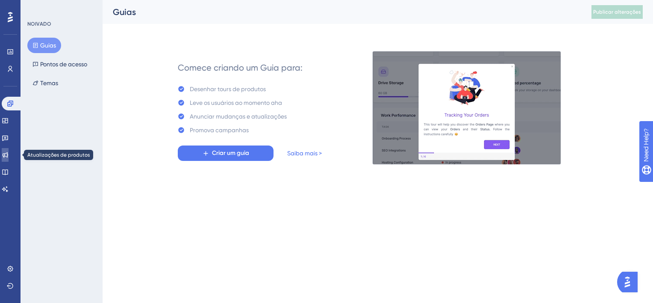
click at [9, 160] on link at bounding box center [5, 155] width 7 height 14
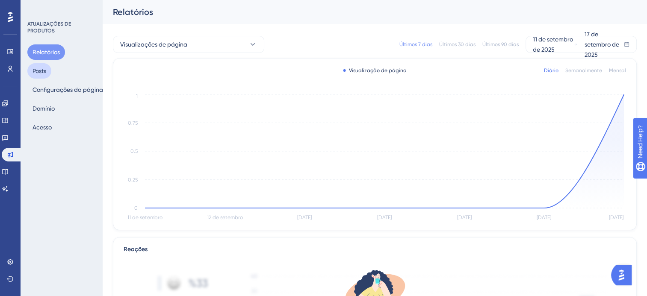
click at [50, 74] on button "Posts" at bounding box center [39, 70] width 24 height 15
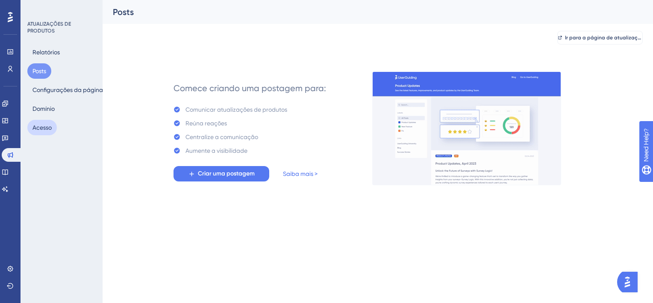
click at [38, 127] on button "Acesso" at bounding box center [41, 127] width 29 height 15
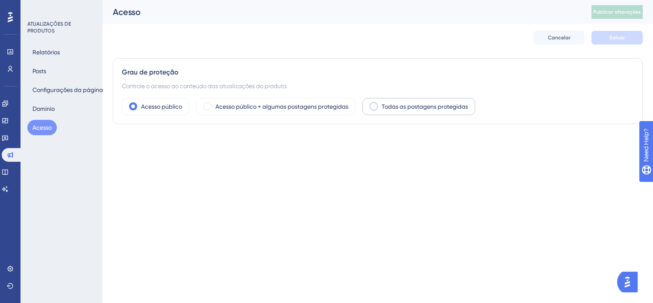
click at [442, 100] on div "Todas as postagens protegidas" at bounding box center [418, 106] width 113 height 17
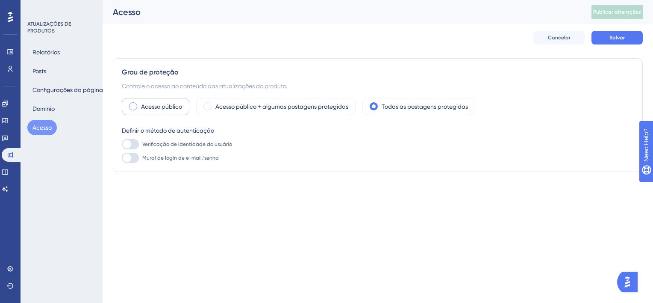
click at [159, 109] on label "Acesso público" at bounding box center [161, 106] width 41 height 10
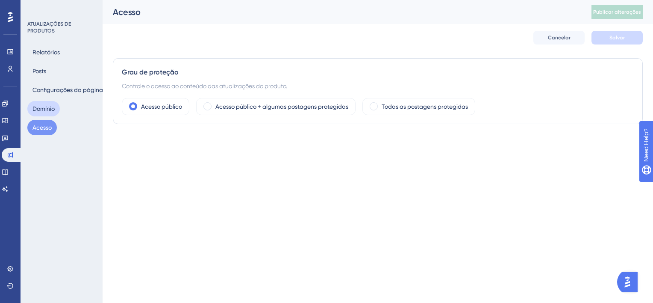
click at [46, 108] on button "Domínio" at bounding box center [43, 108] width 32 height 15
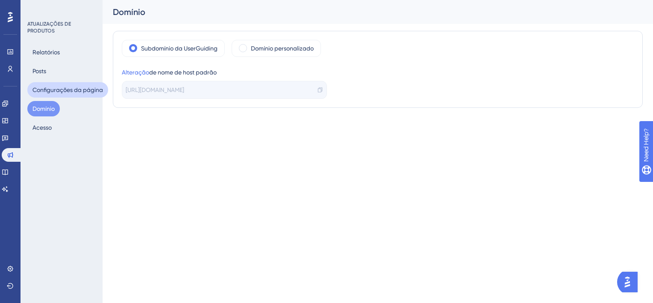
click at [86, 88] on button "Configurações da página" at bounding box center [67, 89] width 81 height 15
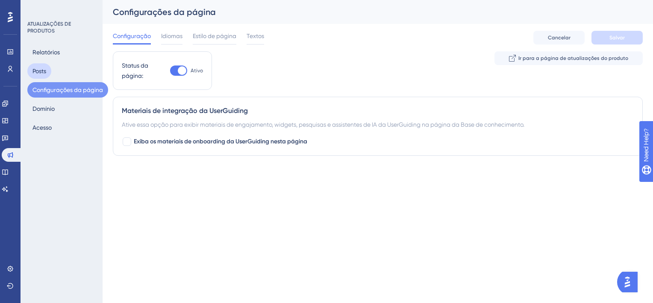
click at [32, 77] on button "Posts" at bounding box center [39, 70] width 24 height 15
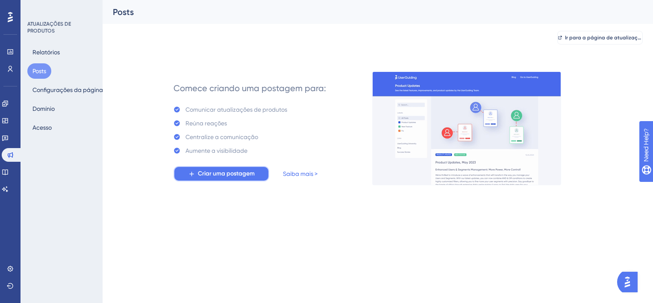
click at [210, 168] on span "Criar uma postagem" at bounding box center [226, 173] width 57 height 10
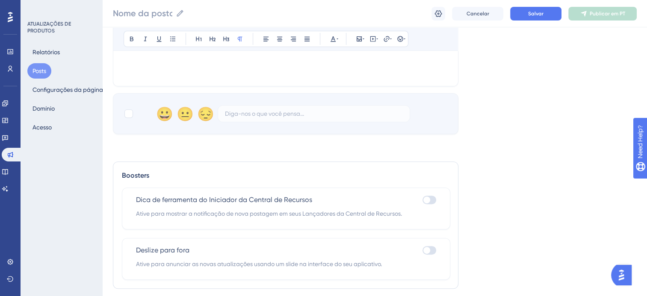
scroll to position [352, 0]
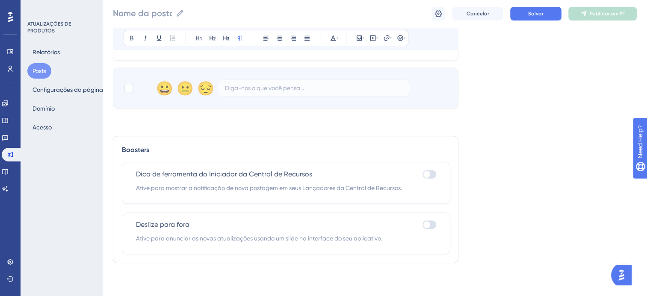
click at [423, 174] on div at bounding box center [426, 174] width 7 height 7
click at [422, 174] on input "checkbox" at bounding box center [422, 174] width 0 height 0
checkbox input "true"
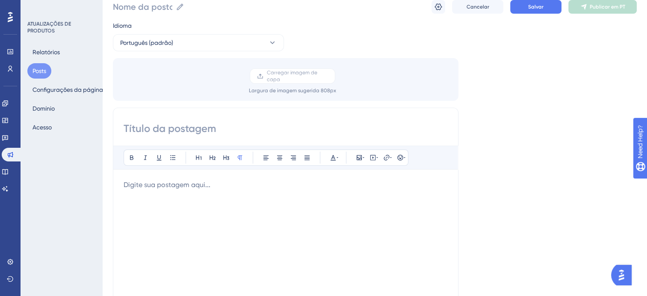
scroll to position [0, 0]
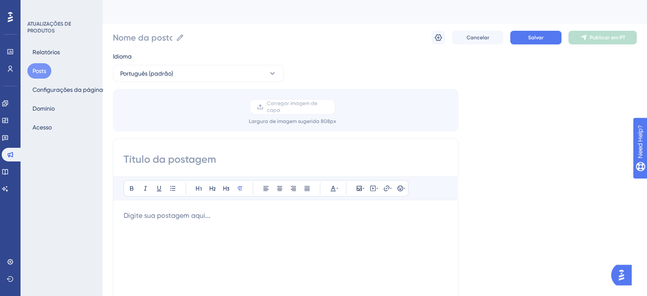
click at [445, 38] on div "Cancelar Salvar Publicar em PT" at bounding box center [533, 38] width 205 height 14
click at [436, 36] on icon at bounding box center [438, 37] width 9 height 9
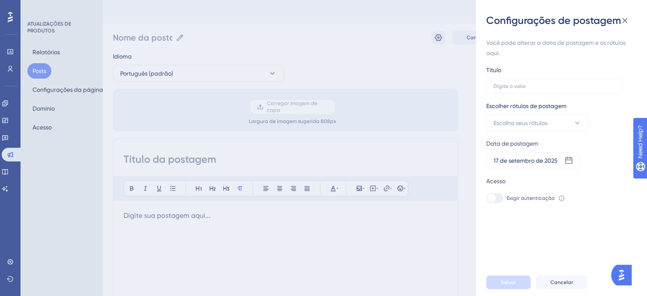
click at [558, 197] on icon at bounding box center [561, 198] width 7 height 7
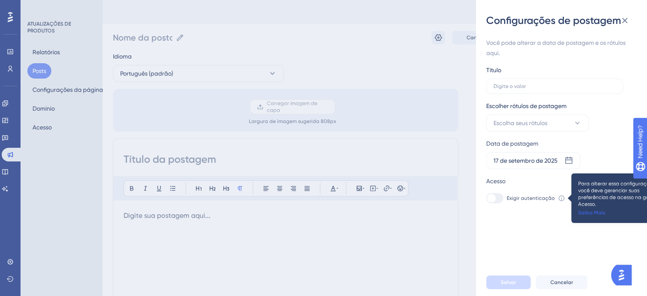
click at [597, 214] on link "Saiba Mais" at bounding box center [591, 212] width 27 height 7
click at [552, 115] on button "Escolha seus rótulos" at bounding box center [537, 123] width 103 height 17
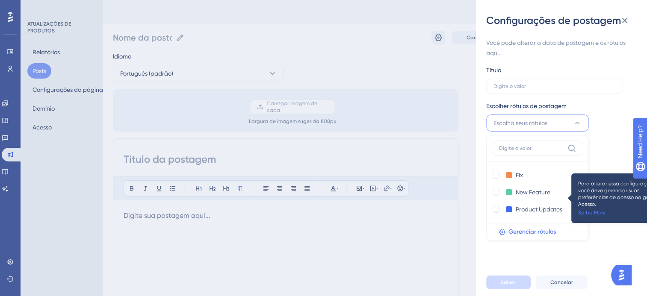
click at [541, 234] on span "Gerenciar rótulos" at bounding box center [531, 232] width 47 height 10
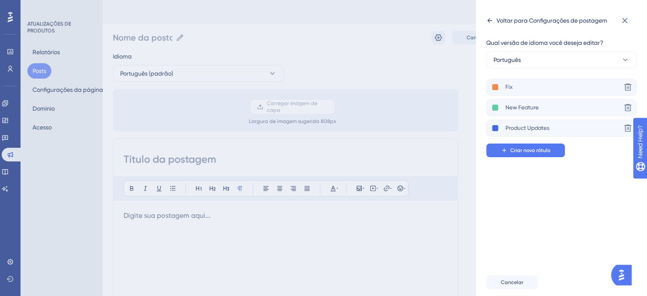
click at [489, 24] on div "Voltar para Configurações de postagem" at bounding box center [546, 21] width 121 height 14
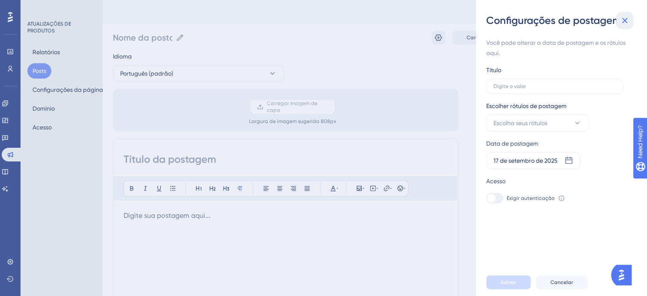
click at [625, 14] on button at bounding box center [624, 20] width 17 height 17
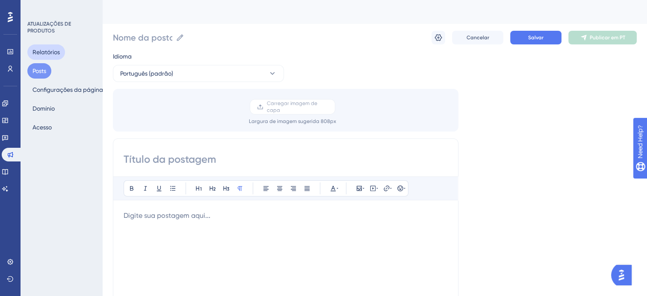
click at [58, 55] on button "Relatórios" at bounding box center [46, 51] width 38 height 15
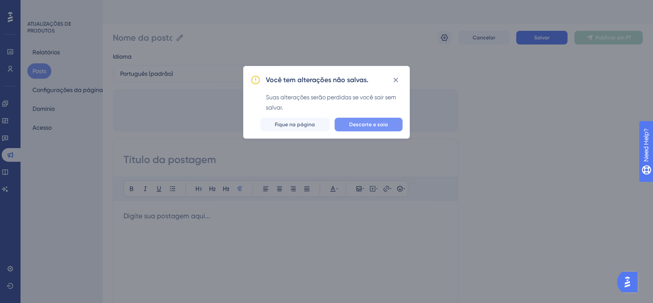
click at [359, 121] on span "Descarte e saia" at bounding box center [368, 124] width 39 height 7
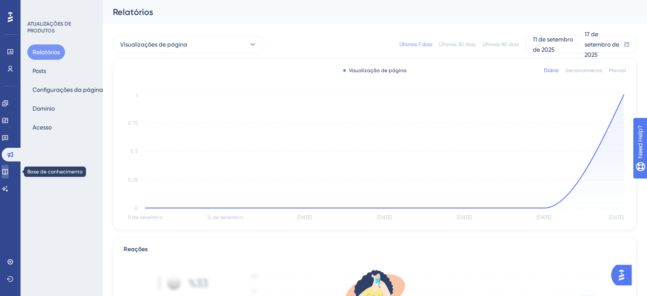
click at [8, 170] on icon at bounding box center [5, 172] width 6 height 6
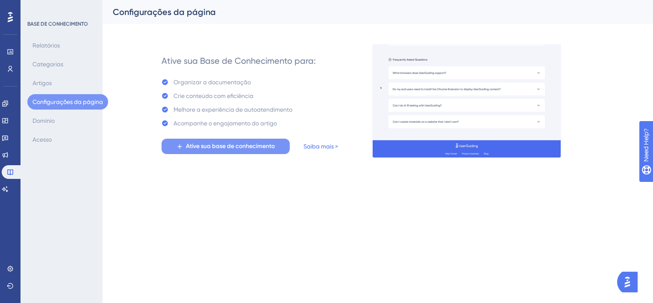
click at [201, 147] on span "Ative sua base de conhecimento" at bounding box center [230, 146] width 89 height 10
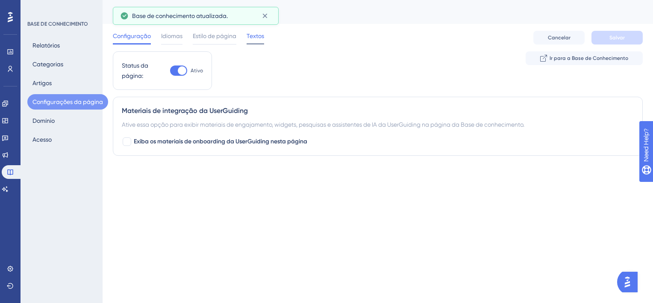
click at [258, 37] on span "Textos" at bounding box center [256, 36] width 18 height 10
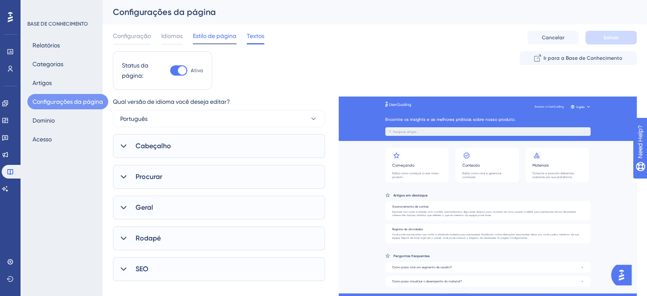
click at [212, 44] on div at bounding box center [215, 43] width 44 height 1
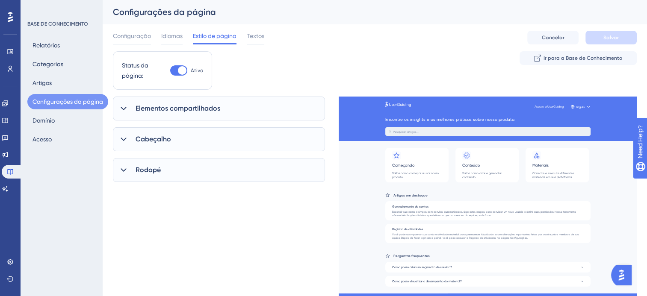
click at [159, 38] on div "Configuração Idiomas Estilo de página Textos" at bounding box center [188, 38] width 151 height 14
click at [165, 38] on span "Idiomas" at bounding box center [171, 36] width 21 height 10
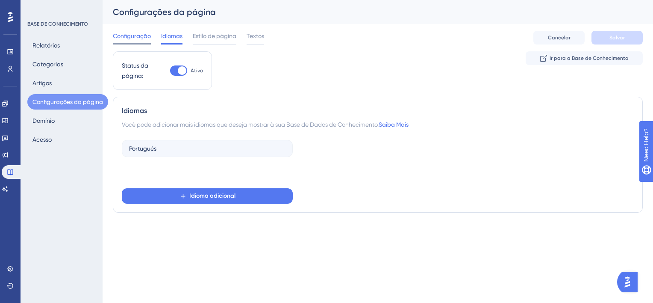
click at [126, 38] on span "Configuração" at bounding box center [132, 36] width 38 height 10
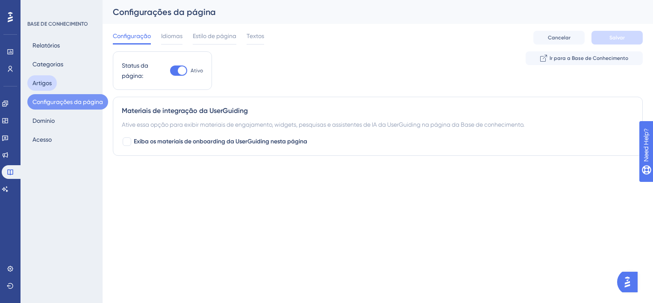
click at [51, 83] on button "Artigos" at bounding box center [41, 82] width 29 height 15
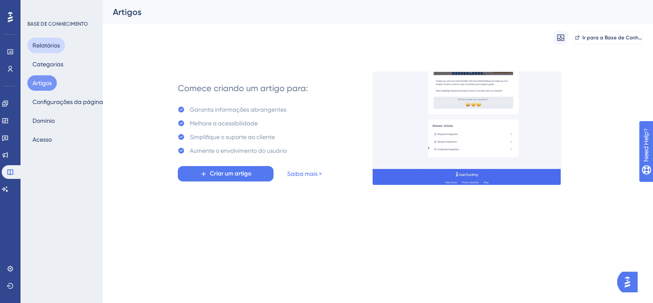
click at [47, 49] on button "Relatórios" at bounding box center [46, 45] width 38 height 15
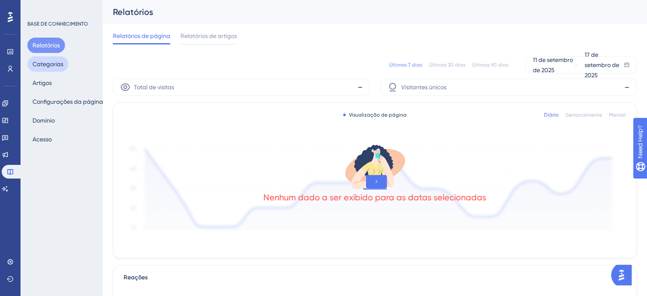
click at [47, 60] on button "Categorias" at bounding box center [47, 63] width 41 height 15
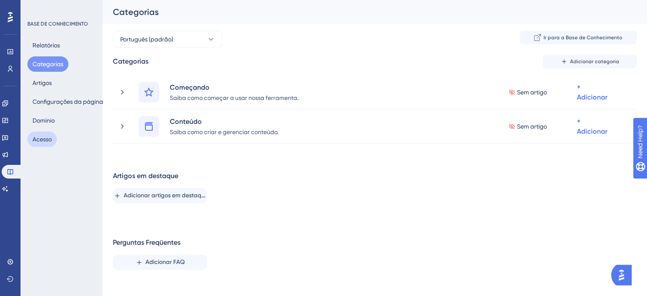
click at [47, 138] on button "Acesso" at bounding box center [41, 139] width 29 height 15
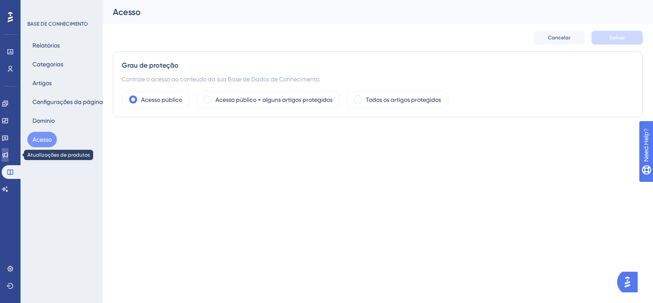
click at [9, 155] on icon at bounding box center [5, 154] width 7 height 7
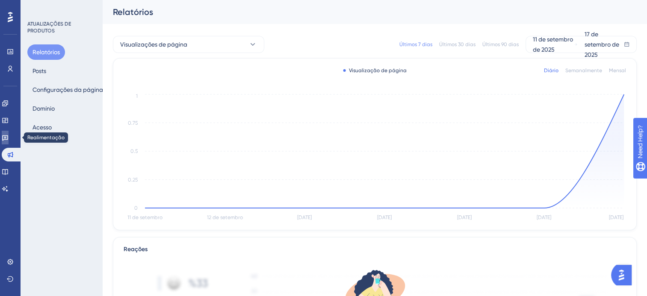
click at [9, 139] on link at bounding box center [5, 138] width 7 height 14
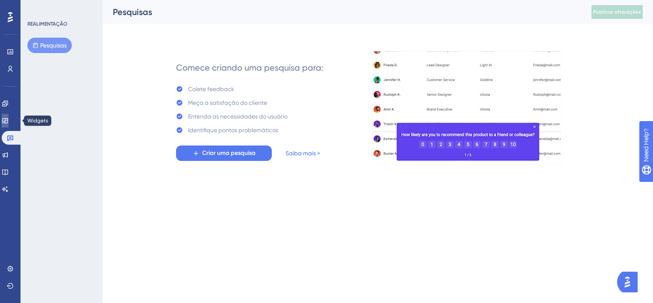
click at [9, 120] on icon at bounding box center [5, 120] width 7 height 7
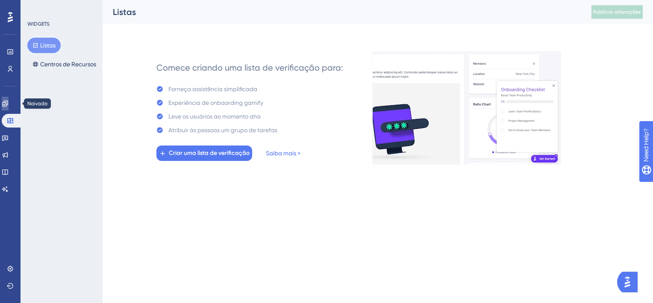
click at [9, 107] on link at bounding box center [5, 104] width 7 height 14
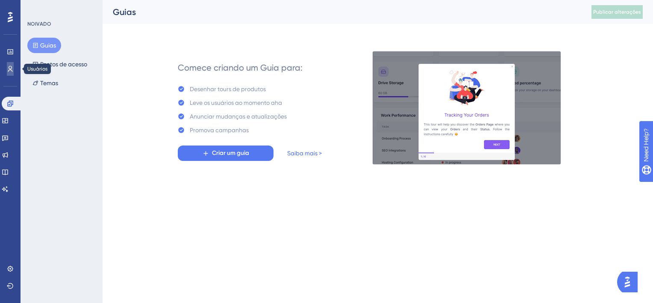
click at [12, 70] on icon at bounding box center [10, 68] width 7 height 7
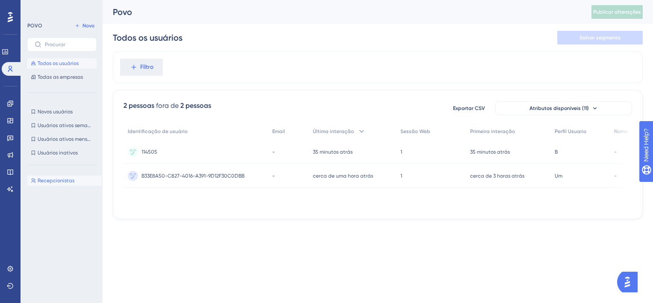
click at [65, 177] on span "Recepcionistas" at bounding box center [56, 180] width 37 height 7
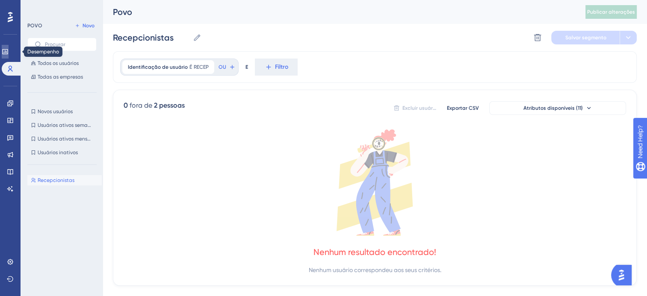
click at [9, 48] on link at bounding box center [5, 52] width 7 height 14
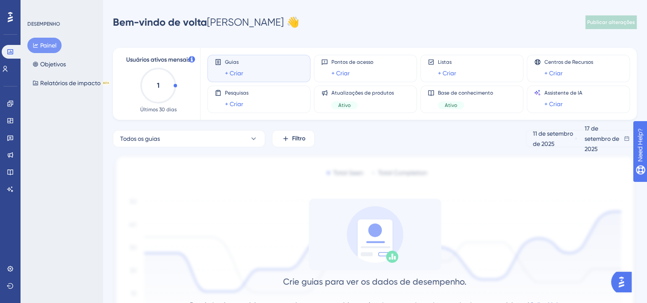
click at [621, 280] on img "Open AI Assistant Launcher" at bounding box center [620, 281] width 15 height 15
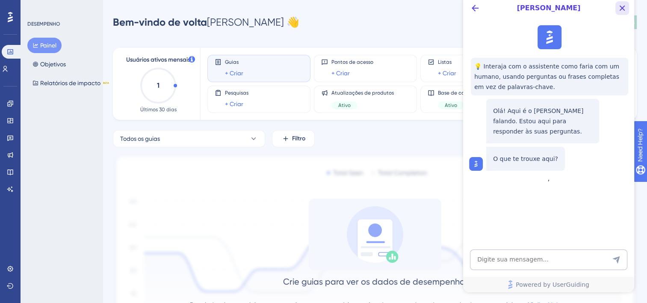
click at [625, 7] on icon "Close Button" at bounding box center [622, 8] width 10 height 10
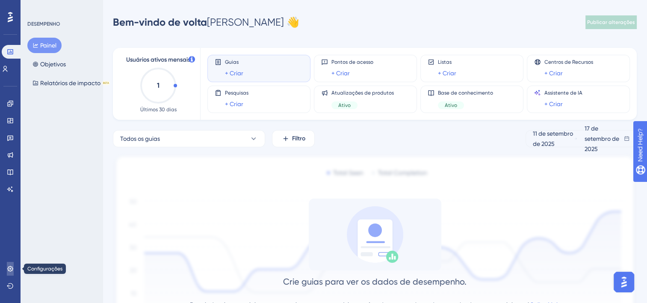
click at [10, 265] on icon at bounding box center [10, 268] width 6 height 6
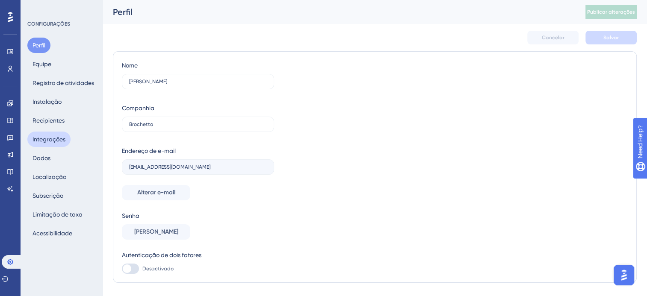
click at [52, 140] on button "Integrações" at bounding box center [48, 139] width 43 height 15
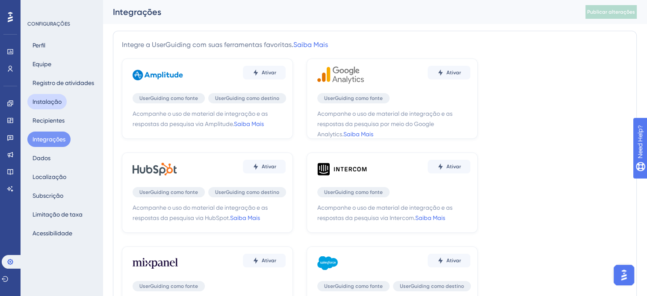
click at [42, 103] on button "Instalação" at bounding box center [46, 101] width 39 height 15
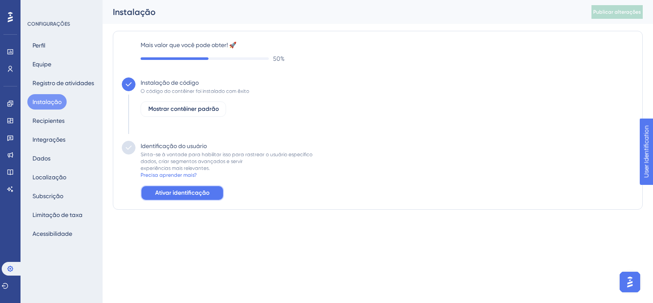
click at [181, 189] on span "Ativar identificação" at bounding box center [182, 193] width 54 height 10
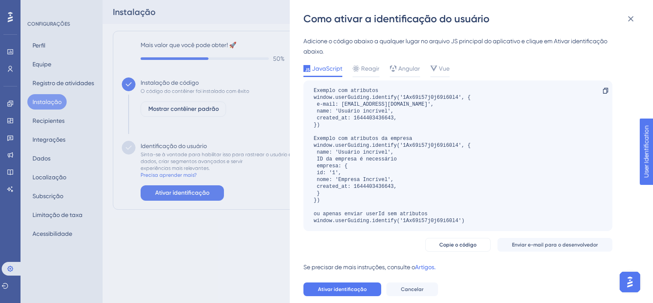
scroll to position [3, 0]
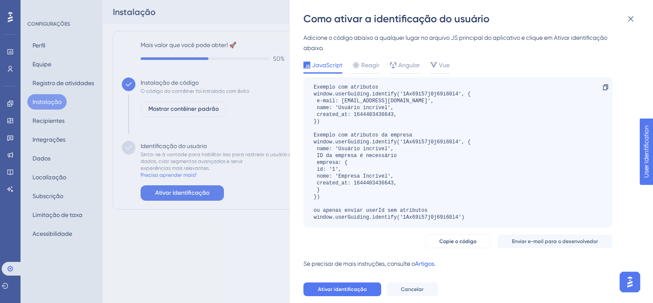
click at [428, 265] on link "Artigos." at bounding box center [425, 266] width 21 height 17
click at [393, 68] on icon at bounding box center [393, 65] width 7 height 7
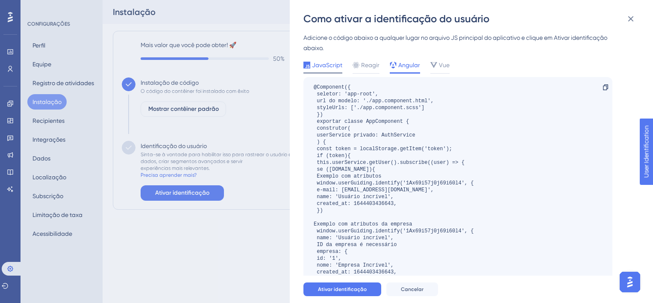
click at [325, 70] on div "JavaScript" at bounding box center [322, 67] width 39 height 14
